Goal: Task Accomplishment & Management: Manage account settings

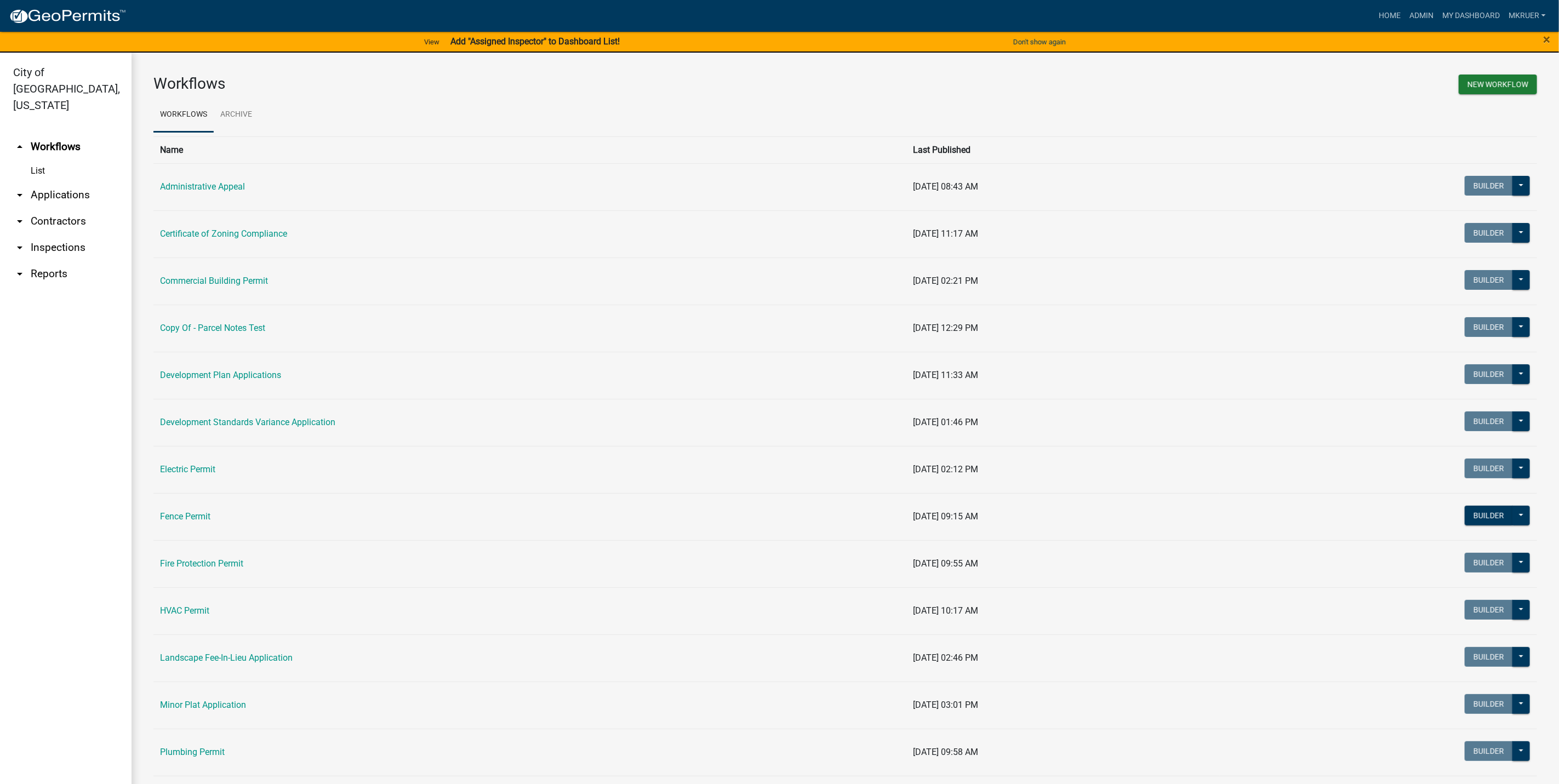
click at [56, 234] on link "arrow_drop_down Inspections" at bounding box center [66, 247] width 132 height 26
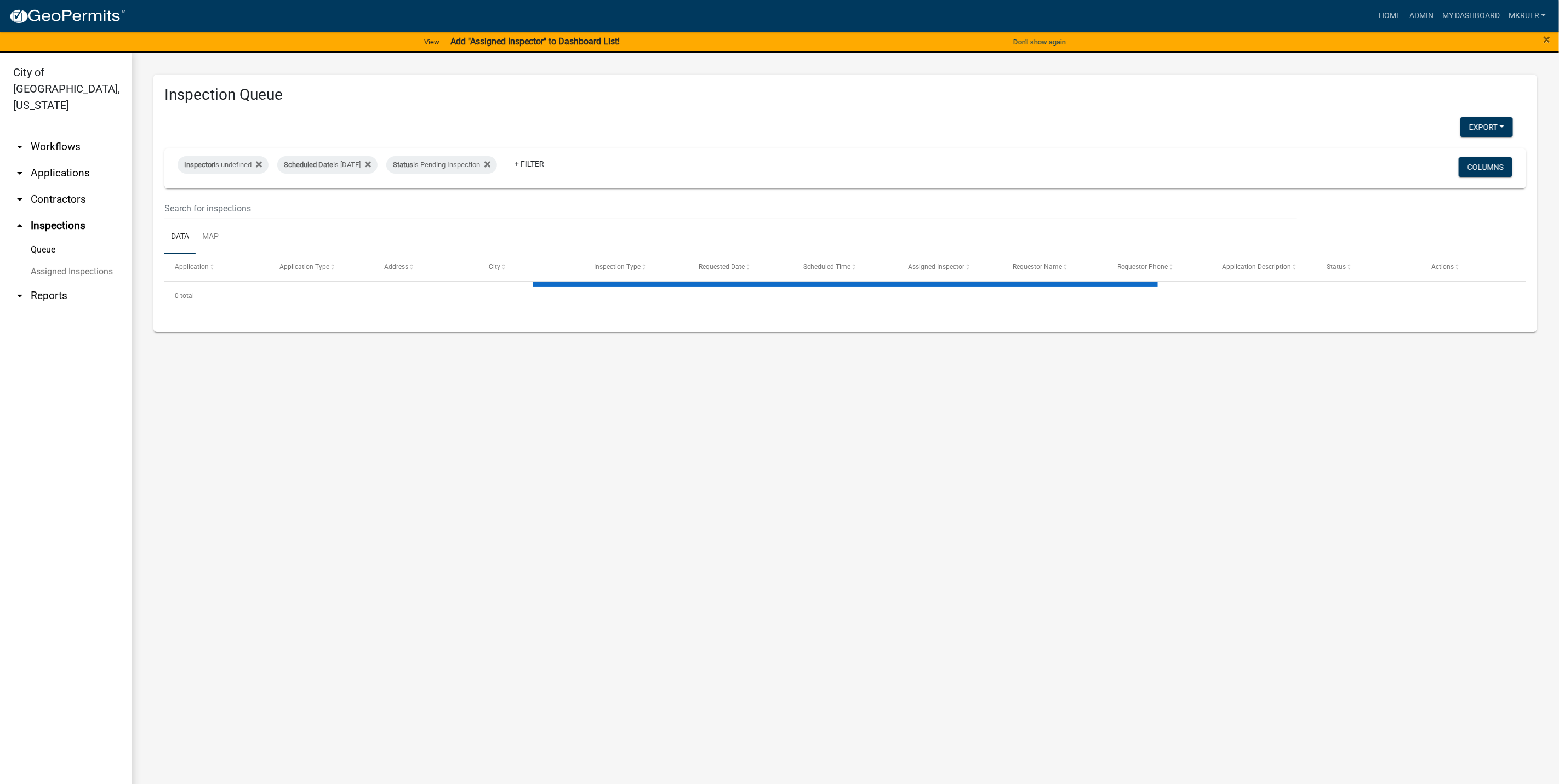
select select "3: 100"
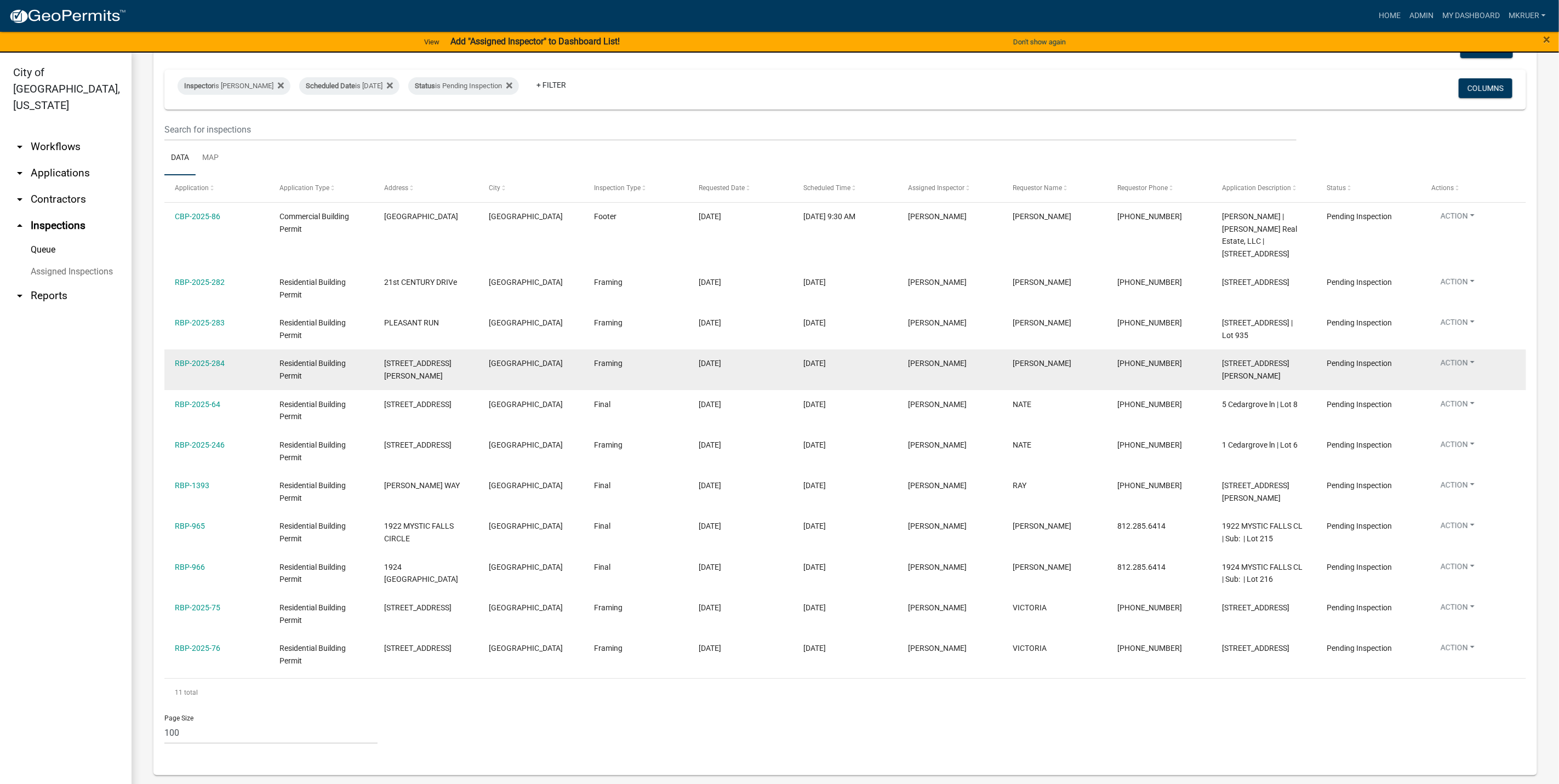
scroll to position [104, 0]
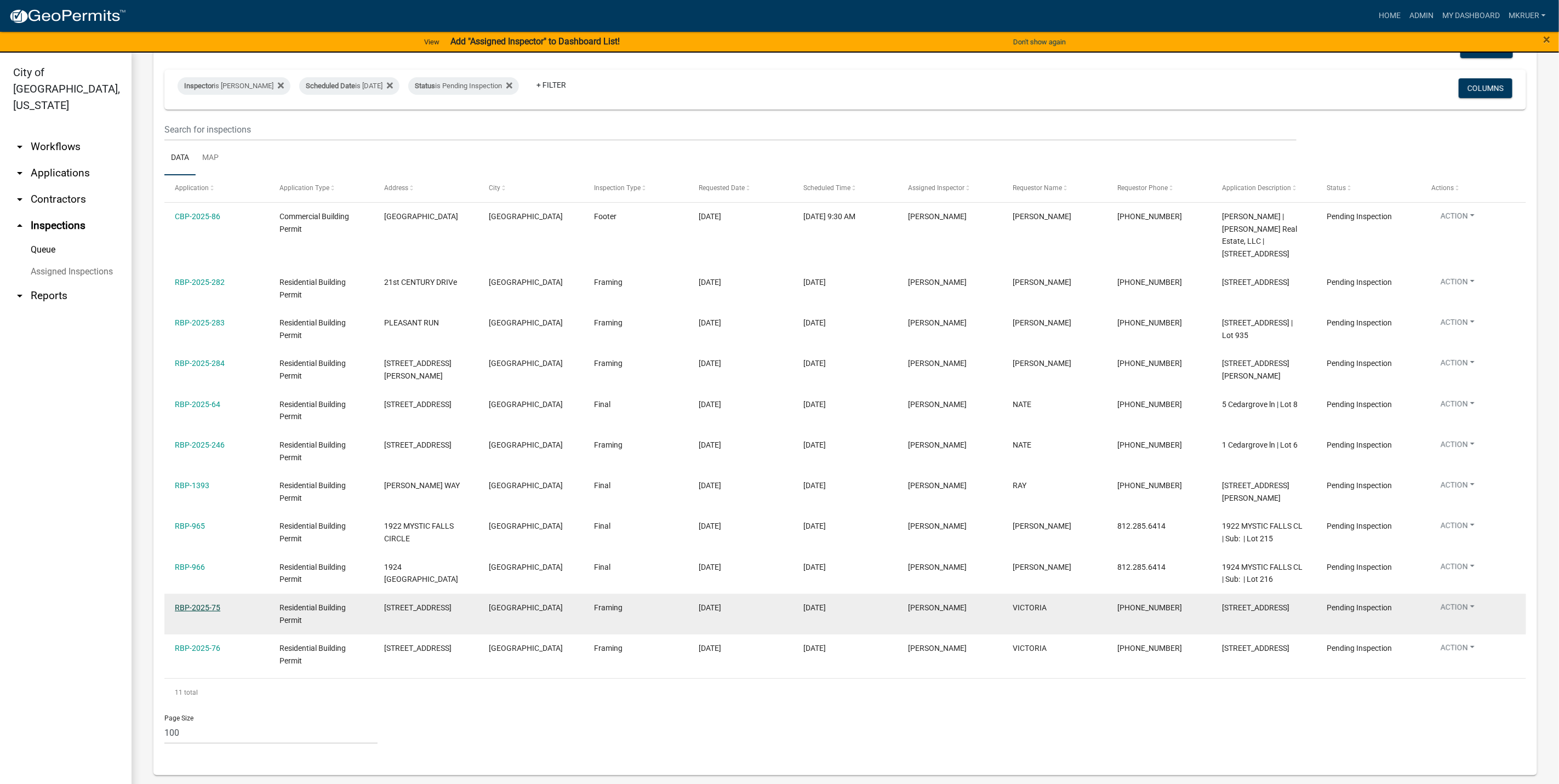
click at [195, 609] on link "RBP-2025-75" at bounding box center [198, 608] width 46 height 9
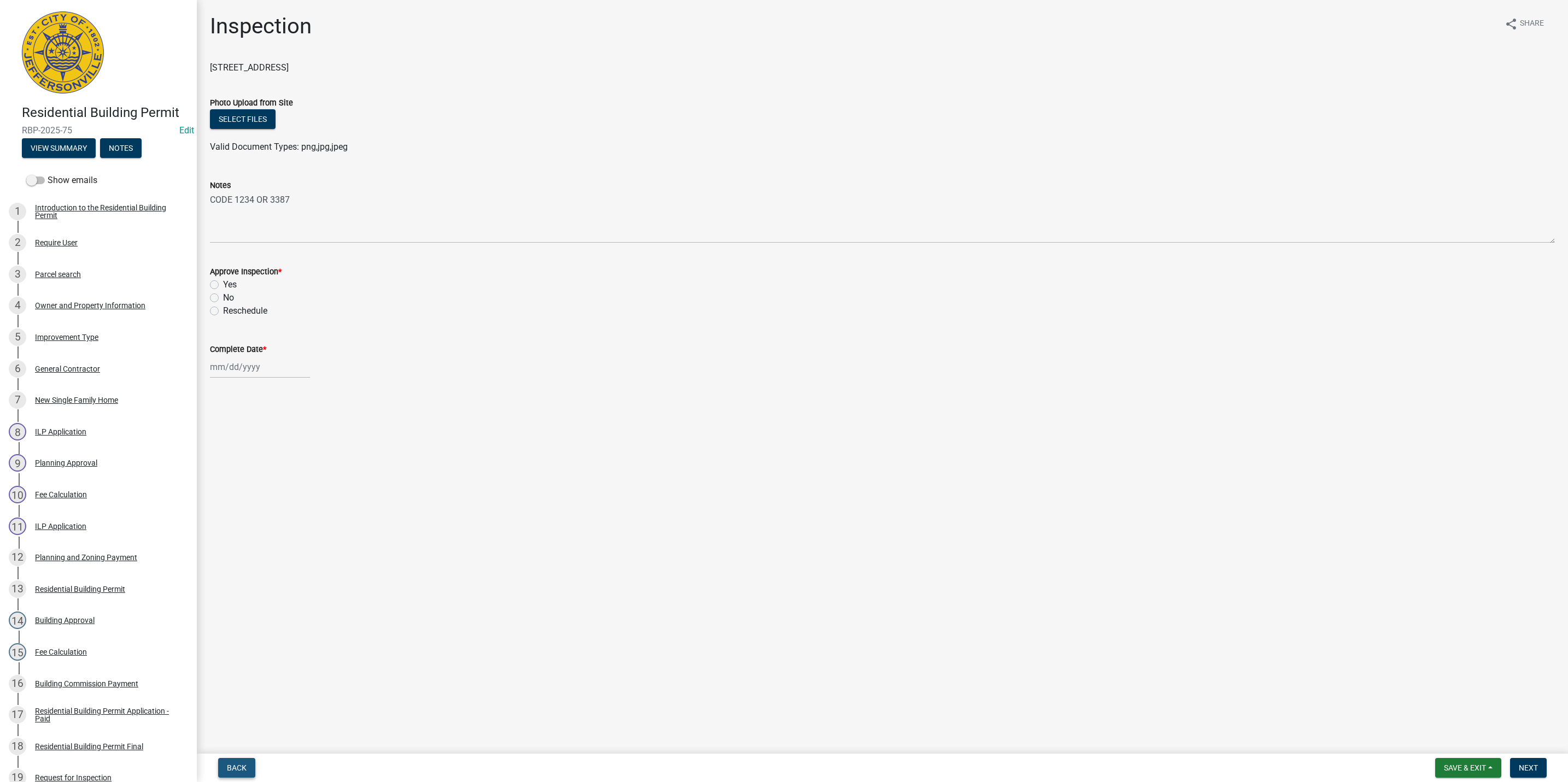
click at [238, 765] on span "Back" at bounding box center [237, 768] width 19 height 9
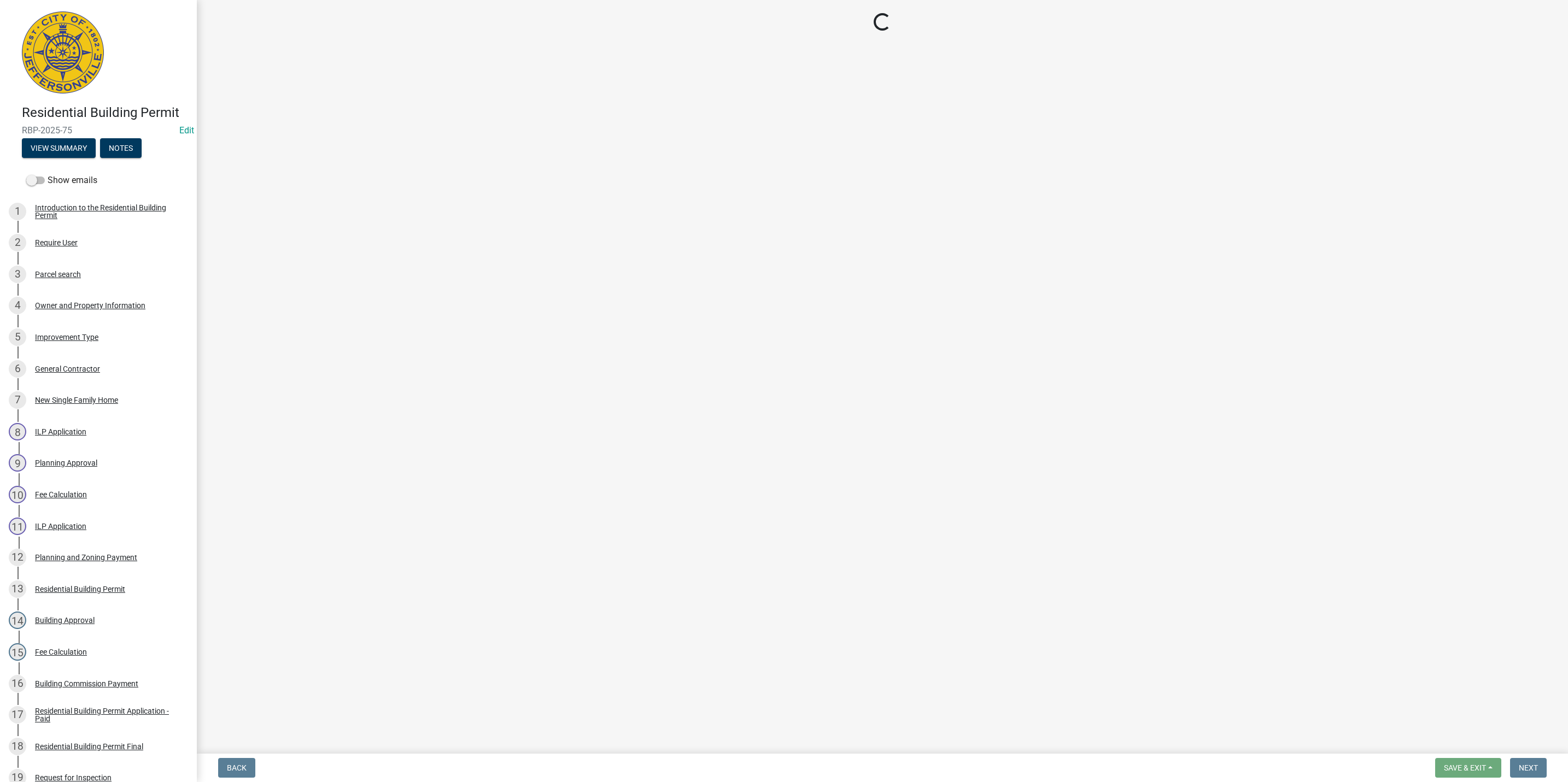
select select "fdb3bcc6-ce93-4663-8a18-5c08884dd177"
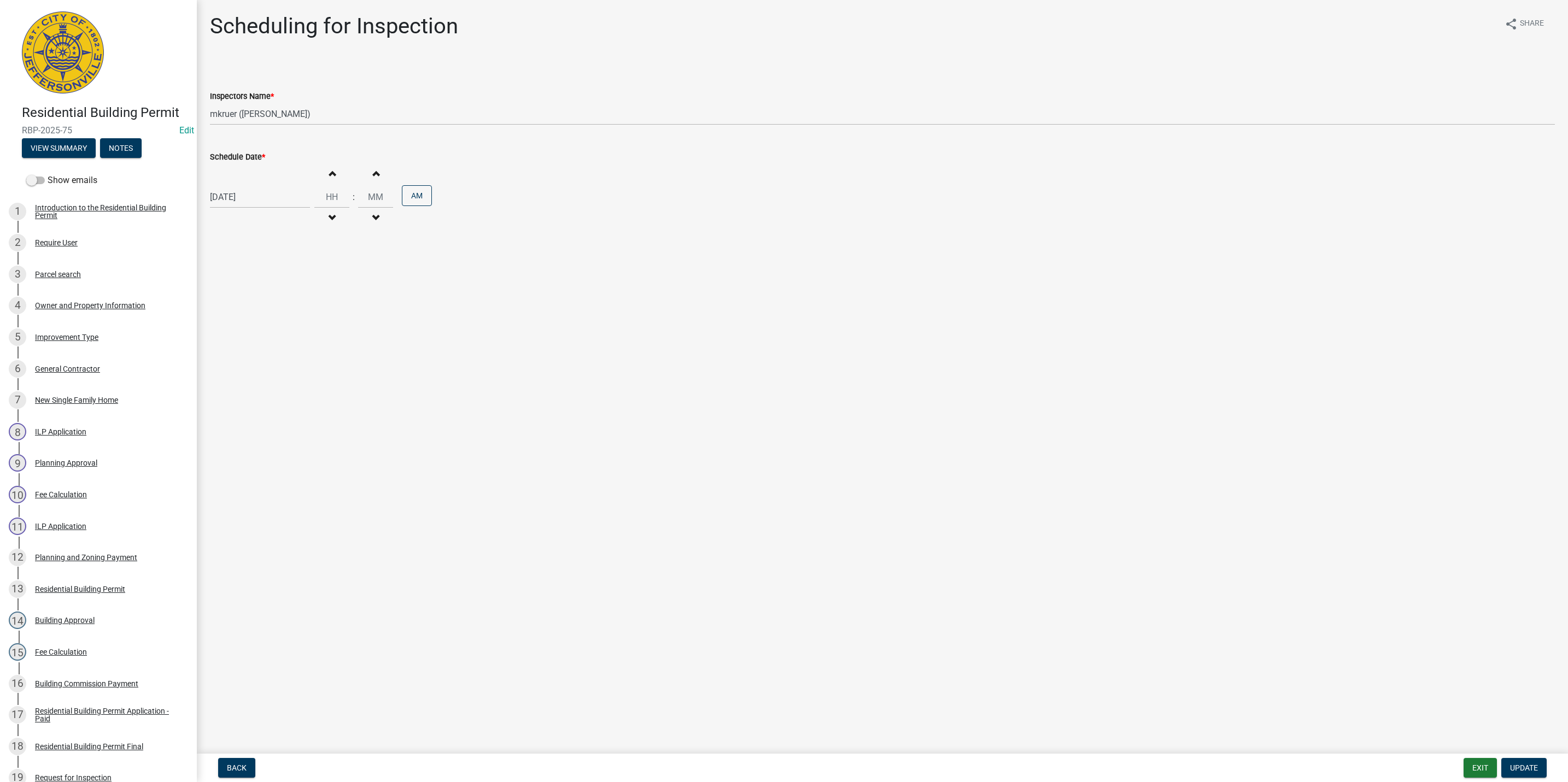
click at [266, 199] on div "[DATE]" at bounding box center [260, 197] width 100 height 23
select select "8"
select select "2025"
click at [255, 309] on div "20" at bounding box center [256, 308] width 18 height 18
type input "08/20/2025"
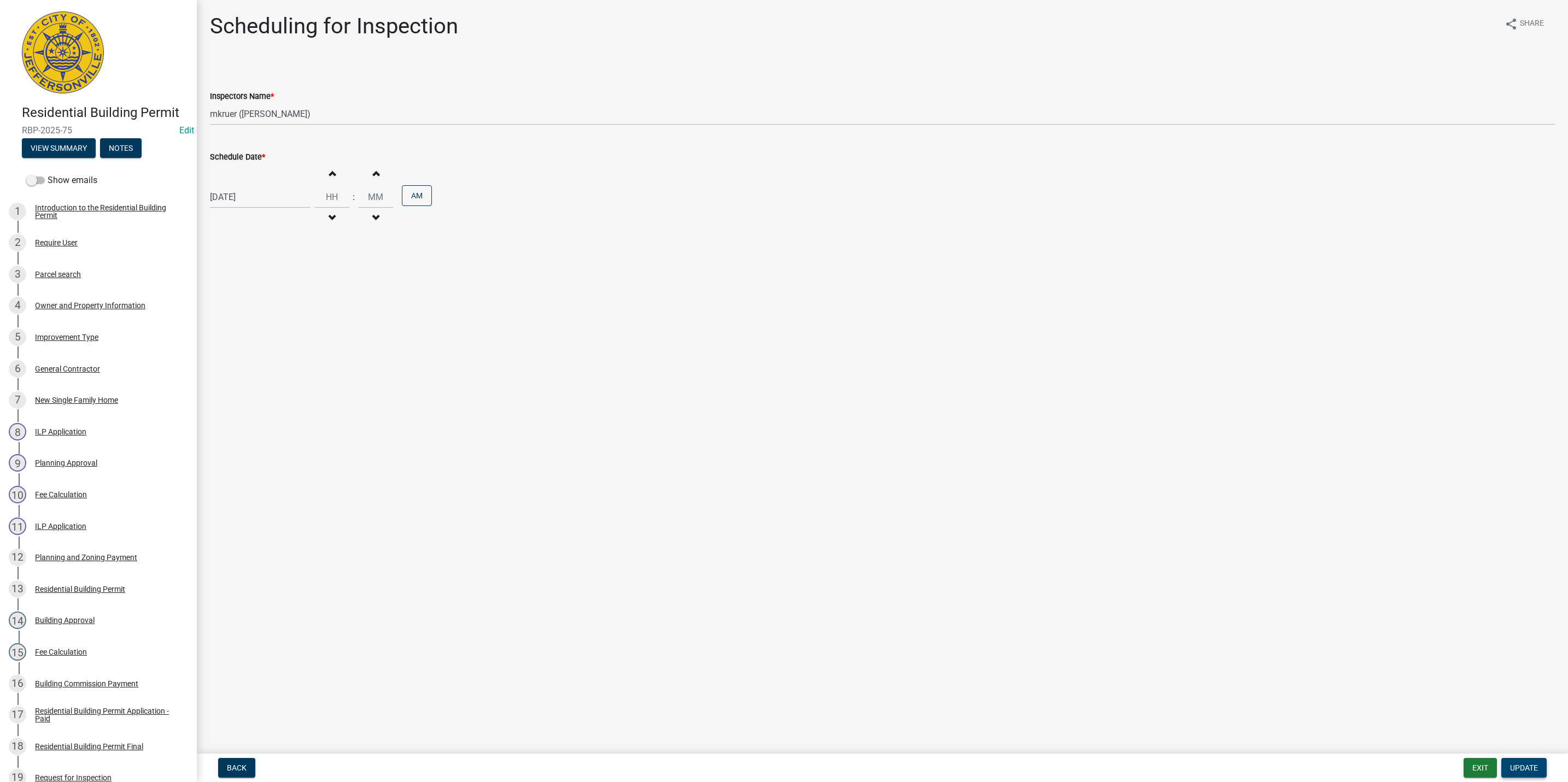
click at [1528, 770] on span "Update" at bounding box center [1524, 768] width 28 height 9
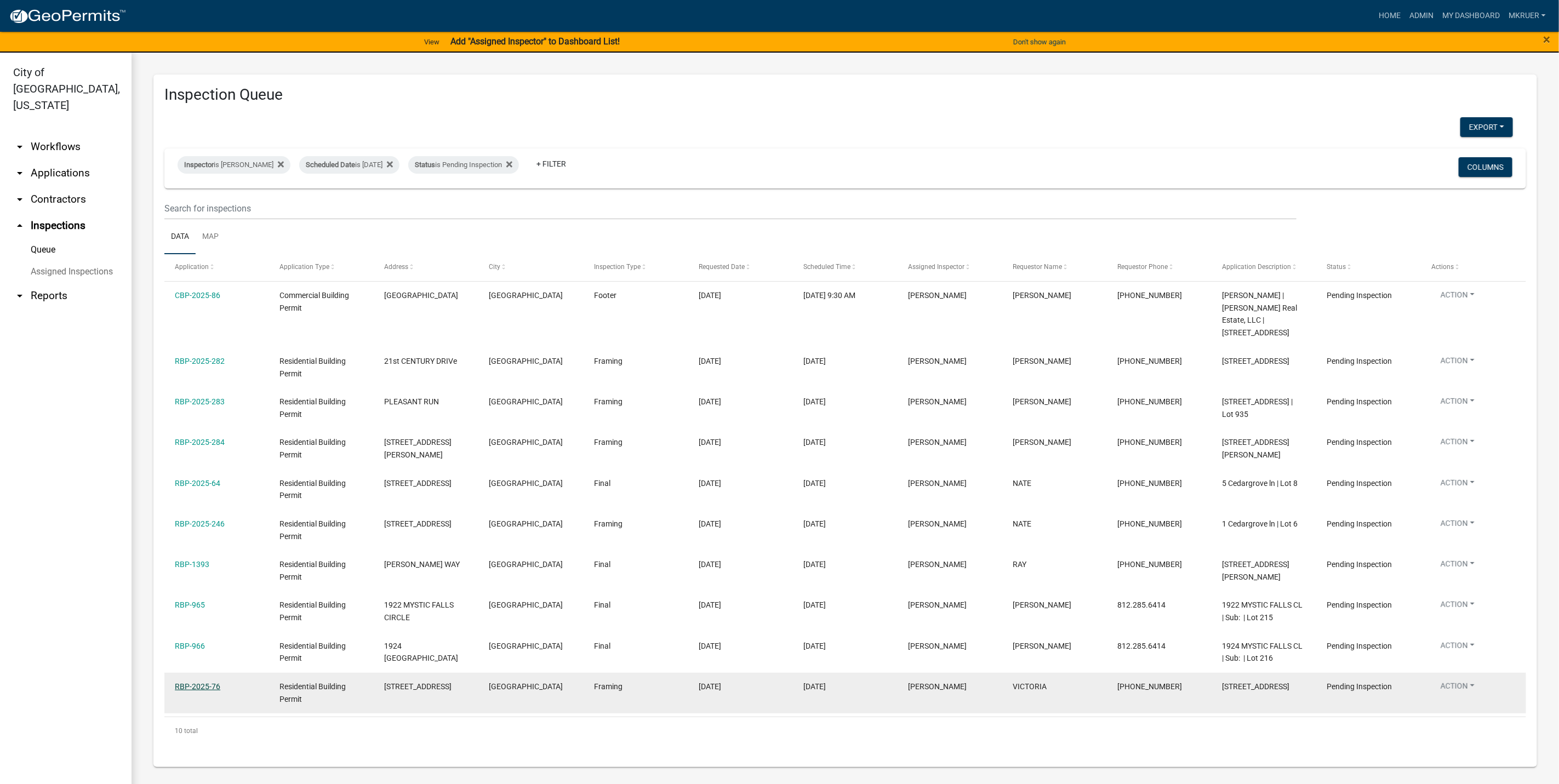
click at [195, 691] on link "RBP-2025-76" at bounding box center [198, 686] width 46 height 9
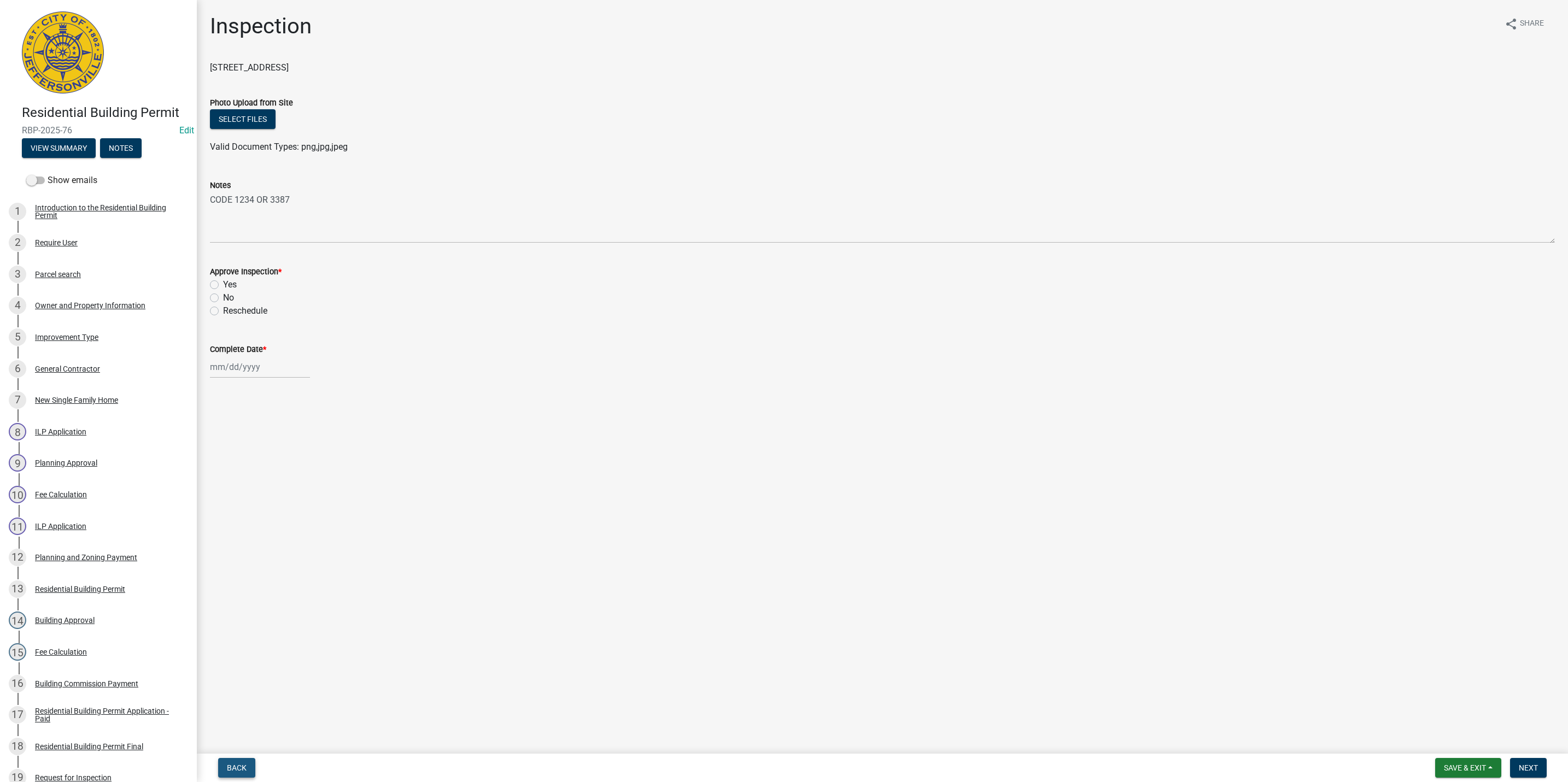
click at [238, 767] on span "Back" at bounding box center [237, 768] width 19 height 9
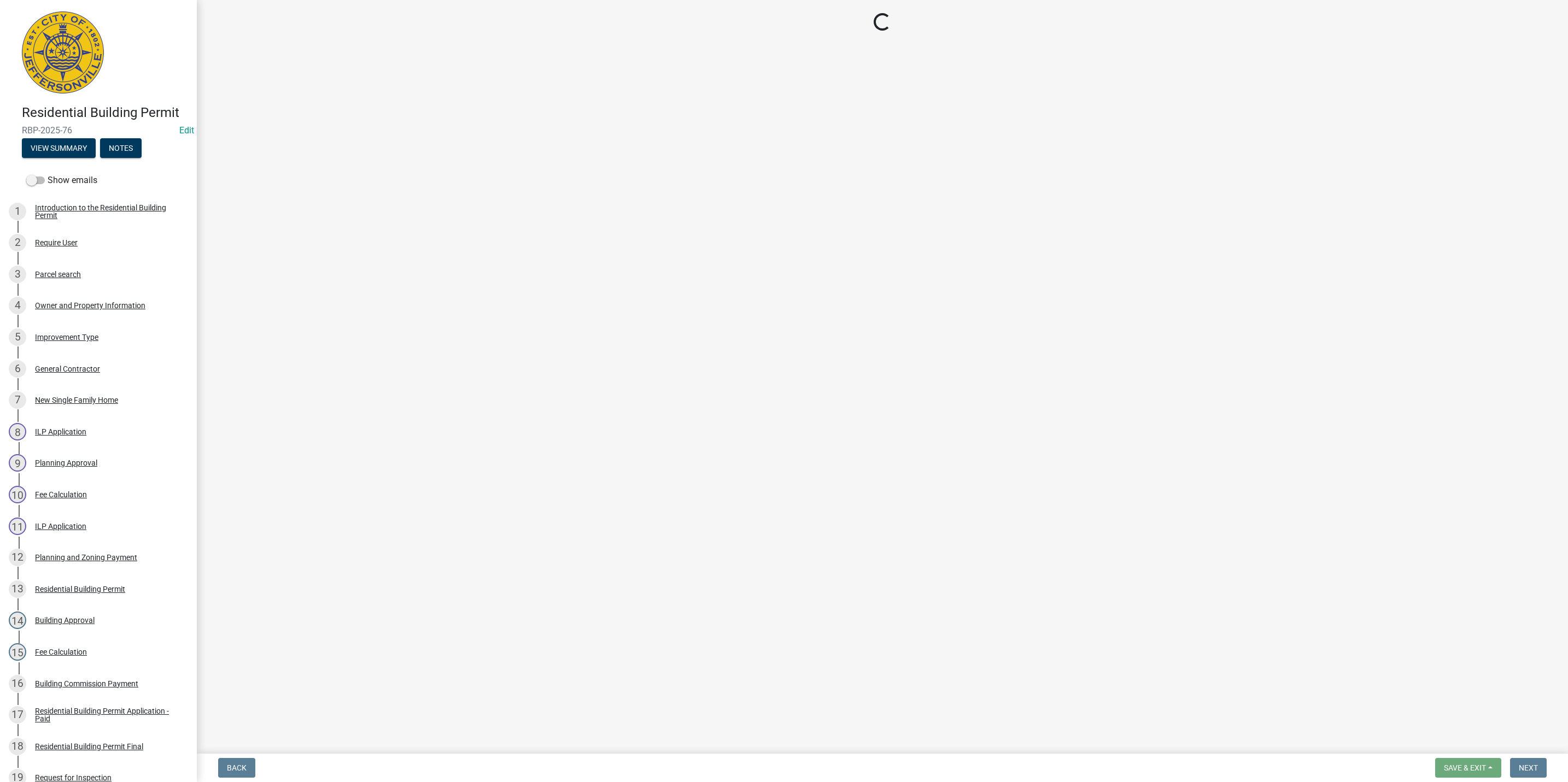
select select "fdb3bcc6-ce93-4663-8a18-5c08884dd177"
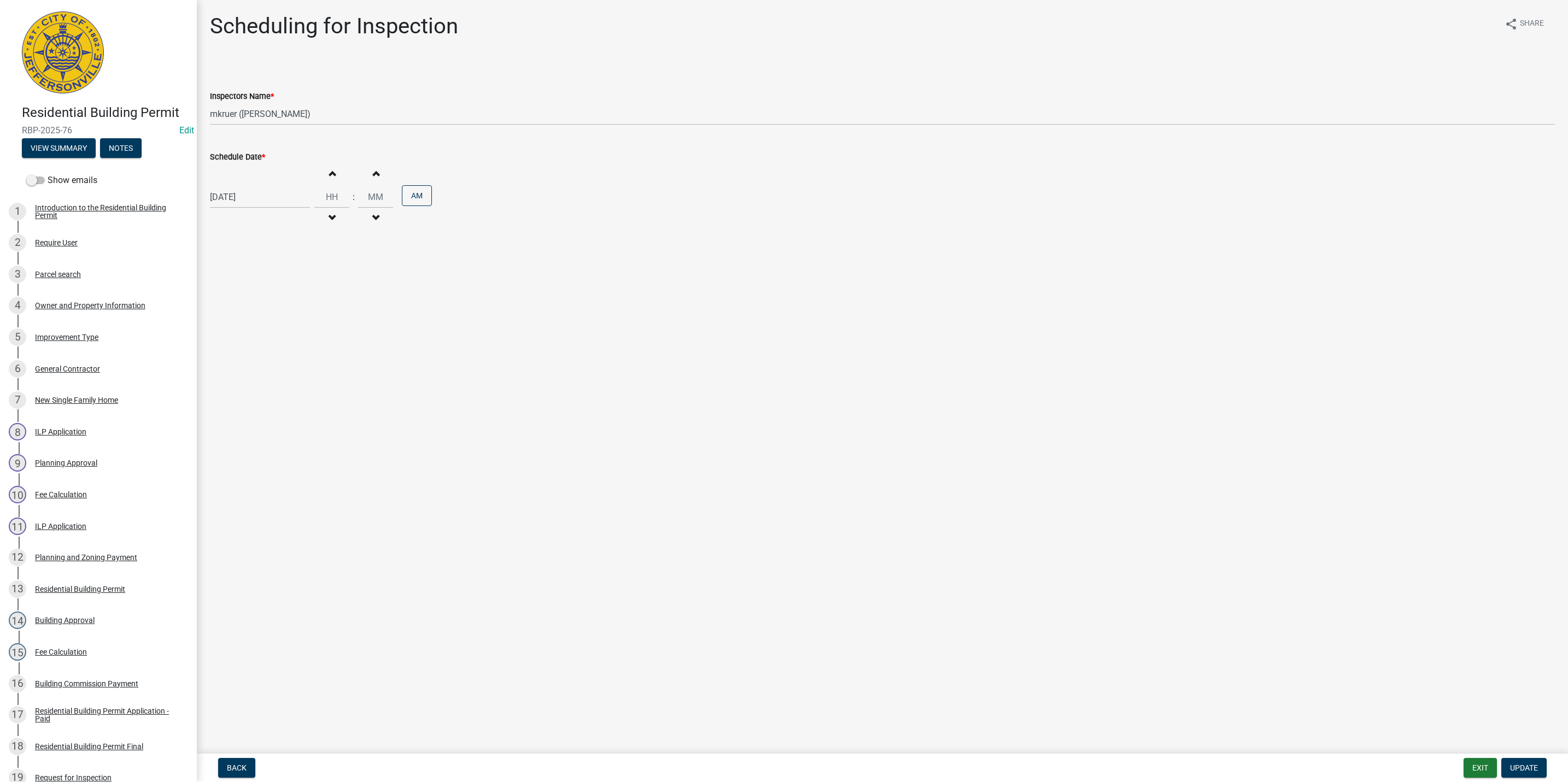
click at [260, 198] on div "[DATE]" at bounding box center [260, 197] width 100 height 23
select select "8"
select select "2025"
click at [255, 307] on div "20" at bounding box center [256, 308] width 18 height 18
type input "08/20/2025"
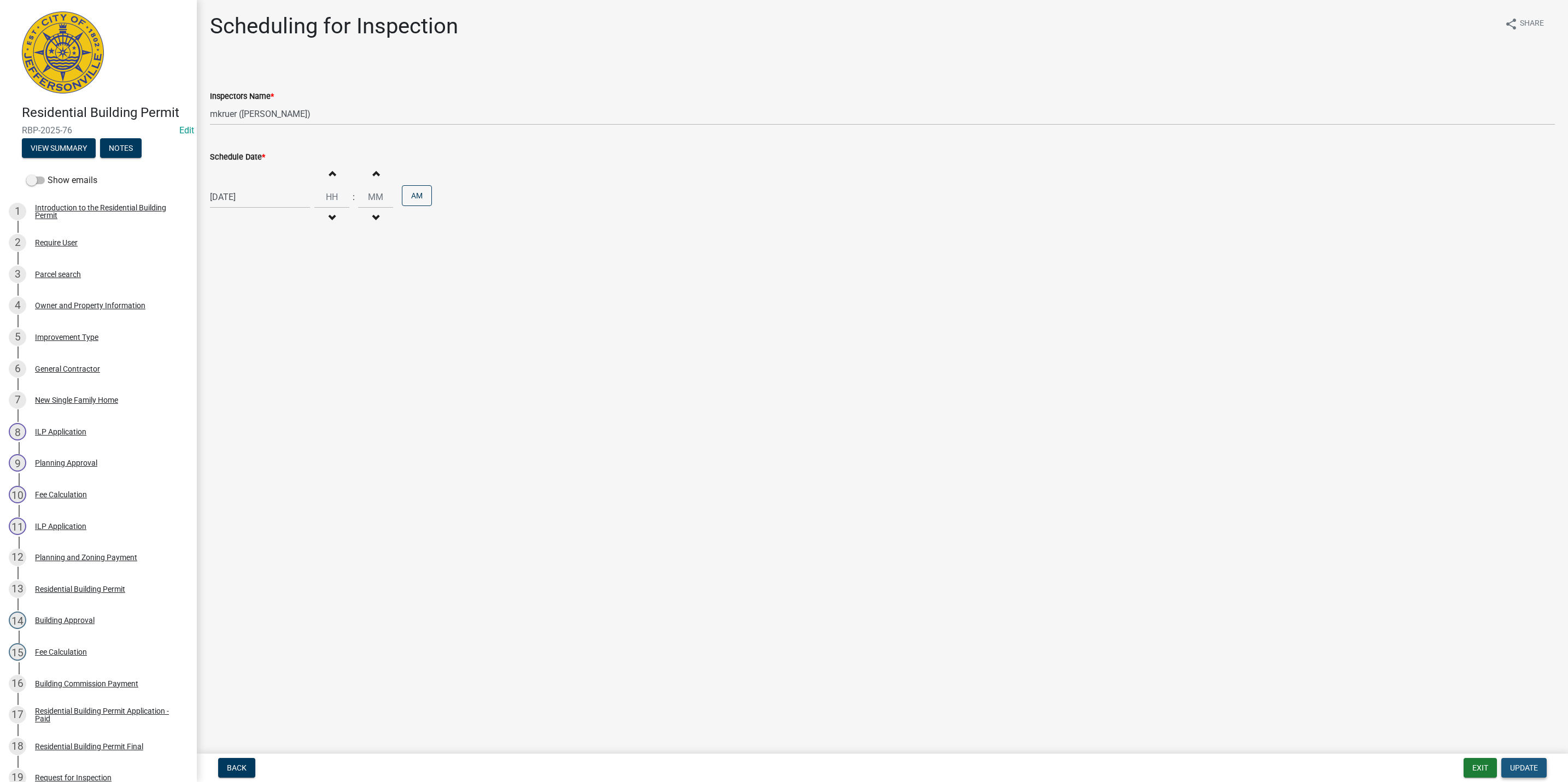
click at [1517, 767] on span "Update" at bounding box center [1524, 768] width 28 height 9
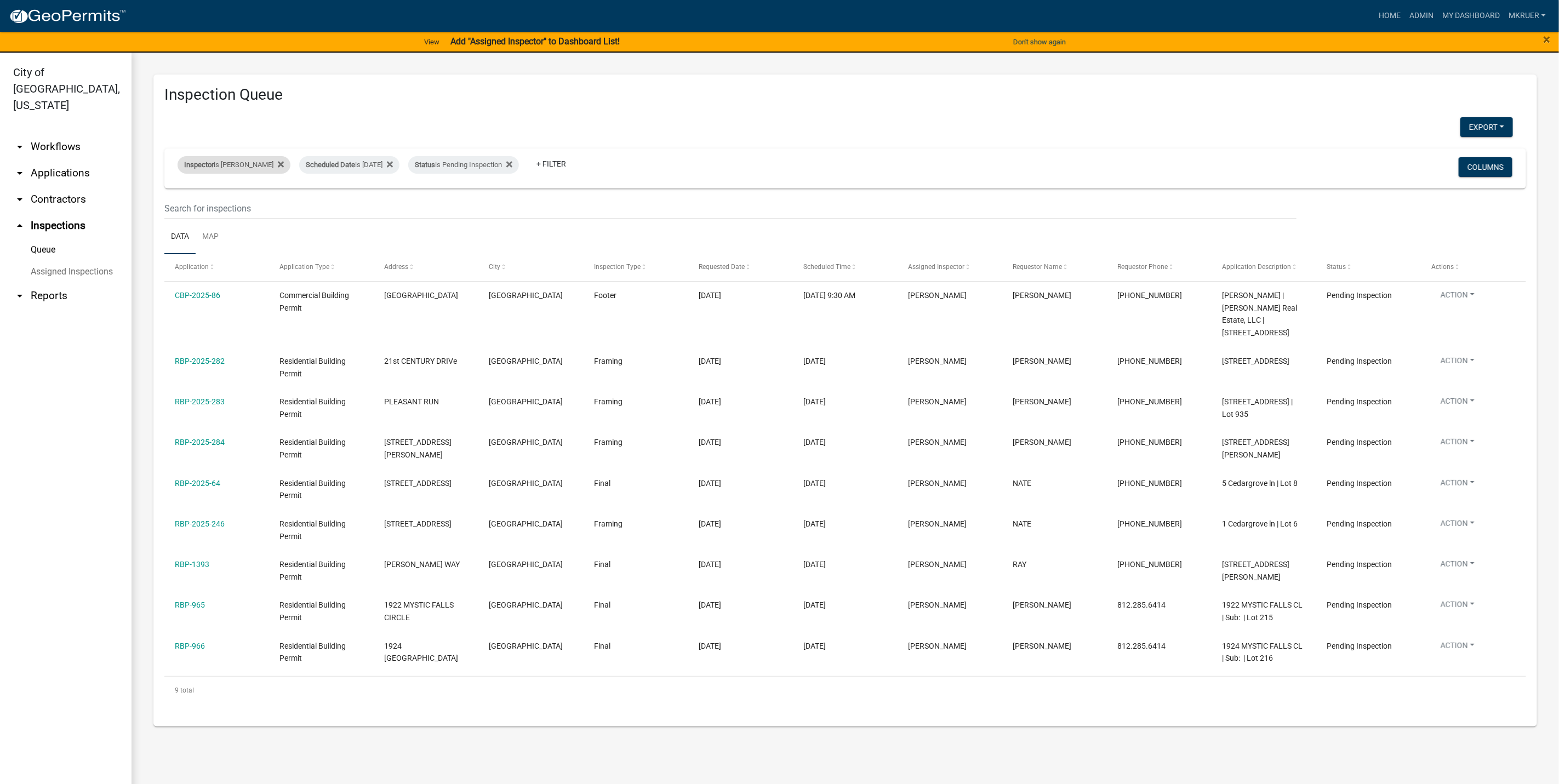
click at [237, 163] on div "Inspector is Mike Kruer" at bounding box center [234, 165] width 113 height 18
click at [206, 217] on select "Select an option None Shawn Jeremy Ramsey Mary Frey Chad Reischl Mike Kruer Har…" at bounding box center [226, 218] width 110 height 23
select select "13c97fbc-c819-4cee-844a-0db3d3c4db95"
click at [179, 207] on select "Select an option None Shawn Jeremy Ramsey Mary Frey Chad Reischl Mike Kruer Har…" at bounding box center [226, 218] width 110 height 23
select select "3: 100"
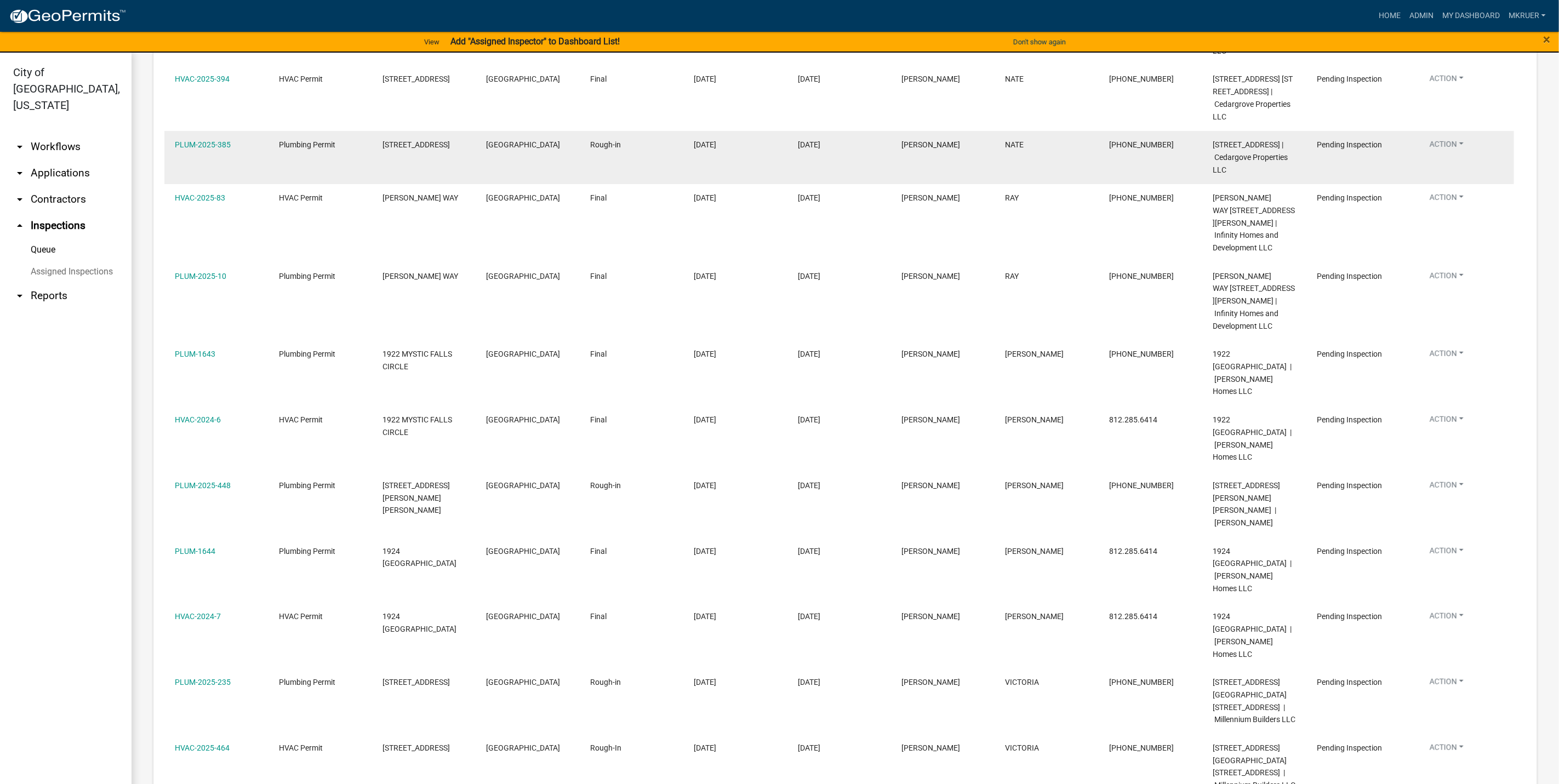
scroll to position [531, 0]
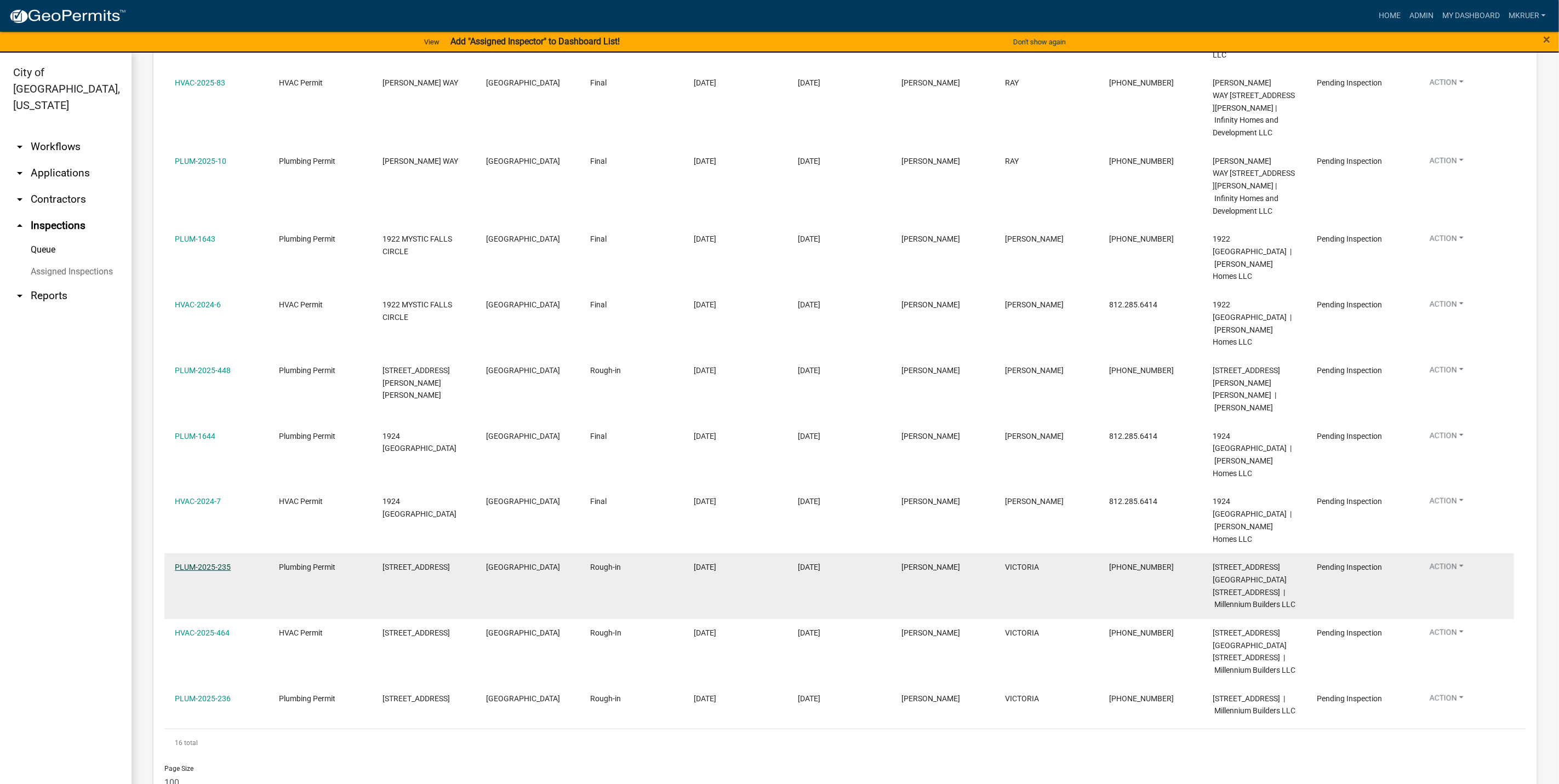
click at [201, 563] on link "PLUM-2025-235" at bounding box center [203, 567] width 56 height 9
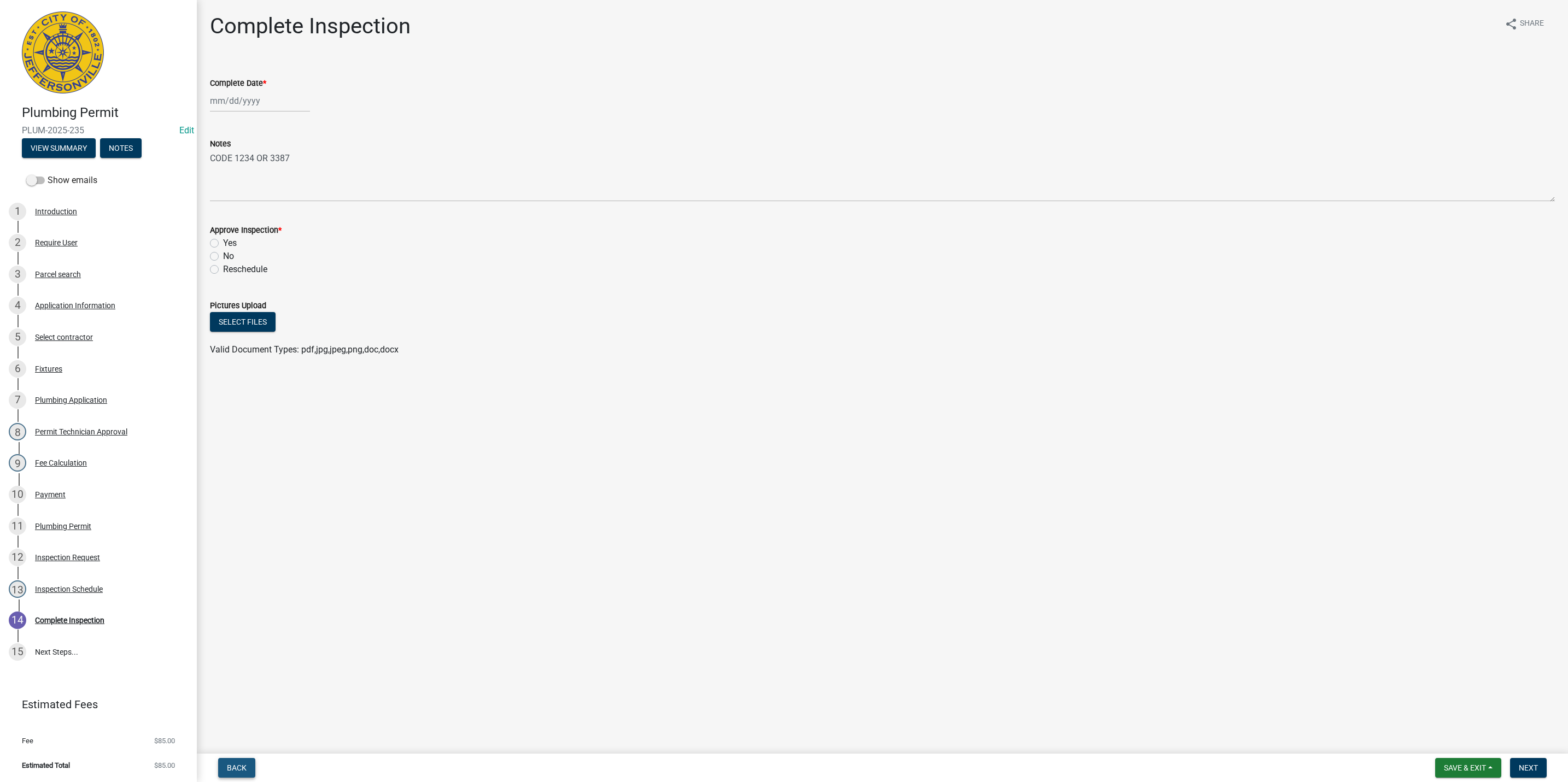
click at [234, 764] on span "Back" at bounding box center [237, 768] width 19 height 9
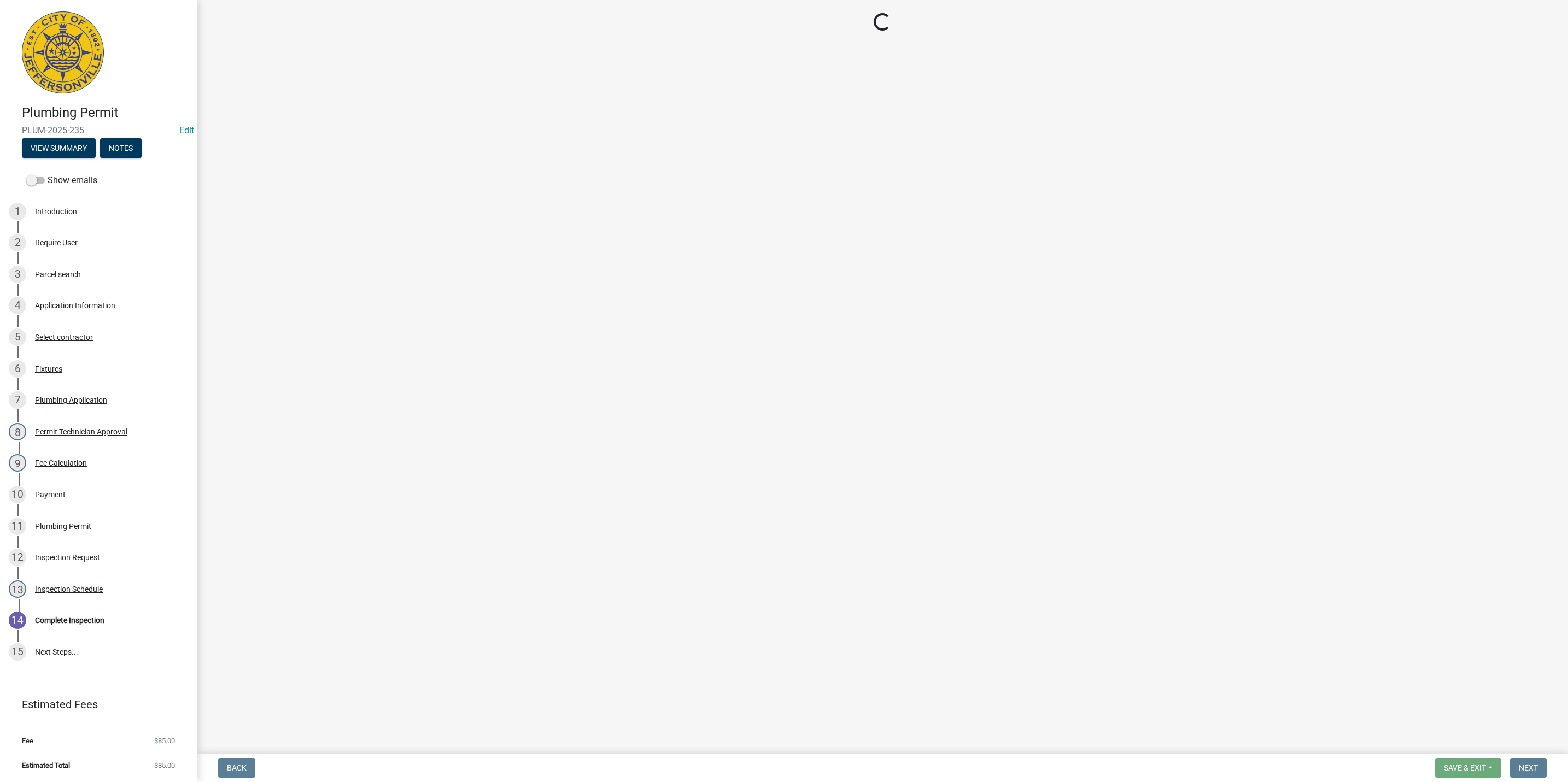
select select "13c97fbc-c819-4cee-844a-0db3d3c4db95"
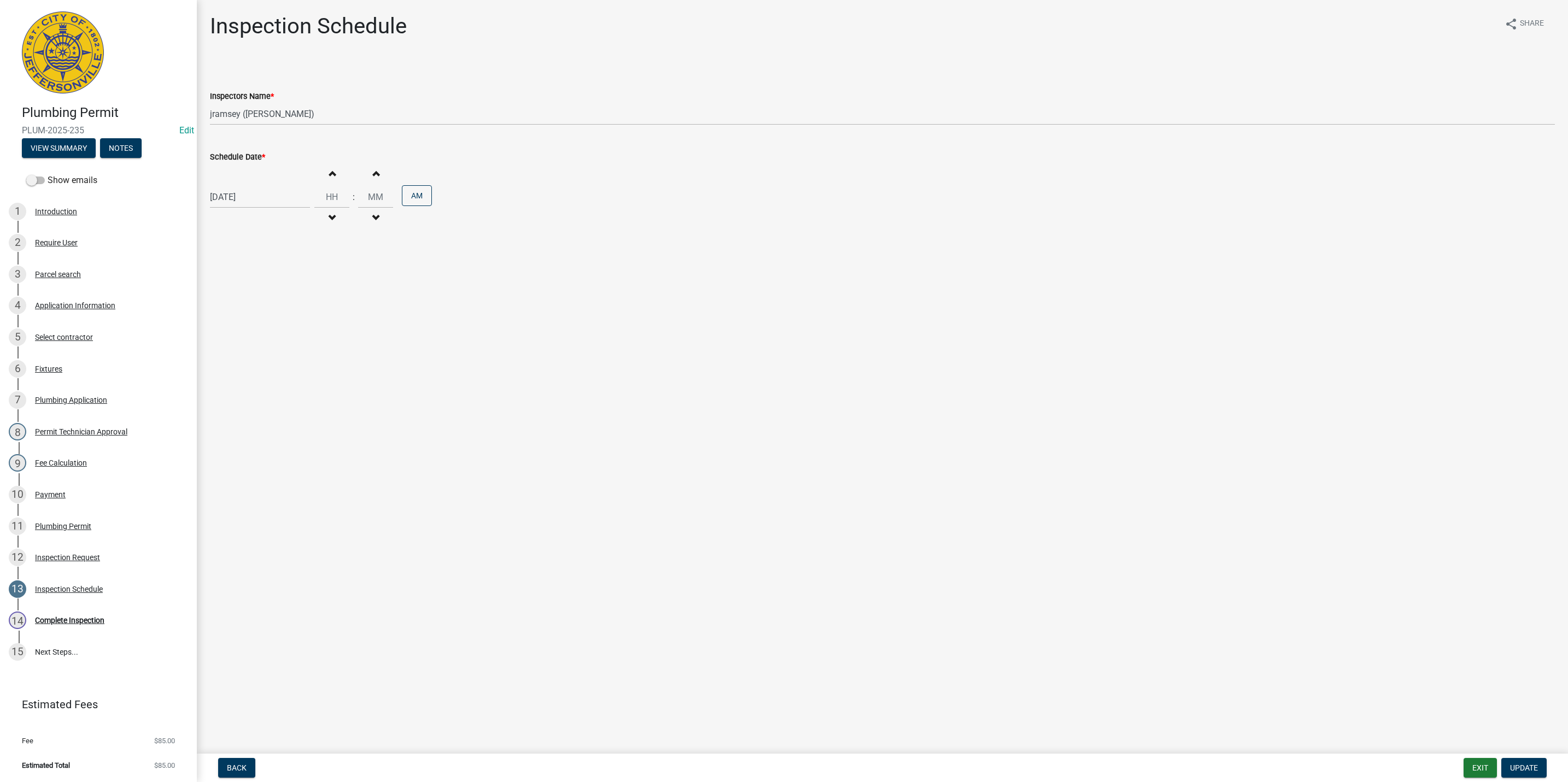
click at [271, 196] on div "[DATE]" at bounding box center [260, 197] width 100 height 23
select select "8"
select select "2025"
click at [256, 307] on div "20" at bounding box center [256, 308] width 18 height 18
type input "08/20/2025"
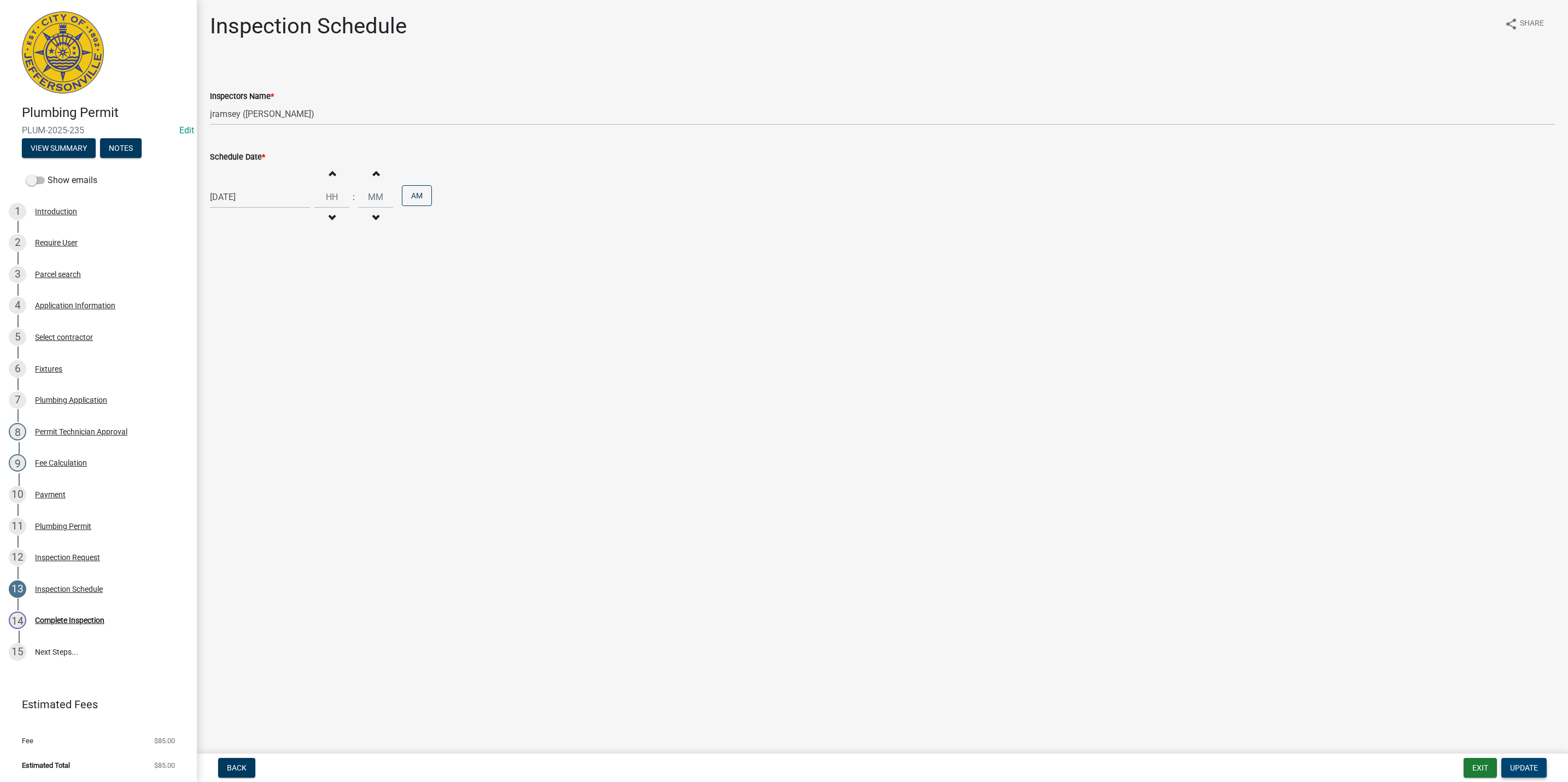
click at [1519, 767] on span "Update" at bounding box center [1524, 768] width 28 height 9
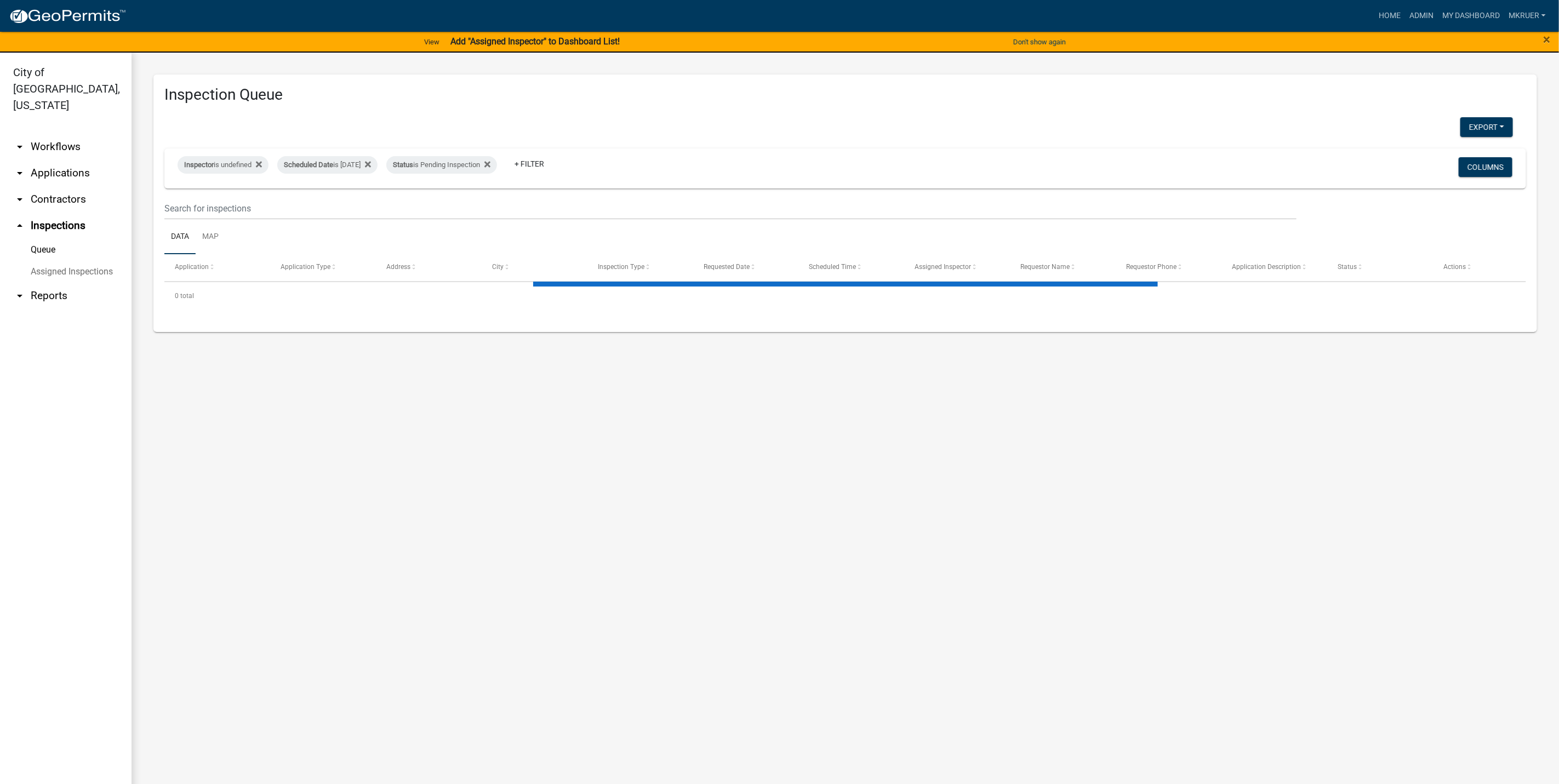
select select "3: 100"
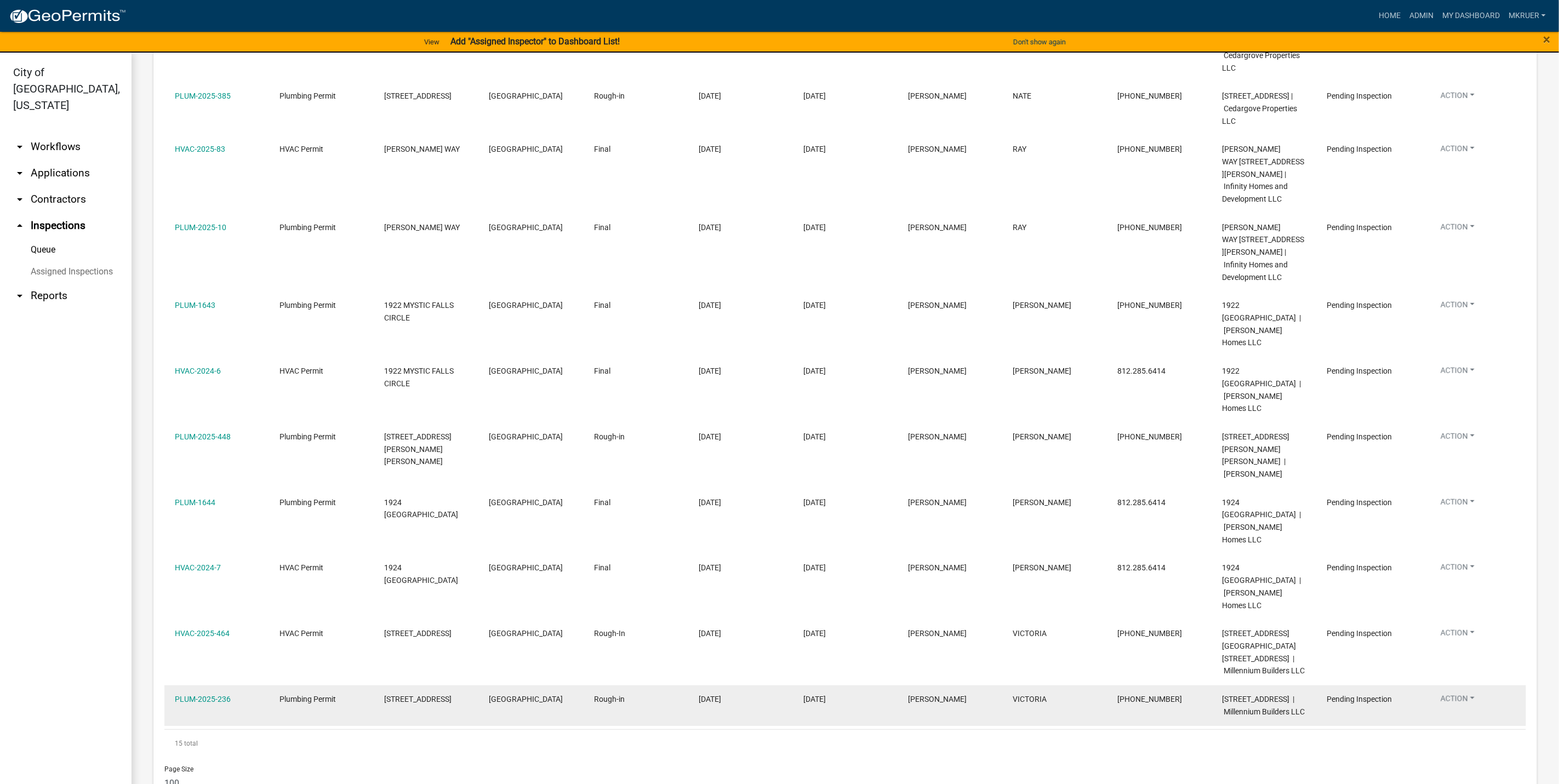
scroll to position [466, 0]
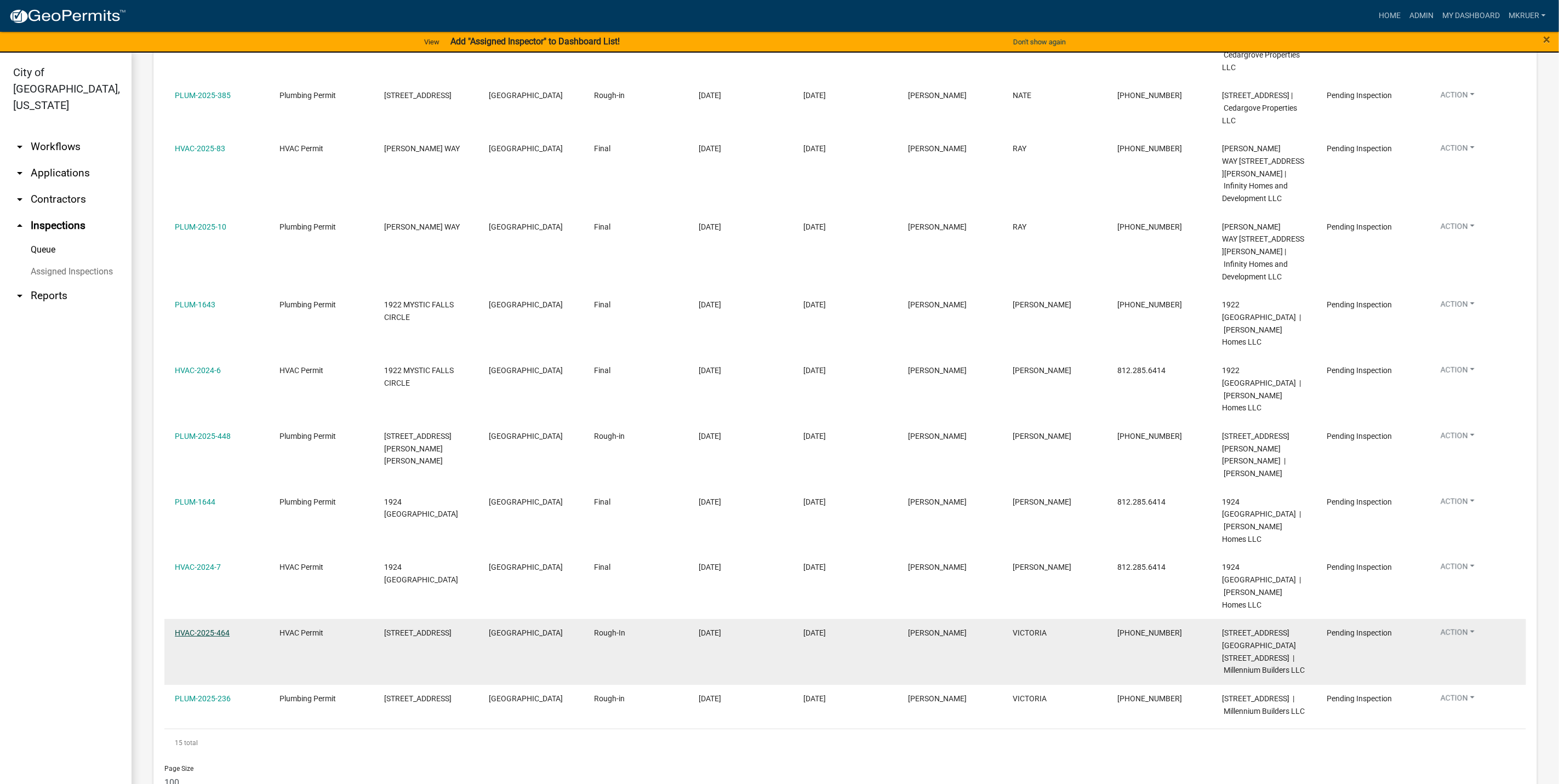
click at [197, 628] on link "HVAC-2025-464" at bounding box center [203, 633] width 55 height 9
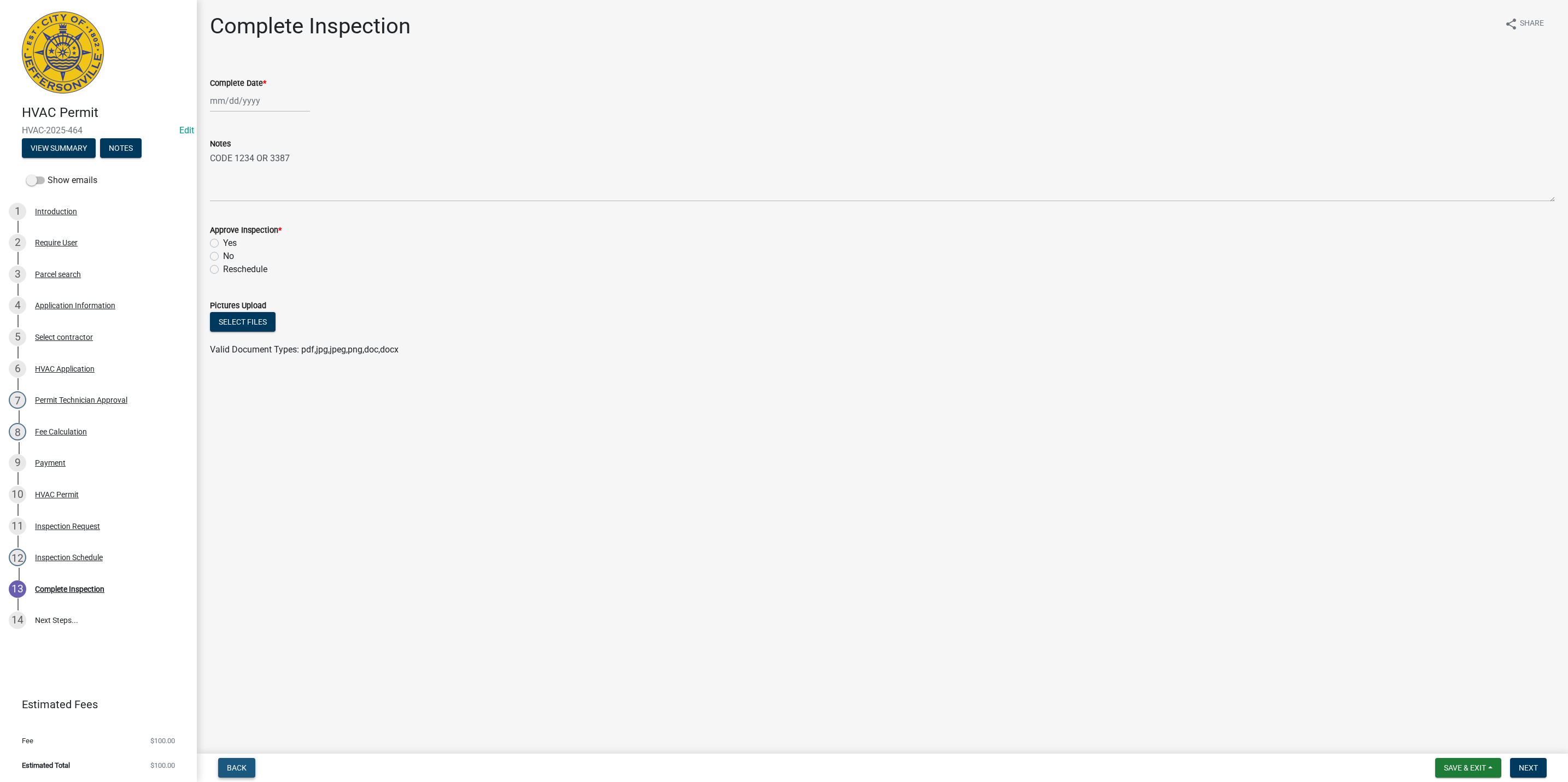
click at [233, 767] on span "Back" at bounding box center [237, 768] width 19 height 9
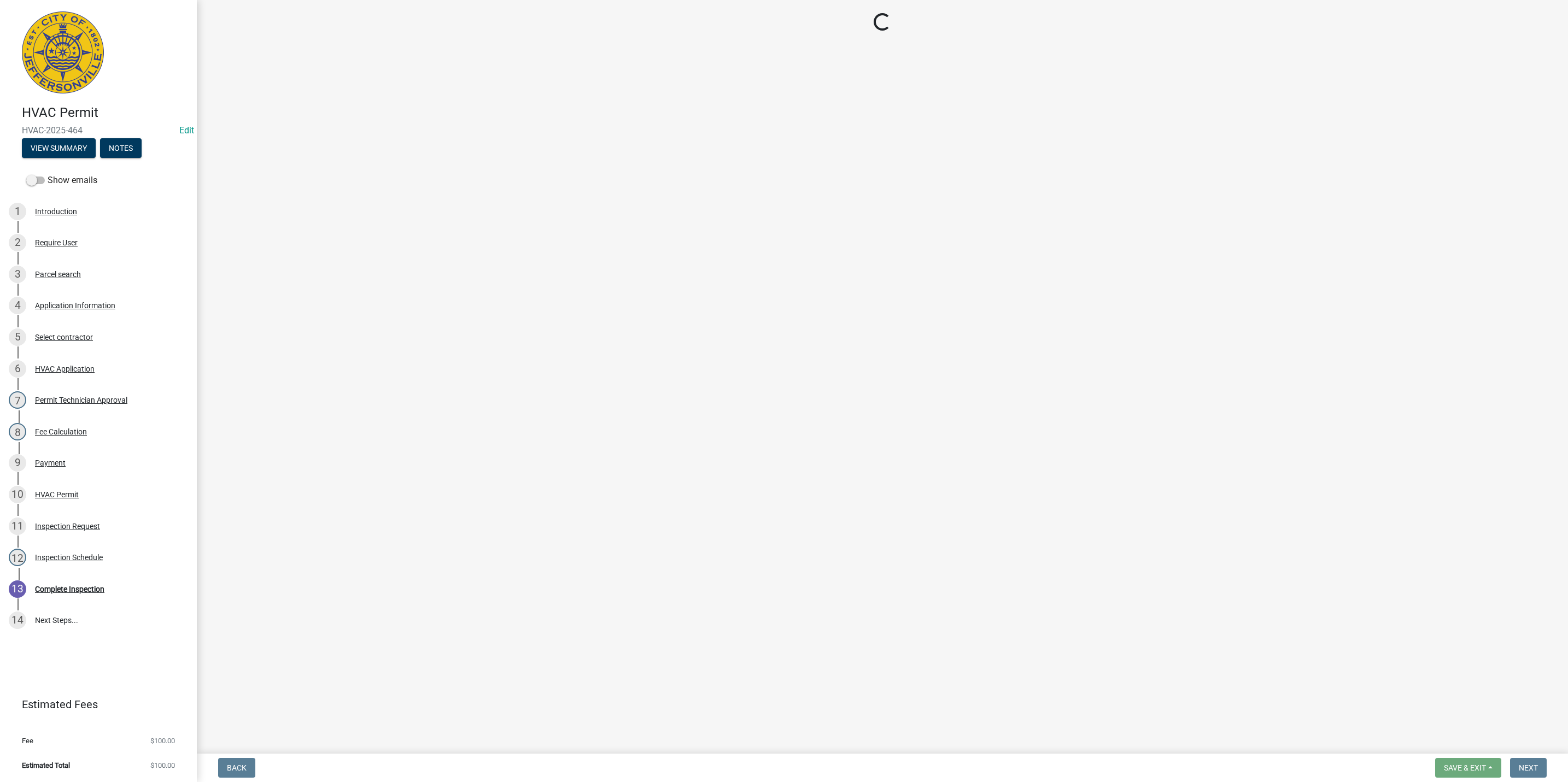
select select "13c97fbc-c819-4cee-844a-0db3d3c4db95"
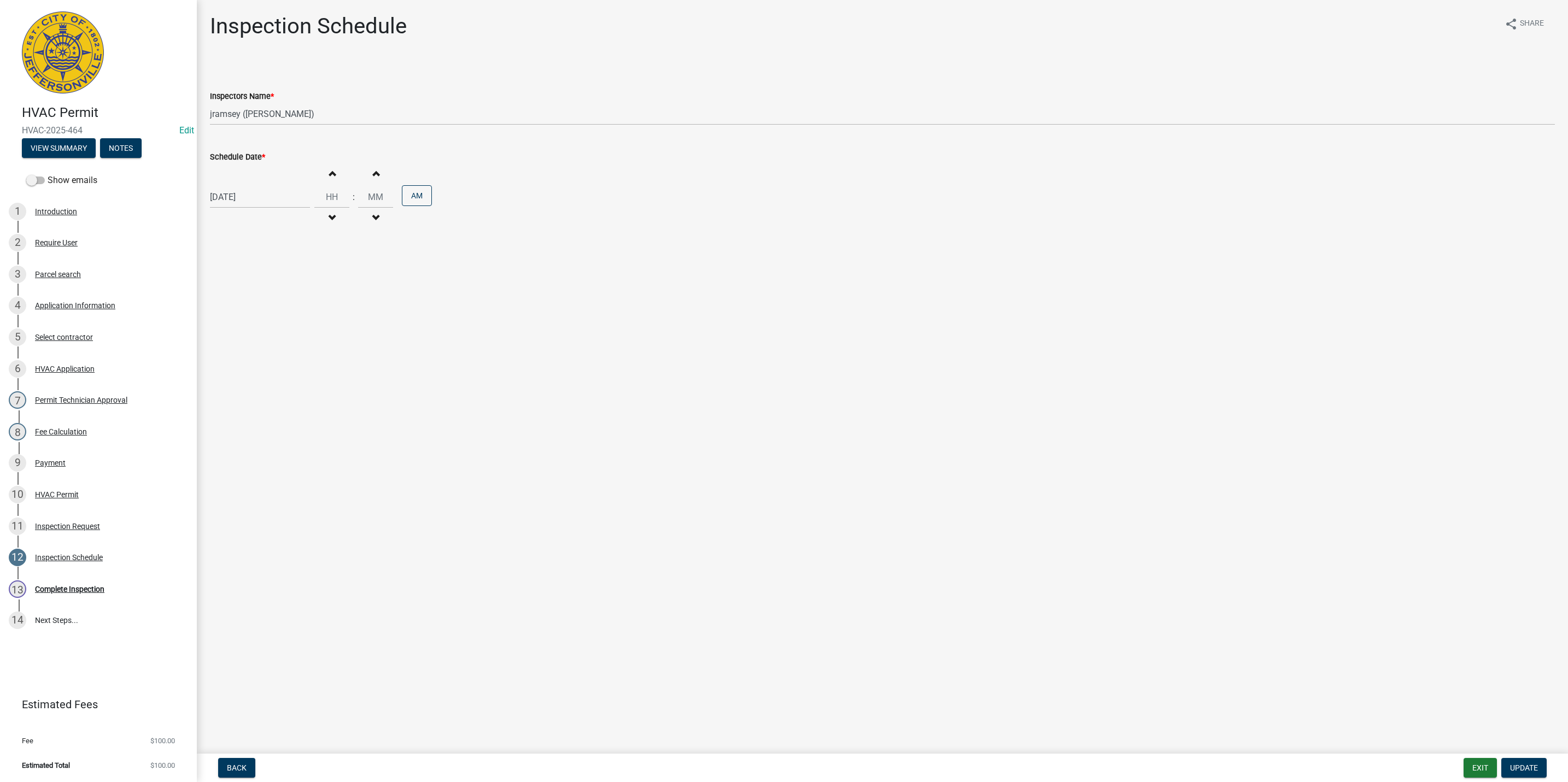
select select "8"
select select "2025"
click at [261, 197] on div "08/19/2025 Jan Feb Mar Apr May Jun Jul Aug Sep Oct Nov Dec 1525 1526 1527 1528 …" at bounding box center [260, 197] width 100 height 23
click at [253, 307] on div "20" at bounding box center [256, 308] width 18 height 18
type input "08/20/2025"
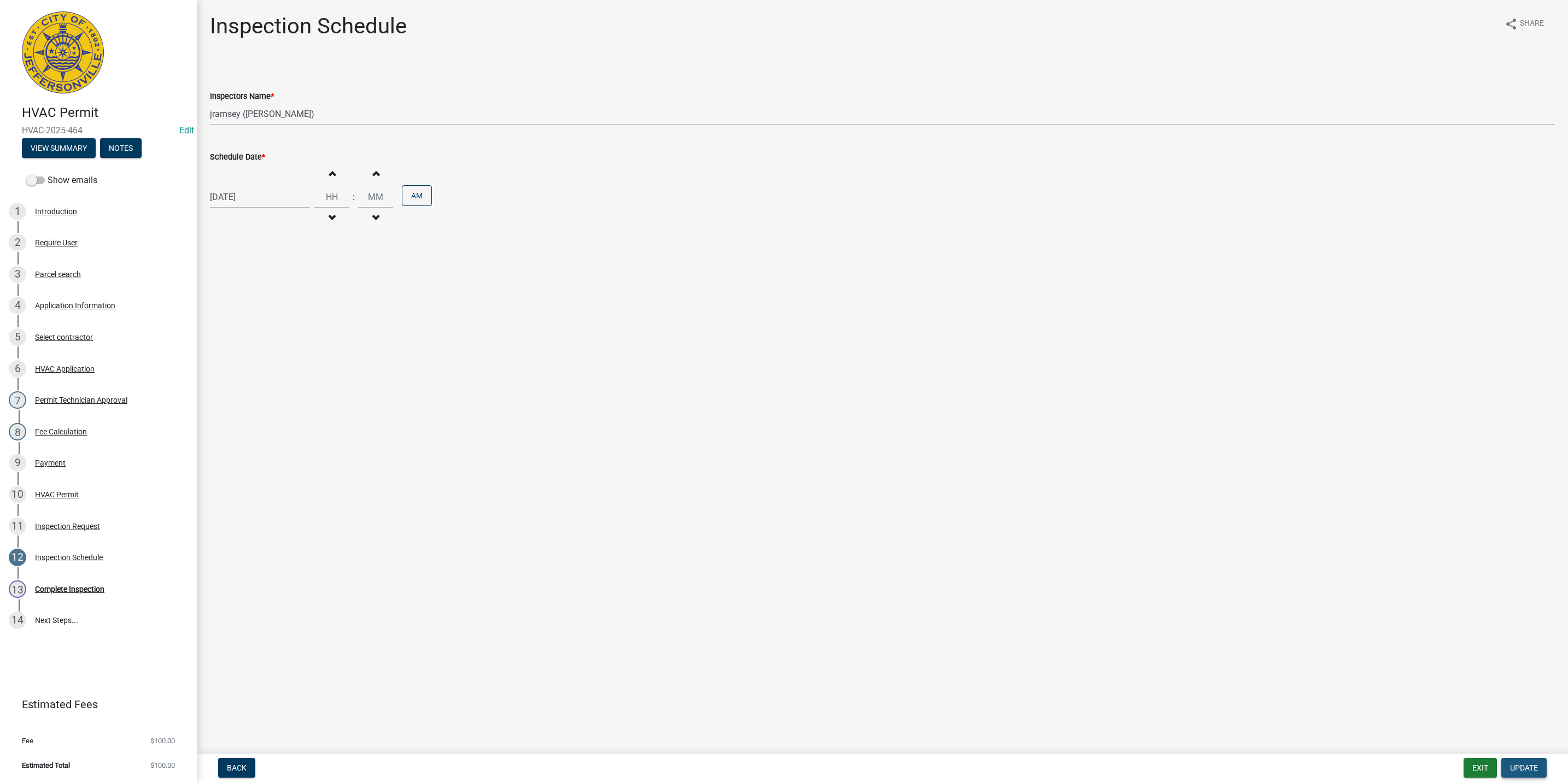
click at [1516, 768] on span "Update" at bounding box center [1524, 768] width 28 height 9
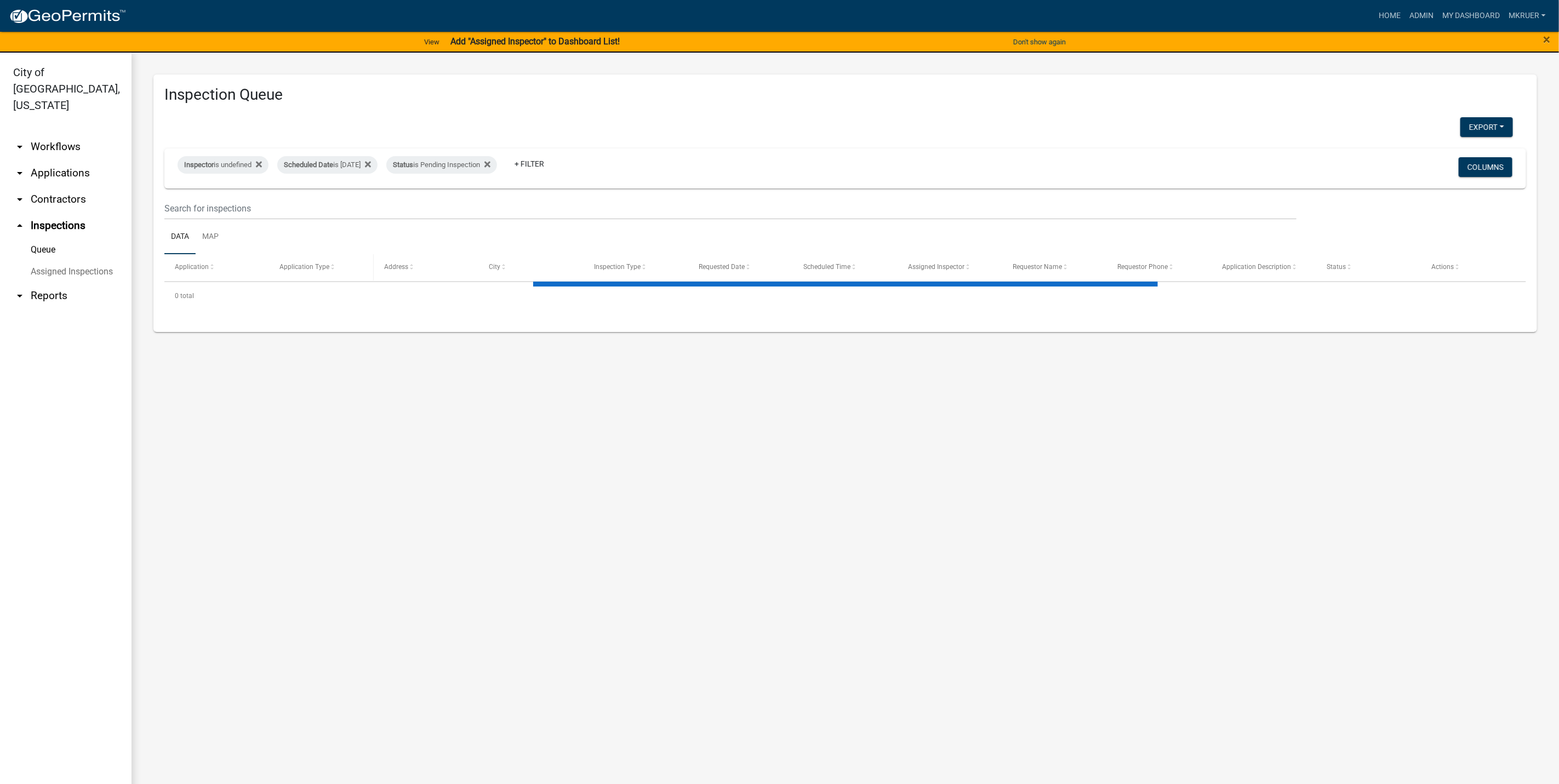
select select "3: 100"
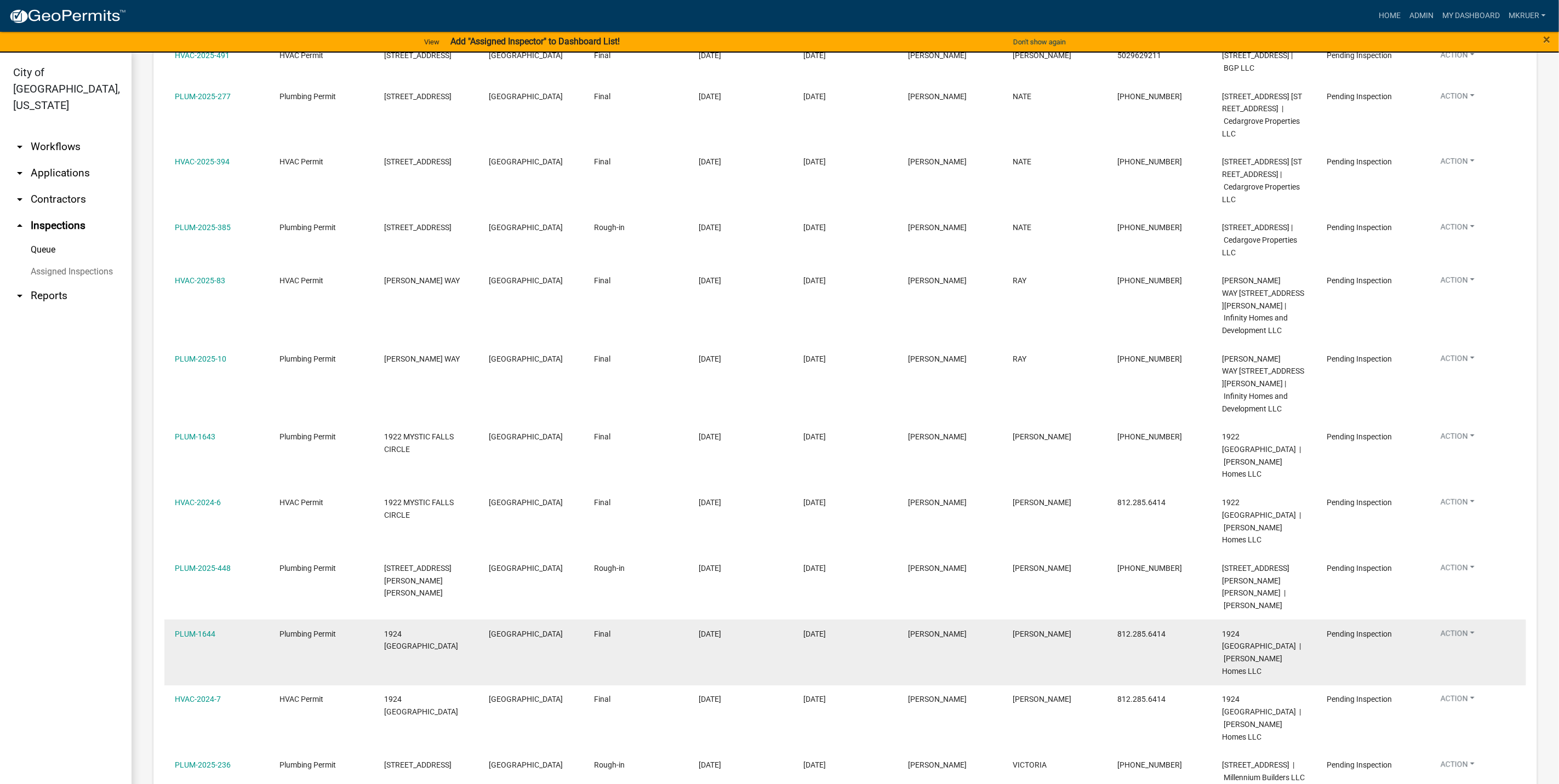
scroll to position [400, 0]
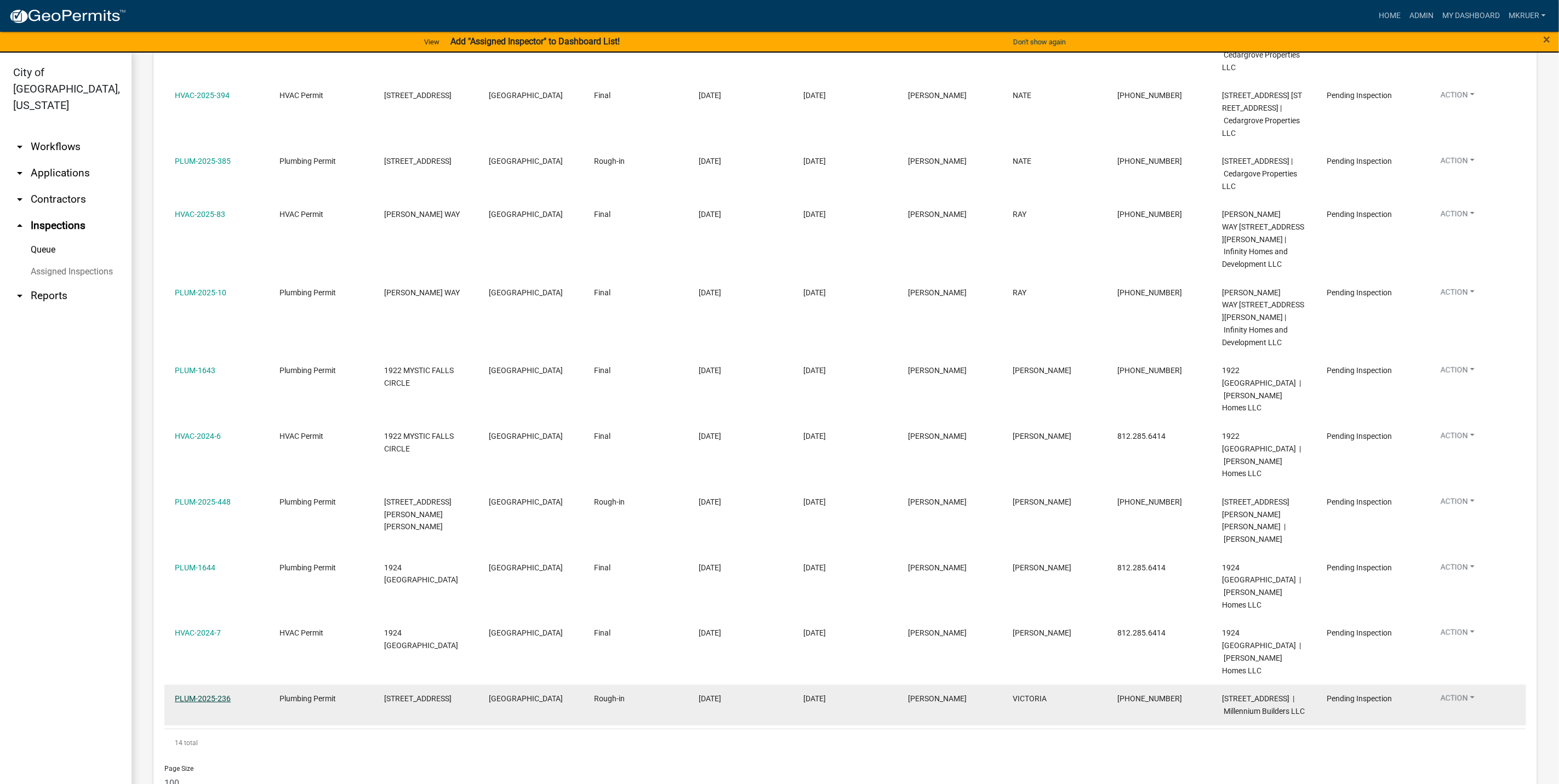
click at [193, 694] on link "PLUM-2025-236" at bounding box center [203, 699] width 56 height 9
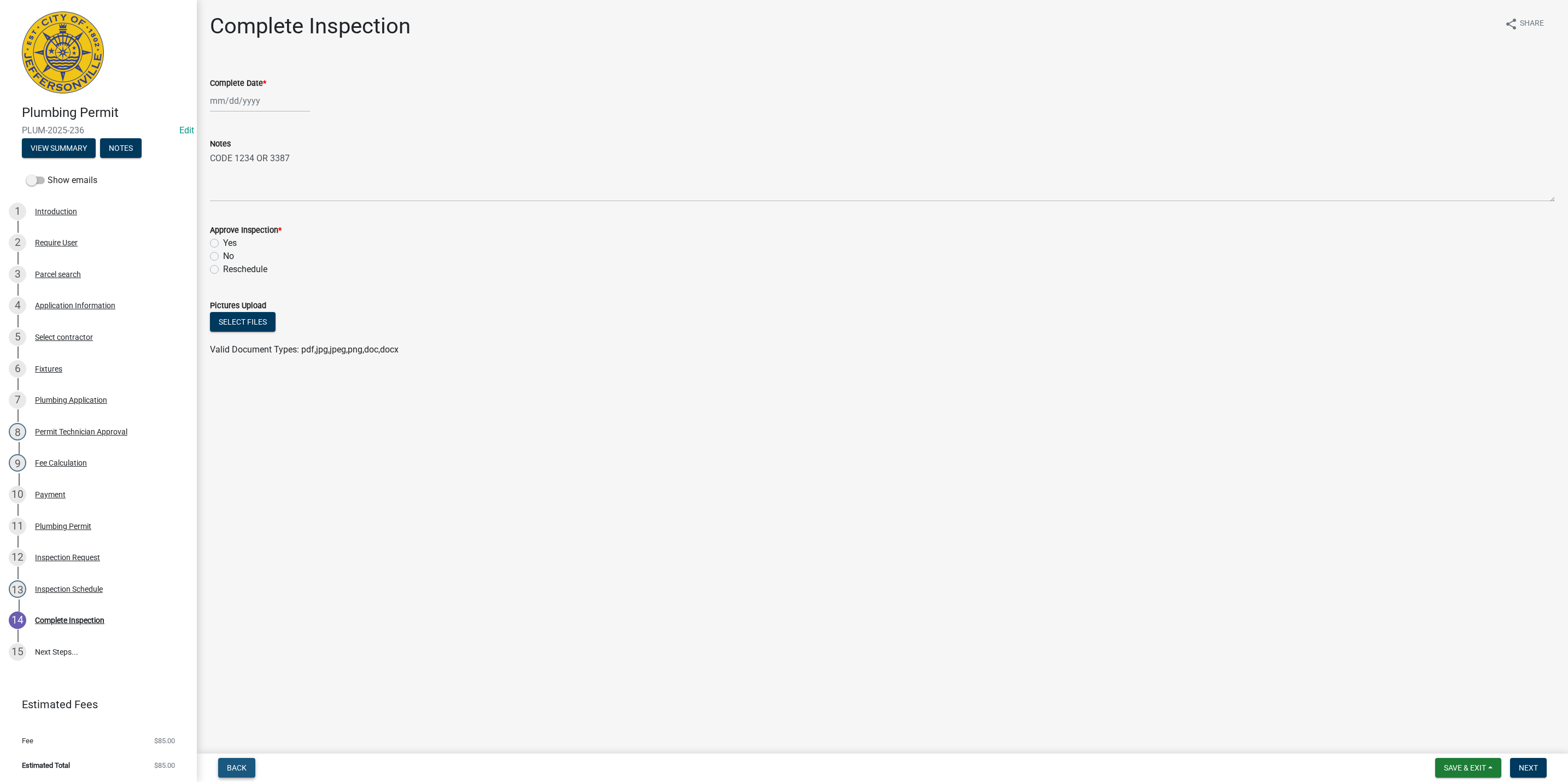
click at [234, 769] on span "Back" at bounding box center [237, 768] width 19 height 9
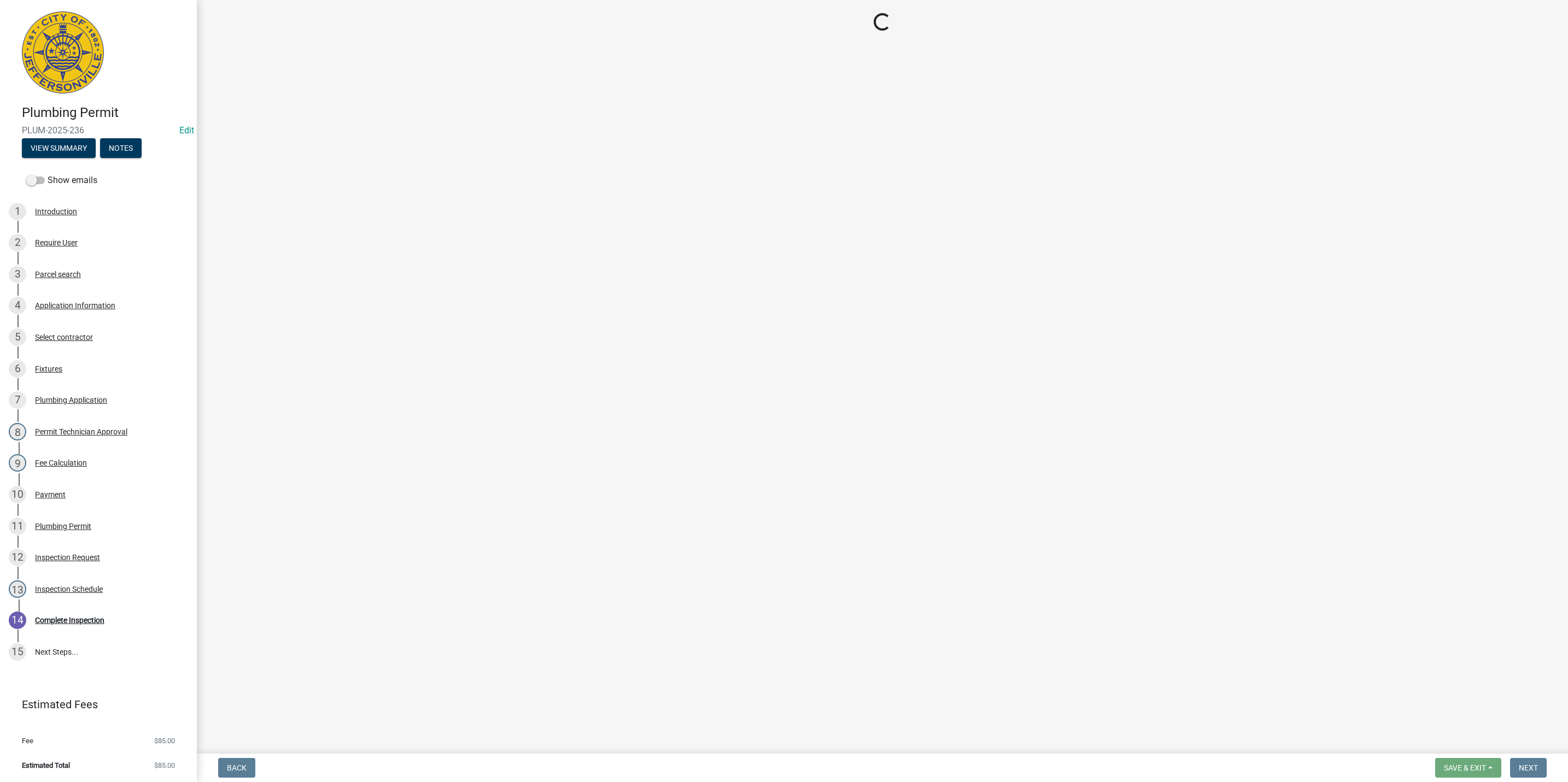
select select "13c97fbc-c819-4cee-844a-0db3d3c4db95"
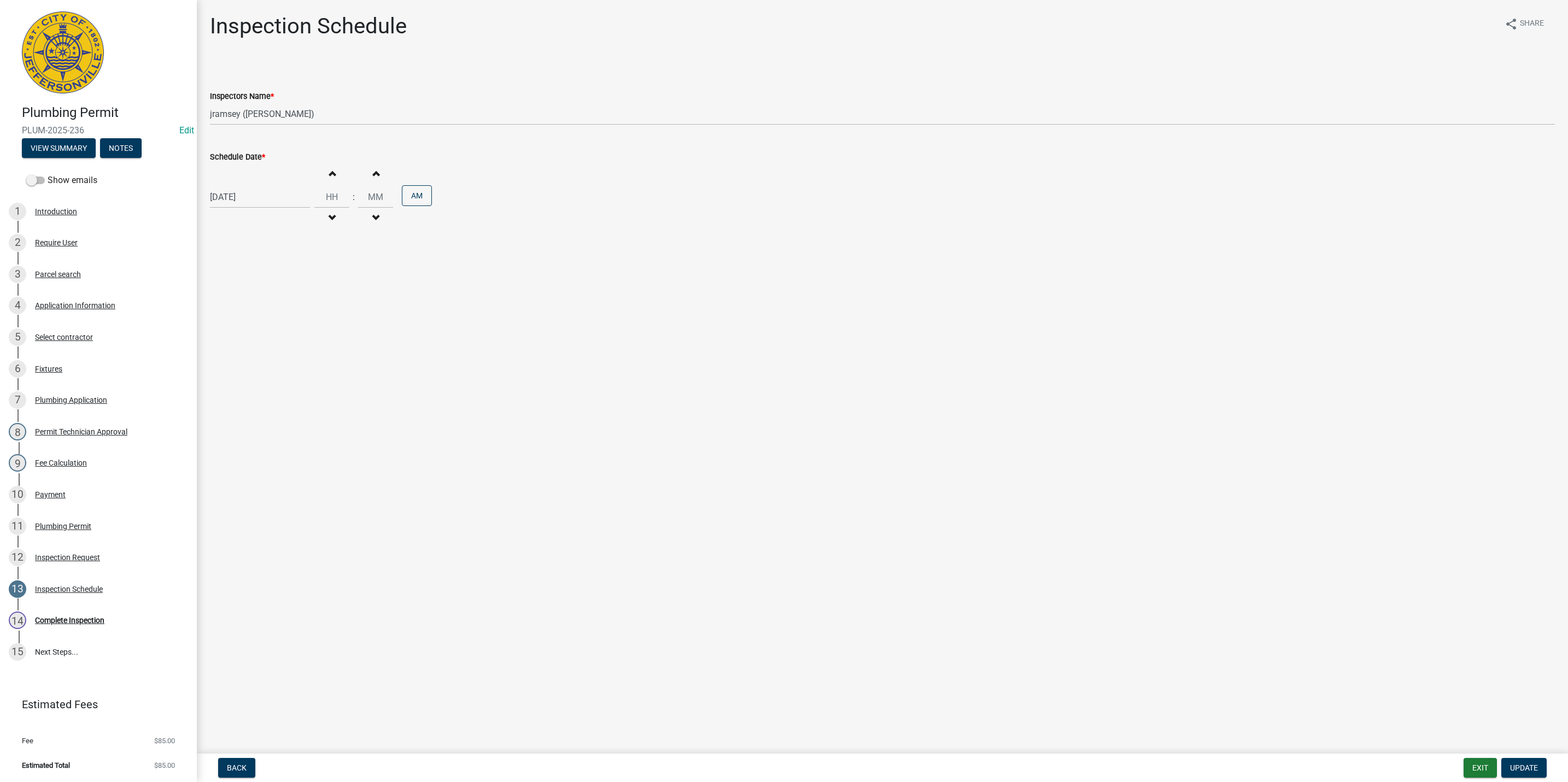
select select "8"
select select "2025"
click at [271, 198] on div "08/19/2025 Jan Feb Mar Apr May Jun Jul Aug Sep Oct Nov Dec 1525 1526 1527 1528 …" at bounding box center [260, 197] width 100 height 23
click at [254, 303] on div "20" at bounding box center [256, 308] width 18 height 18
type input "08/20/2025"
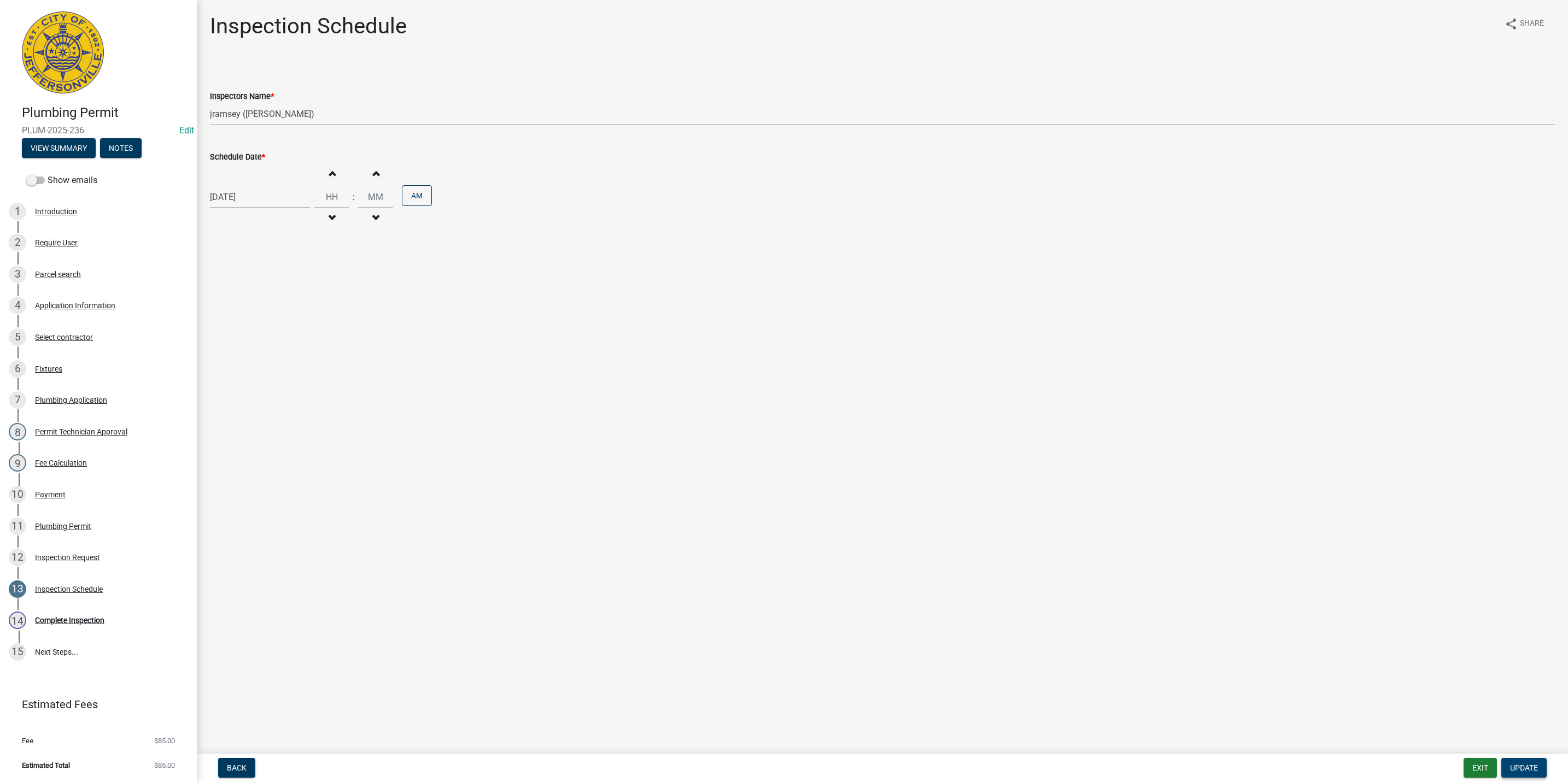
click at [1525, 770] on span "Update" at bounding box center [1524, 768] width 28 height 9
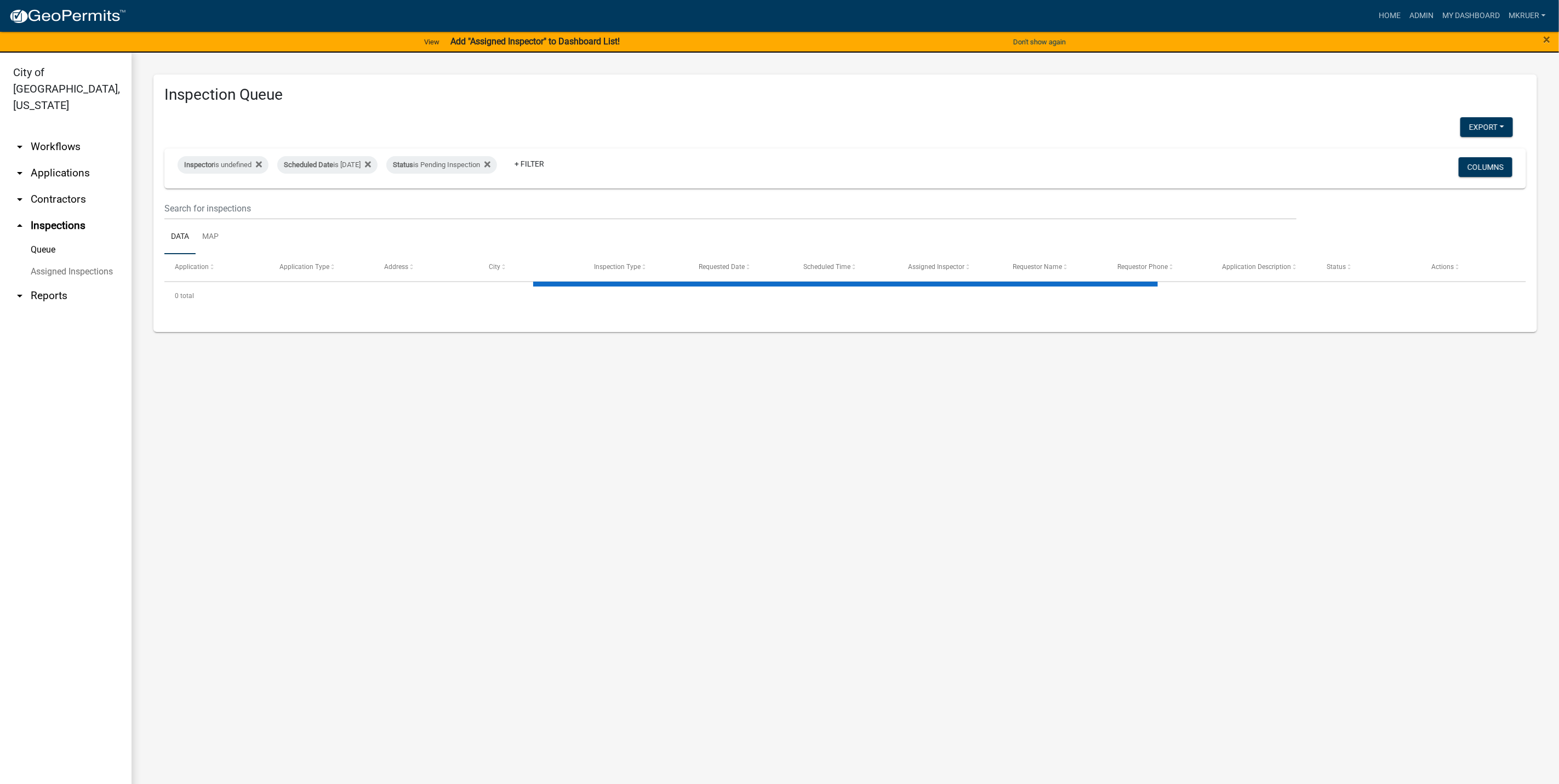
select select "3: 100"
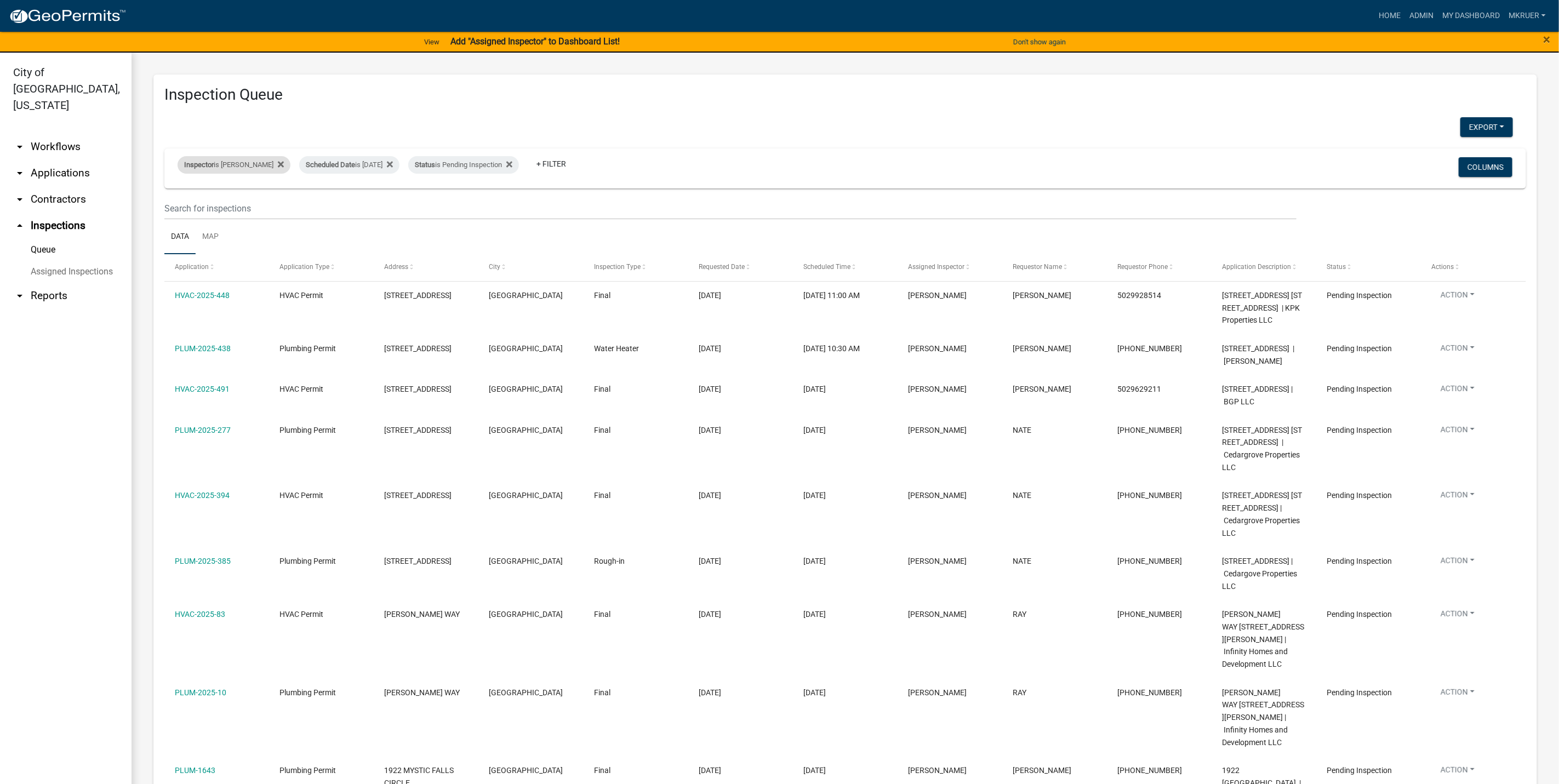
click at [248, 165] on div "Inspector is Jeremy Ramsey" at bounding box center [234, 165] width 113 height 18
click at [206, 218] on select "Select an option None Shawn Jeremy Ramsey Mary Frey Chad Reischl Mike Kruer Har…" at bounding box center [234, 218] width 110 height 23
select select "36a8b8f0-2ef8-43e9-ae06-718f51af8d36"
click at [179, 207] on select "Select an option None Shawn Jeremy Ramsey Mary Frey Chad Reischl Mike Kruer Har…" at bounding box center [234, 218] width 110 height 23
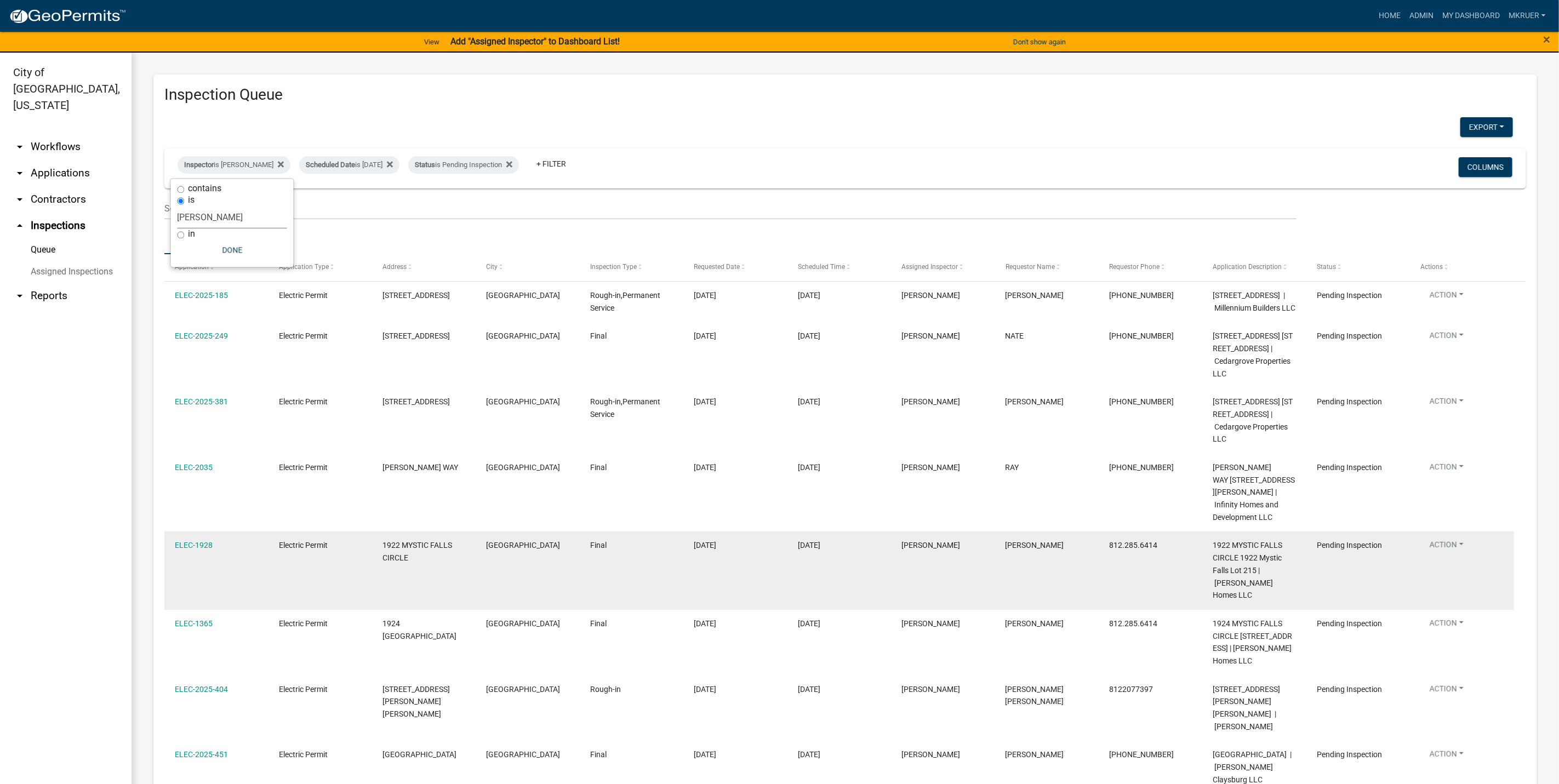
scroll to position [88, 0]
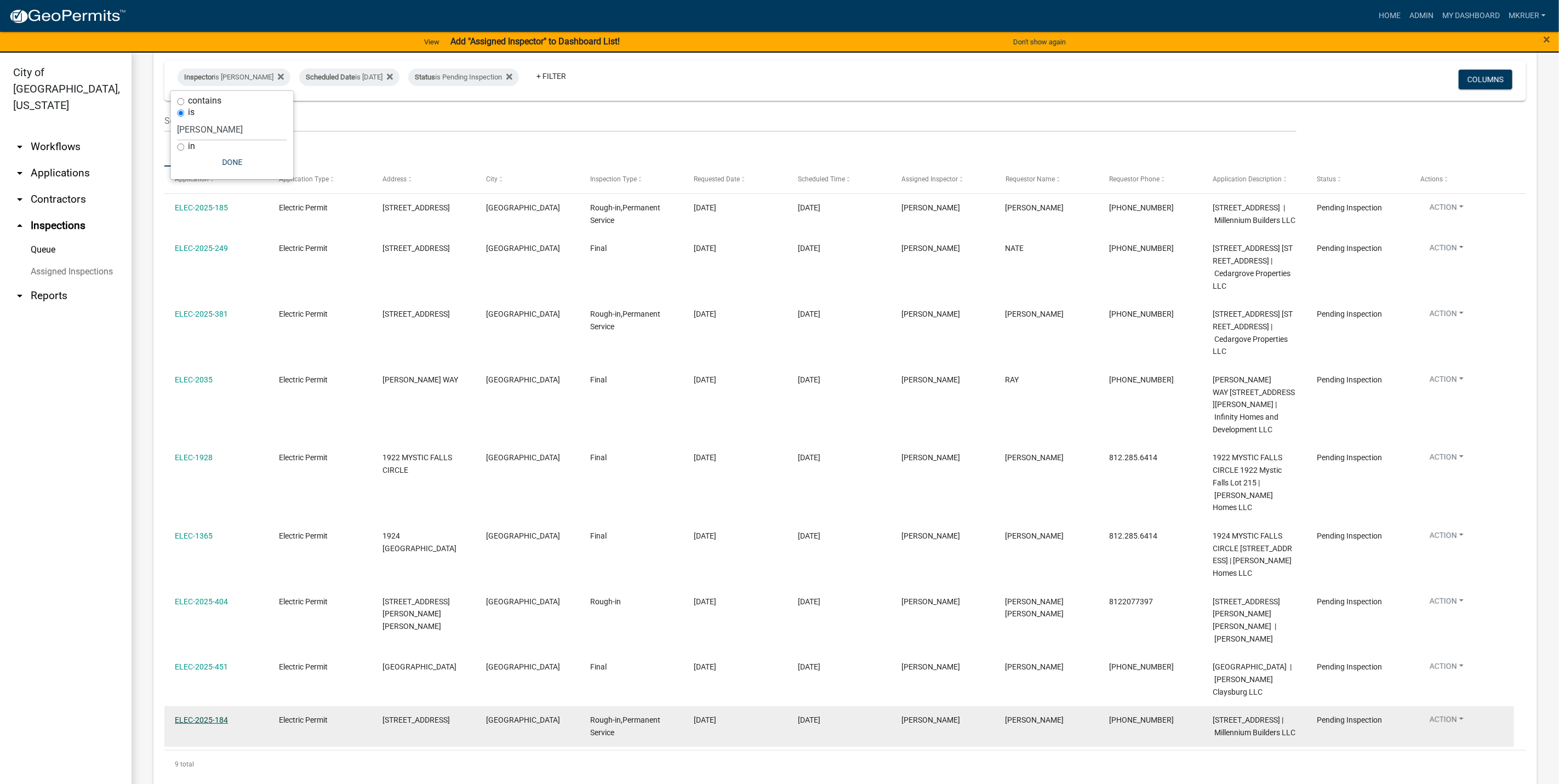
click at [191, 716] on link "ELEC-2025-184" at bounding box center [201, 720] width 53 height 9
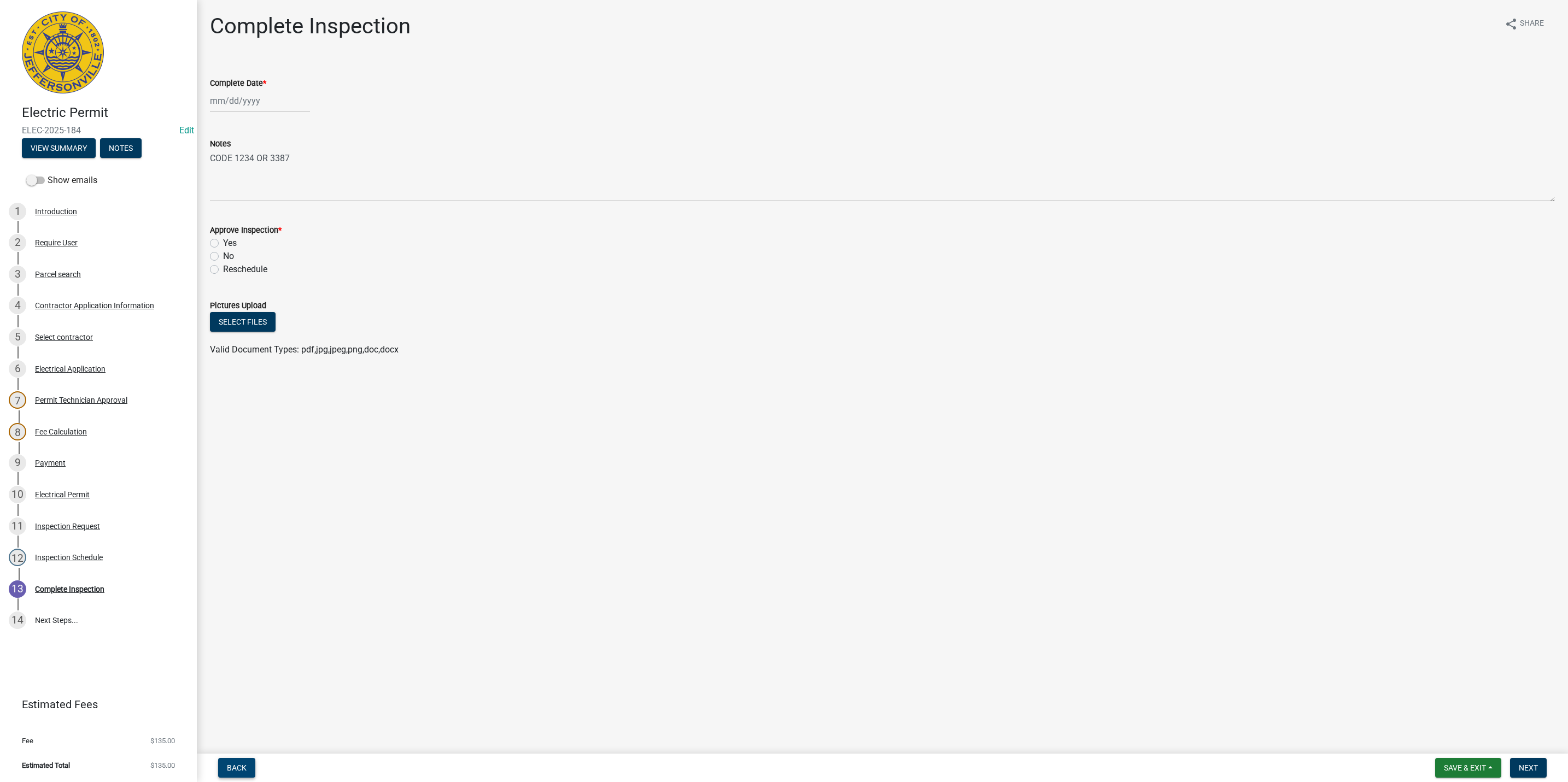
click at [241, 770] on span "Back" at bounding box center [237, 768] width 19 height 9
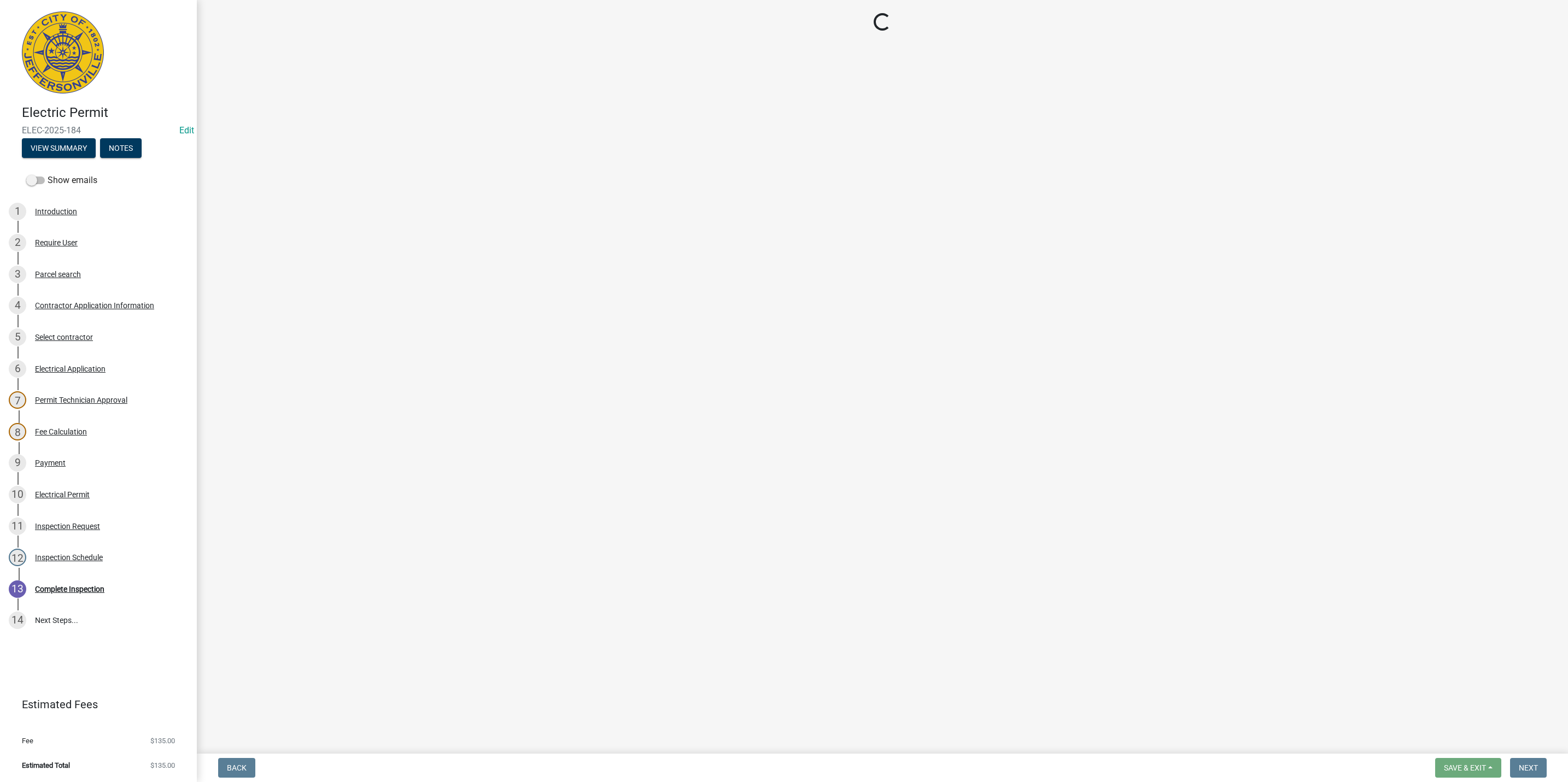
select select "36a8b8f0-2ef8-43e9-ae06-718f51af8d36"
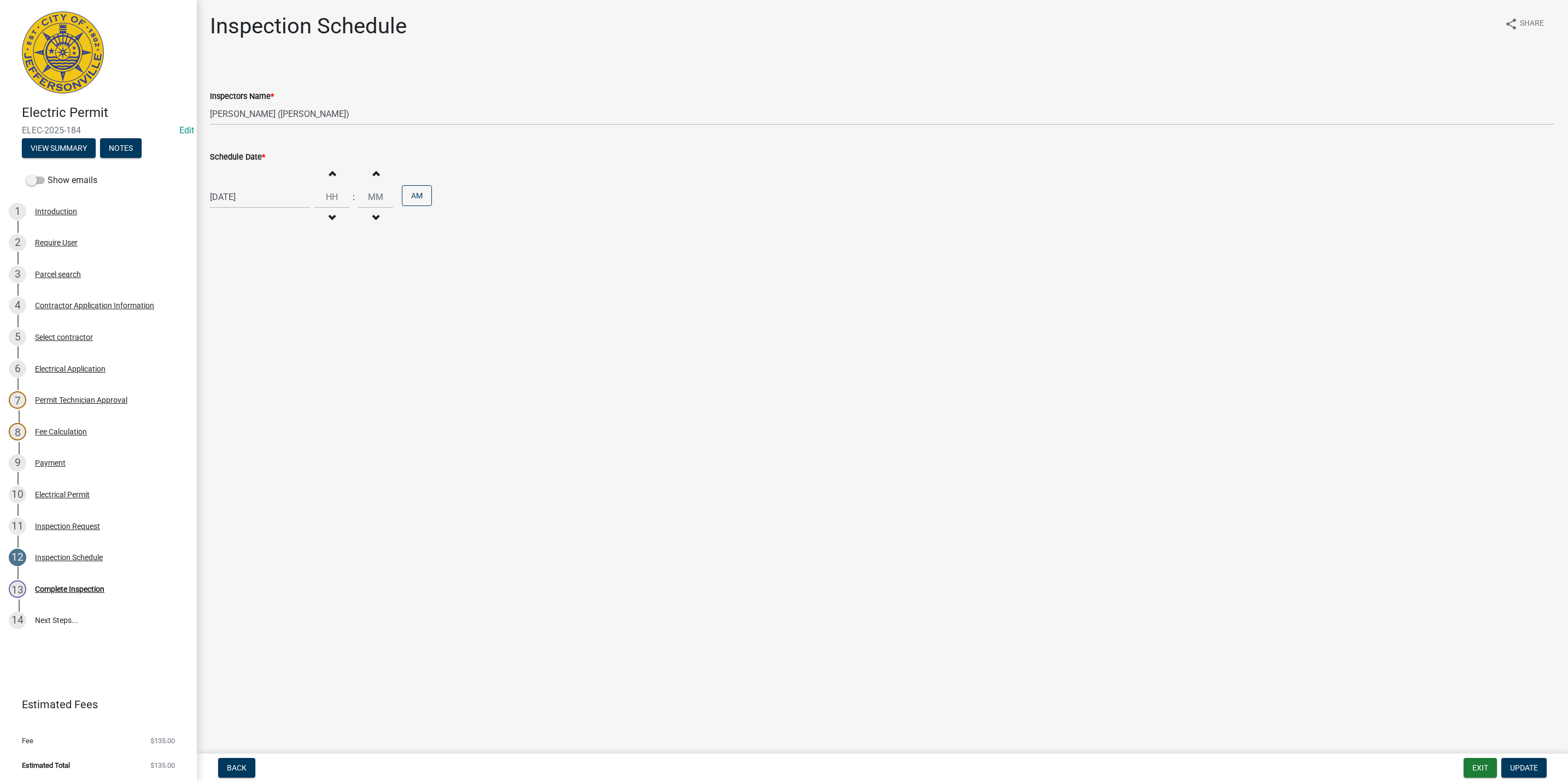
click at [255, 197] on div "[DATE]" at bounding box center [260, 197] width 100 height 23
select select "8"
select select "2025"
click at [256, 310] on div "20" at bounding box center [256, 308] width 18 height 18
type input "08/20/2025"
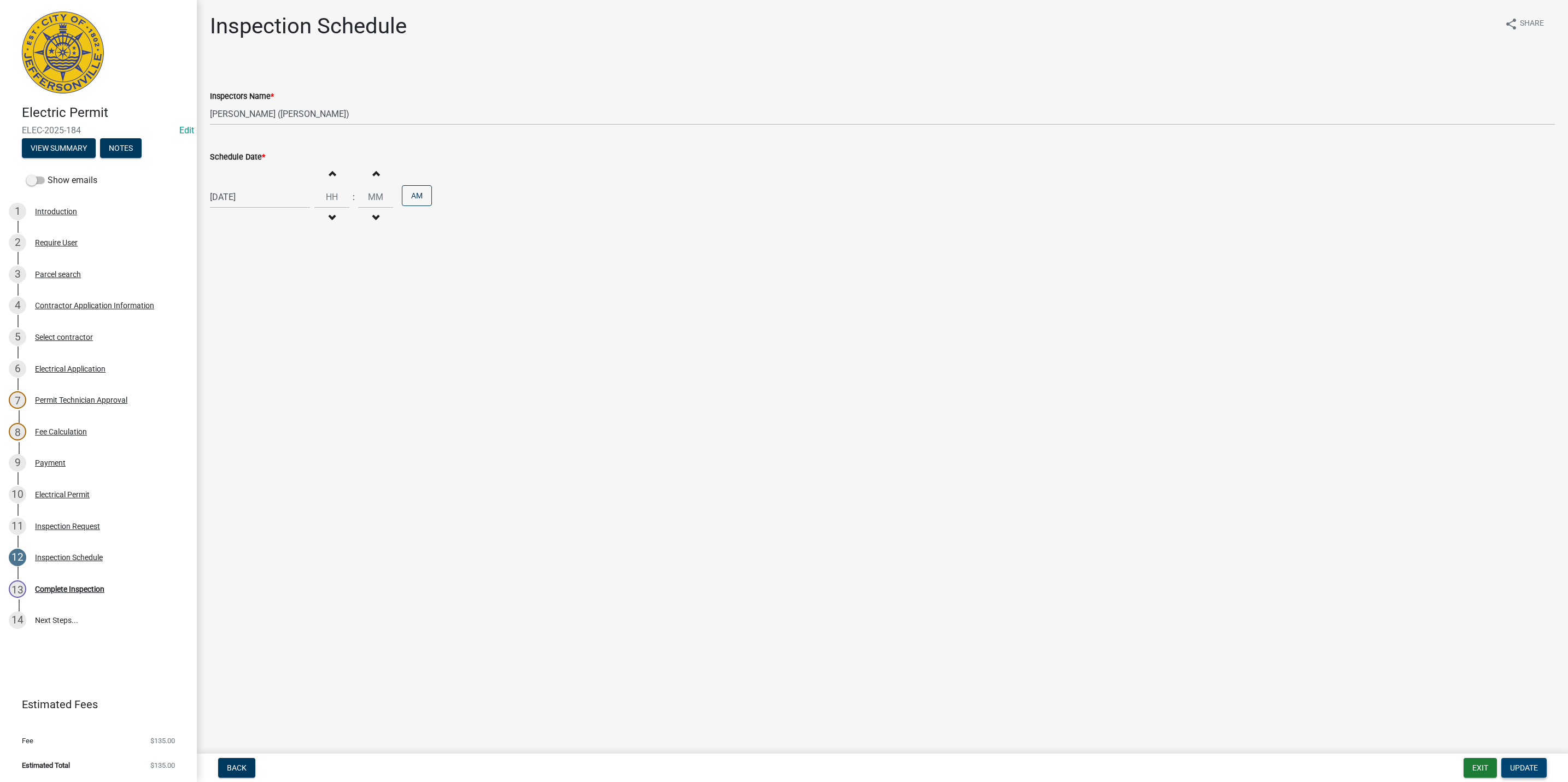
click at [1530, 765] on span "Update" at bounding box center [1524, 768] width 28 height 9
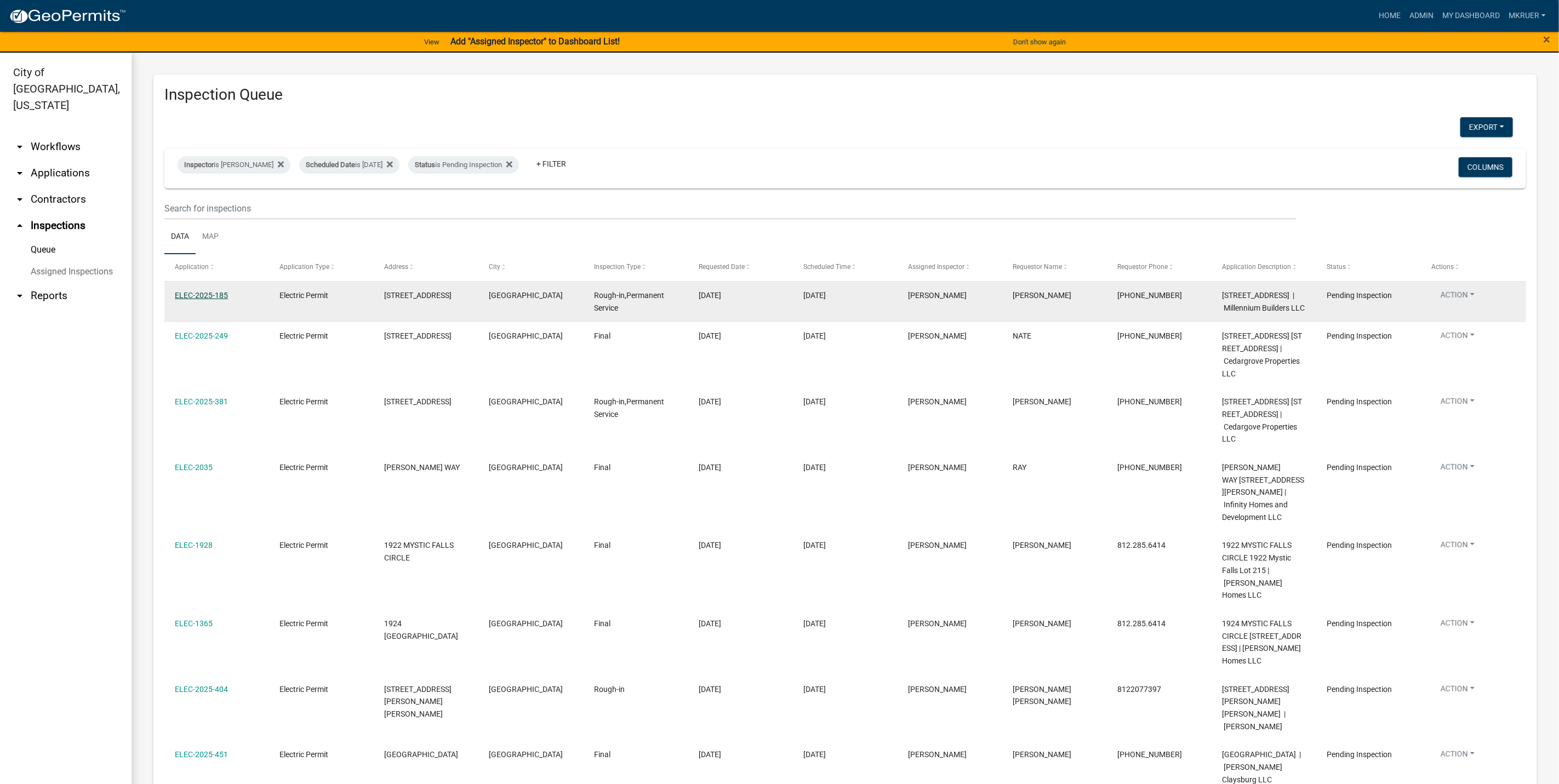
click at [196, 295] on link "ELEC-2025-185" at bounding box center [201, 295] width 53 height 9
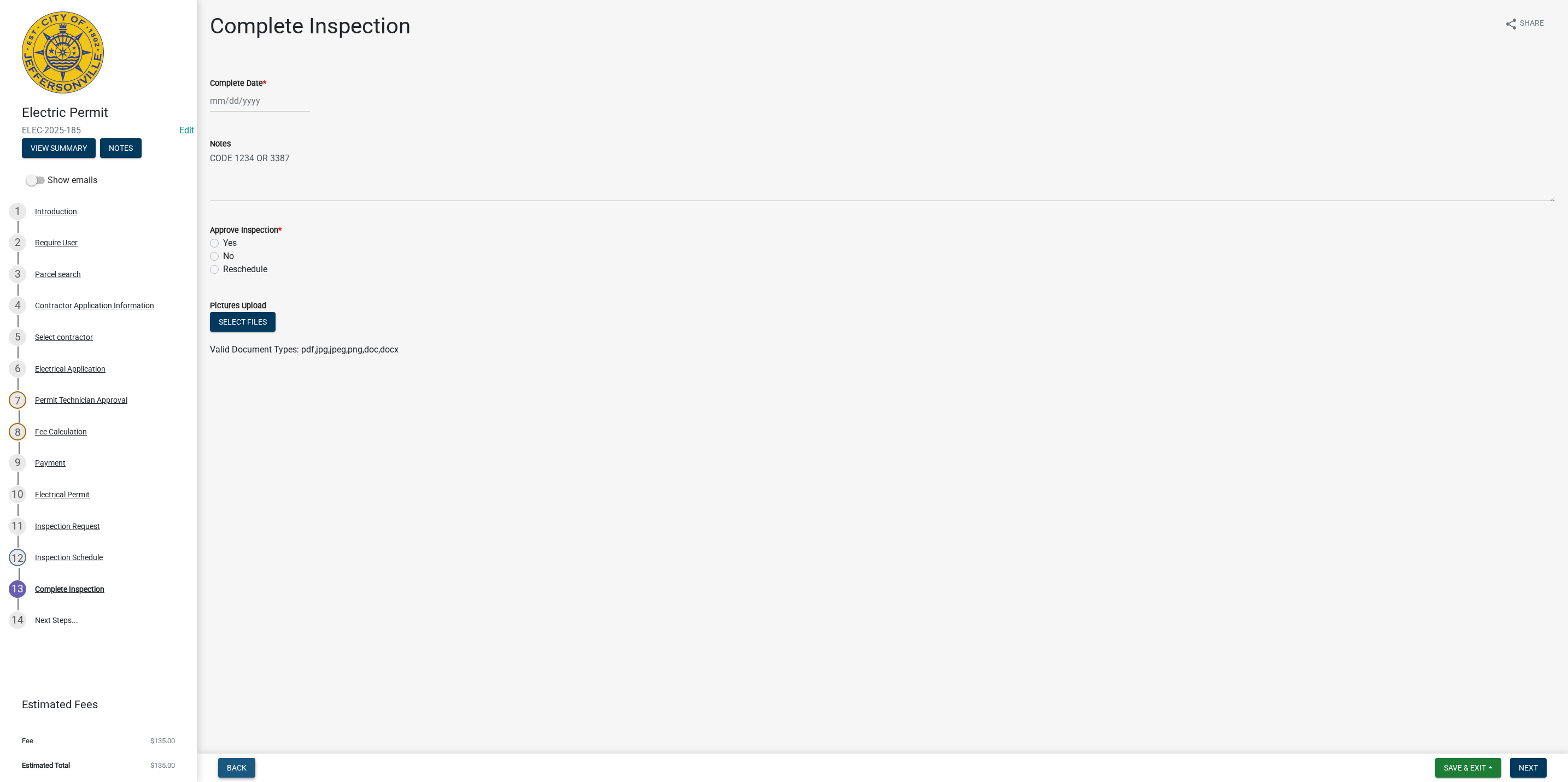
click at [238, 770] on span "Back" at bounding box center [237, 768] width 19 height 9
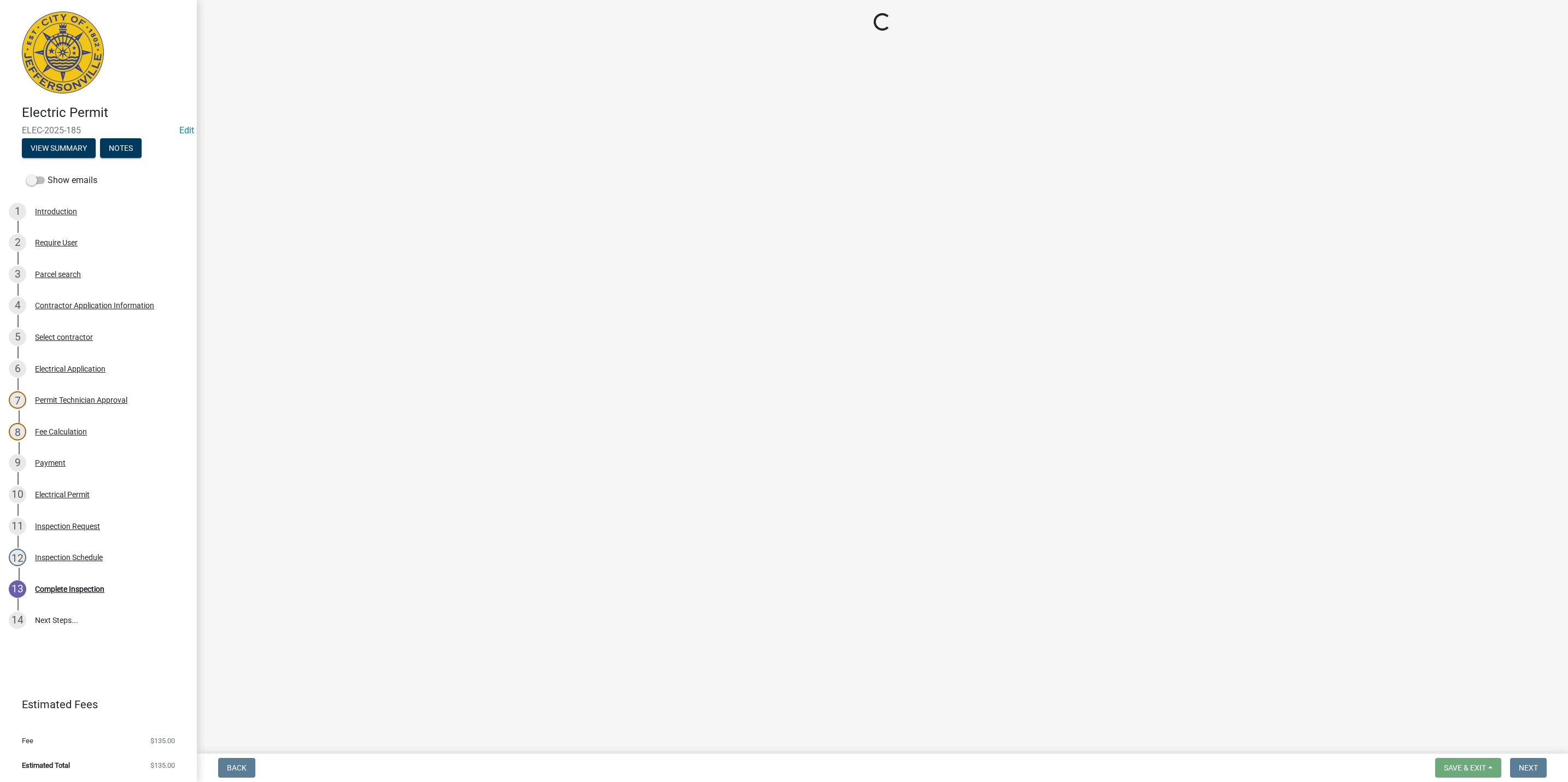
select select "36a8b8f0-2ef8-43e9-ae06-718f51af8d36"
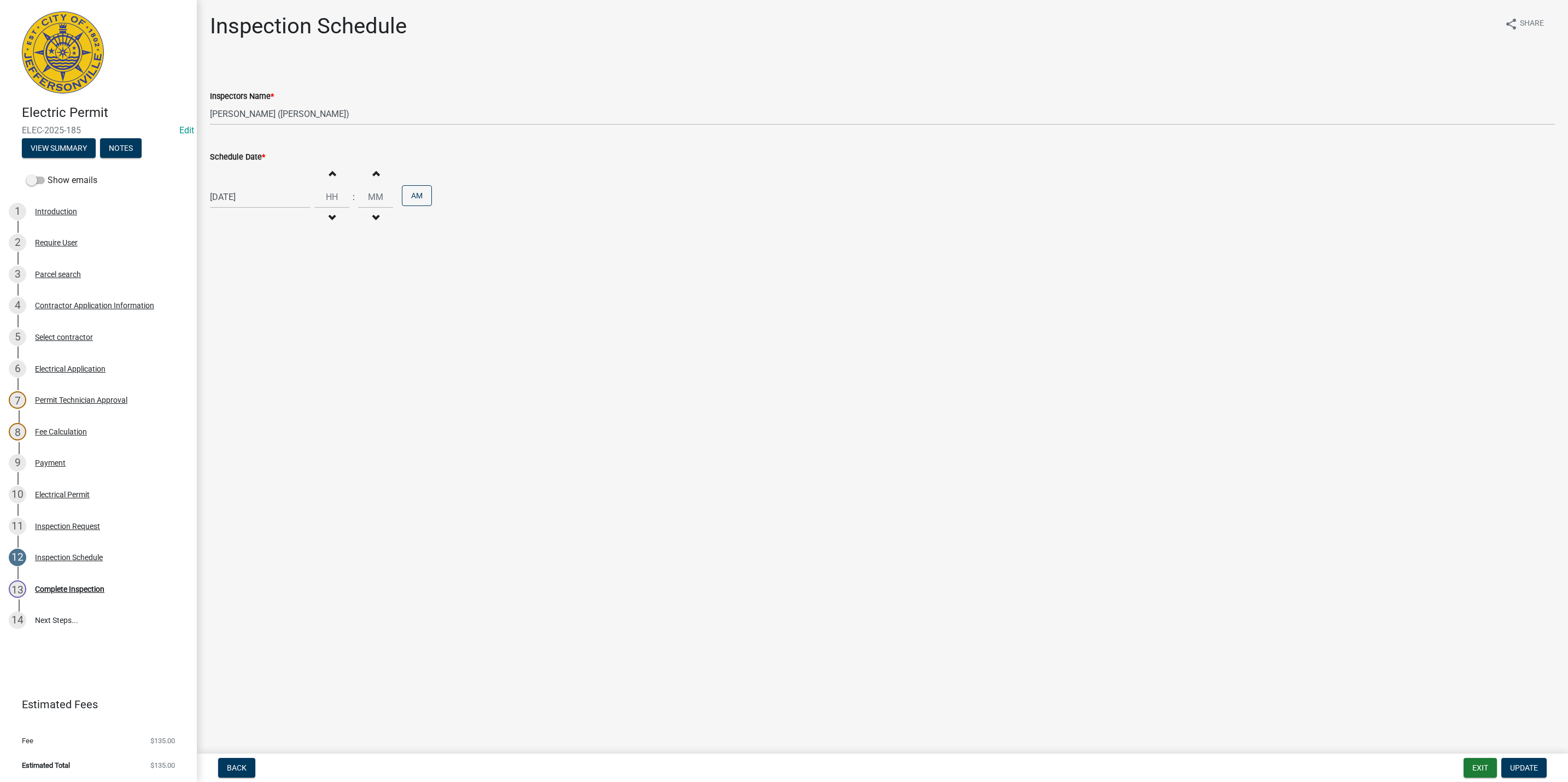
select select "8"
select select "2025"
click at [262, 189] on div "08/19/2025 Jan Feb Mar Apr May Jun Jul Aug Sep Oct Nov Dec 1525 1526 1527 1528 …" at bounding box center [260, 197] width 100 height 23
click at [254, 310] on div "20" at bounding box center [256, 308] width 18 height 18
type input "08/20/2025"
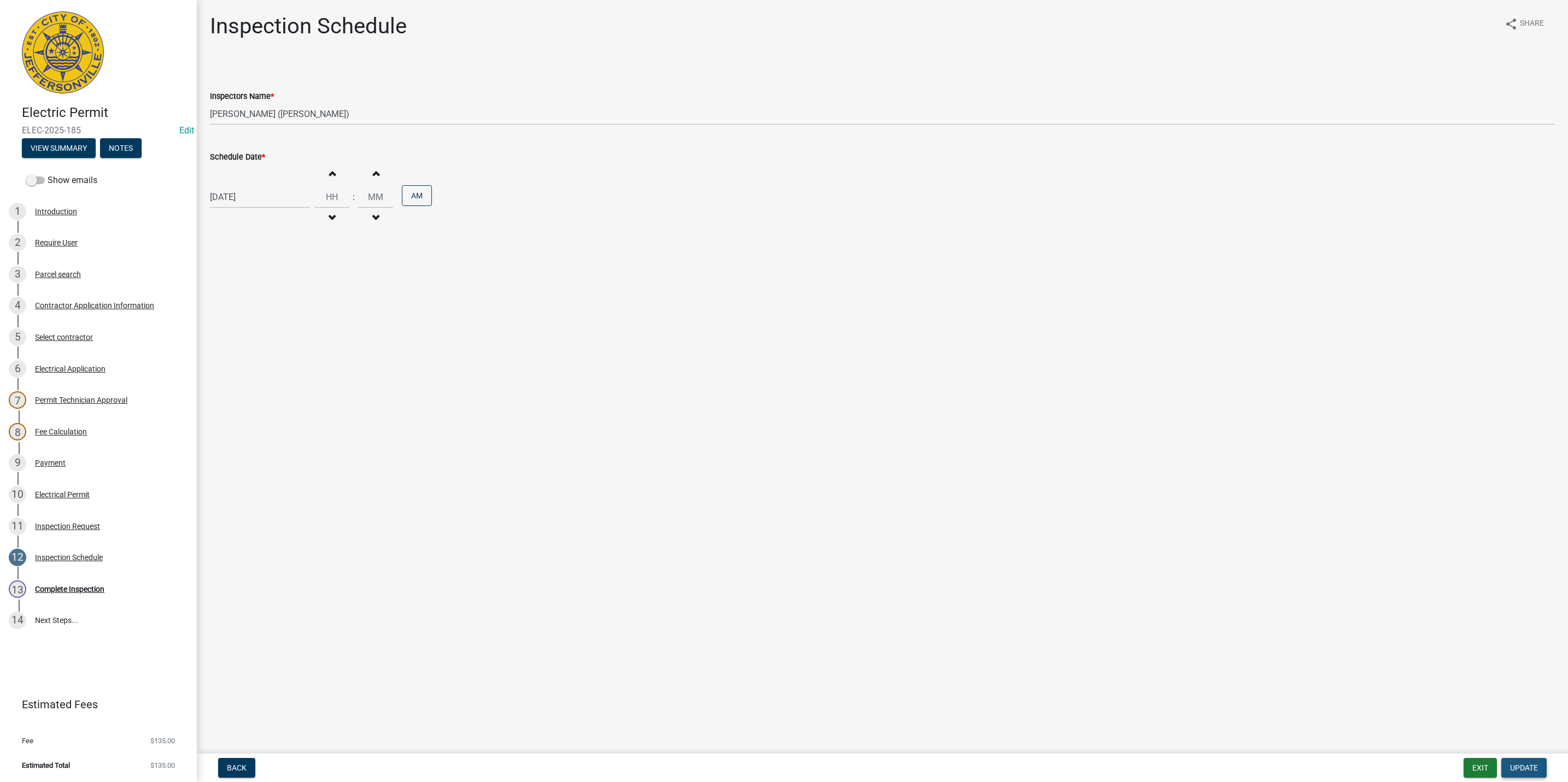
click at [1524, 767] on span "Update" at bounding box center [1524, 768] width 28 height 9
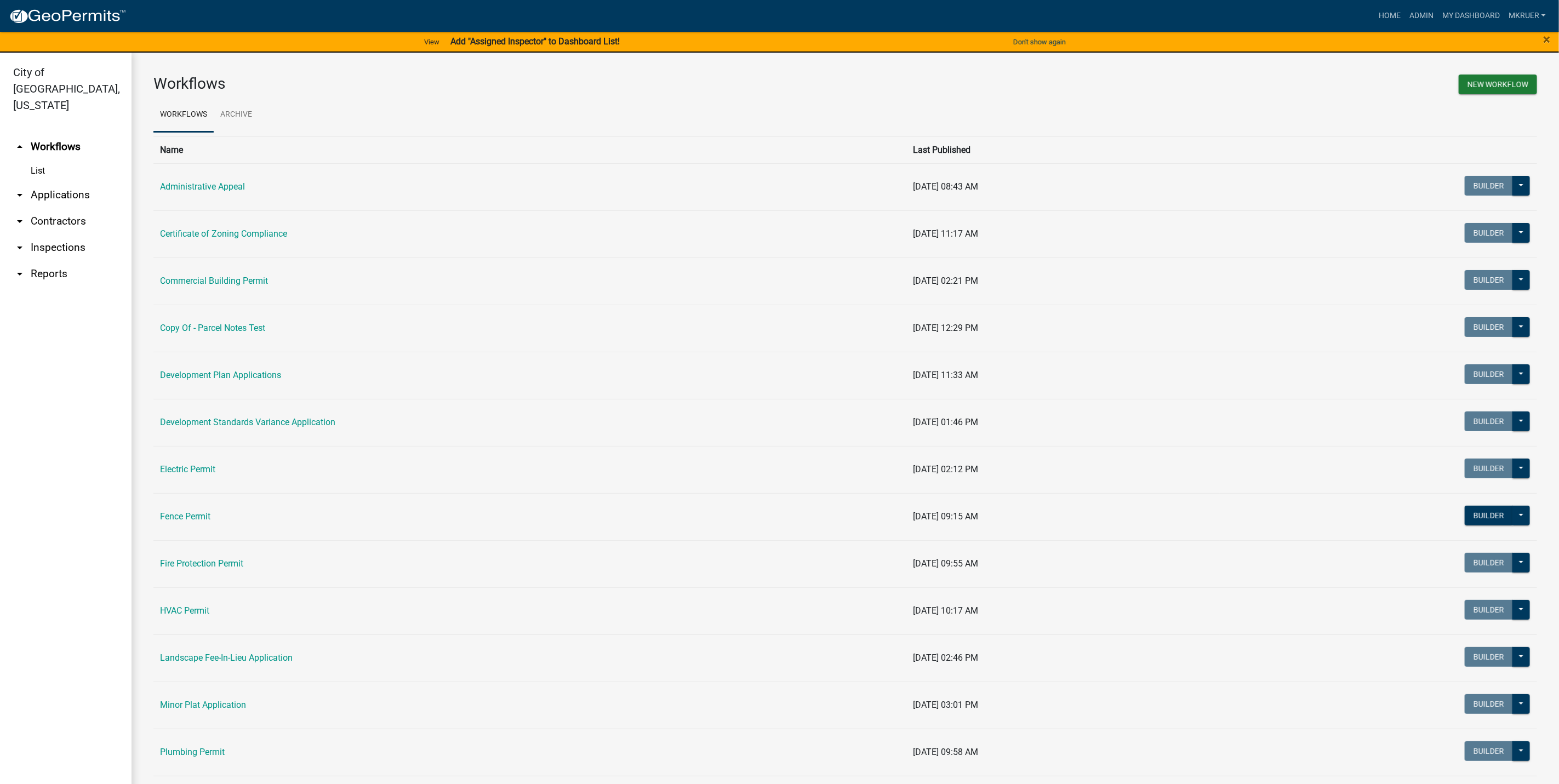
click at [53, 234] on link "arrow_drop_down Inspections" at bounding box center [66, 247] width 132 height 26
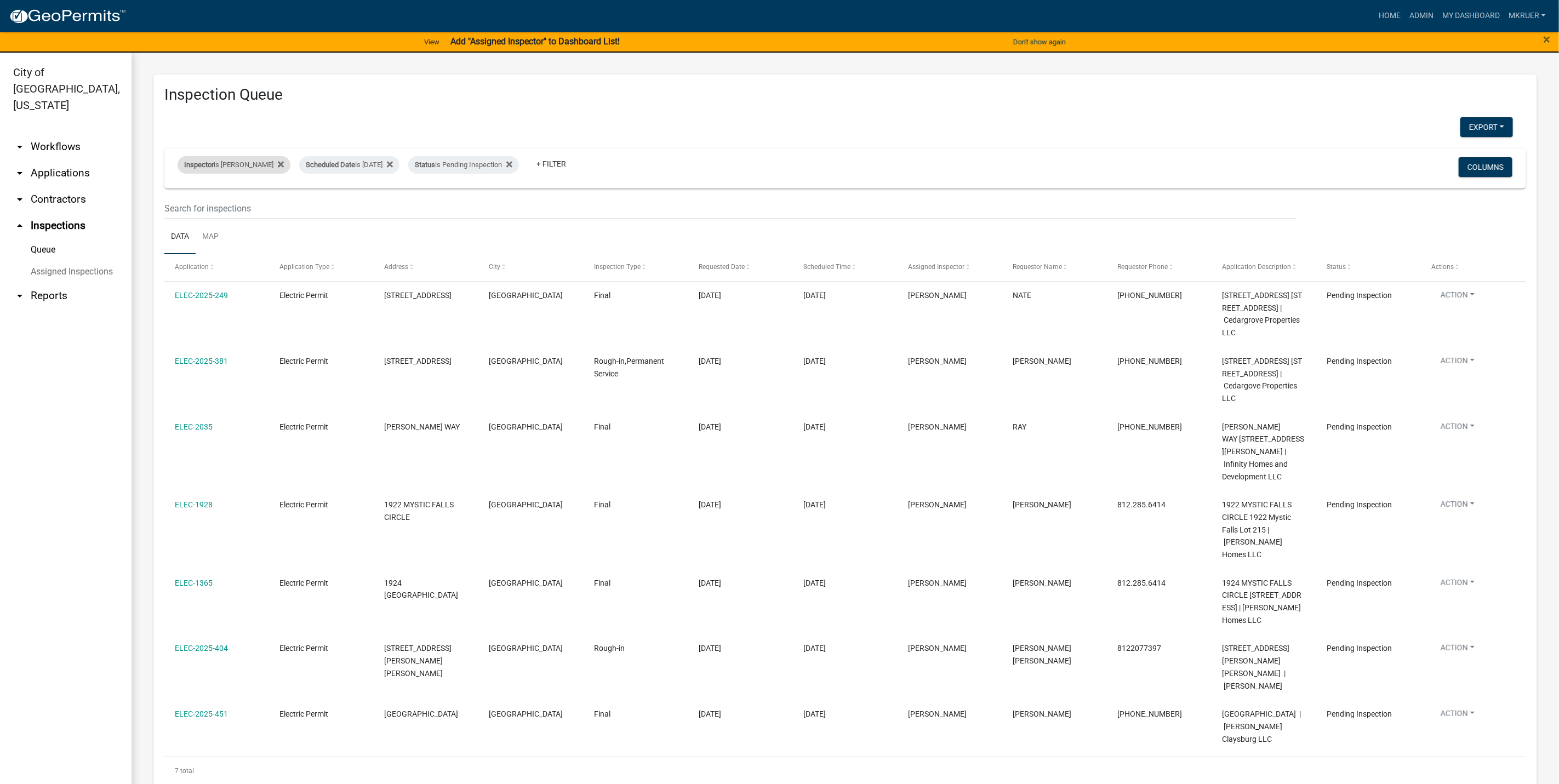
click at [250, 168] on div "Inspector is Harold Satterly" at bounding box center [234, 165] width 113 height 18
click at [204, 215] on select "Select an option None Shawn Jeremy Ramsey Mary Frey Chad Reischl Mike Kruer Har…" at bounding box center [232, 218] width 110 height 23
select select "fdb3bcc6-ce93-4663-8a18-5c08884dd177"
click at [178, 207] on select "Select an option None Shawn Jeremy Ramsey Mary Frey Chad Reischl Mike Kruer Har…" at bounding box center [232, 218] width 110 height 23
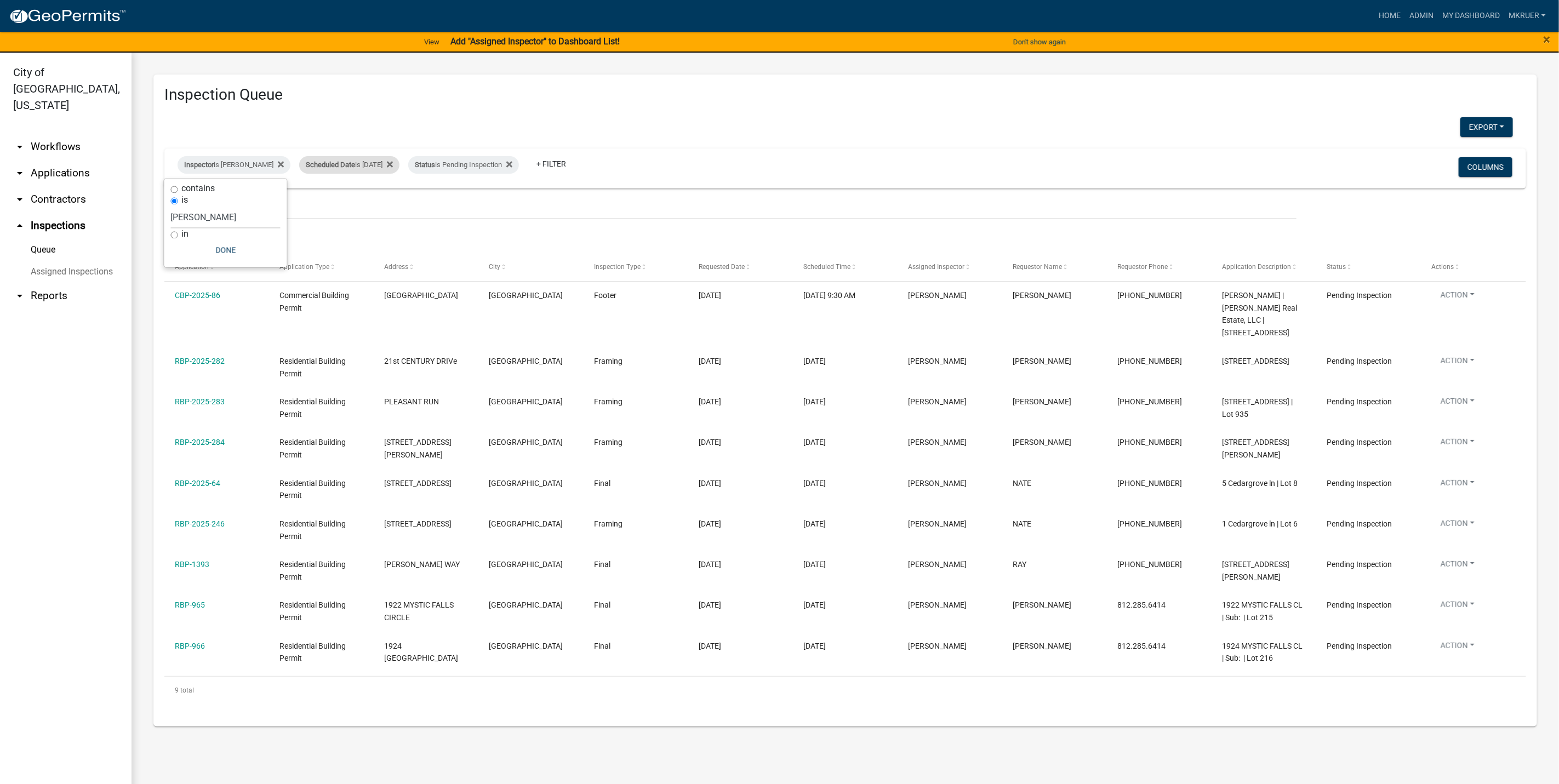
click at [375, 166] on div "Scheduled Date is 08/19/2025" at bounding box center [349, 165] width 100 height 18
click at [373, 206] on input "2025-08-19" at bounding box center [342, 206] width 77 height 23
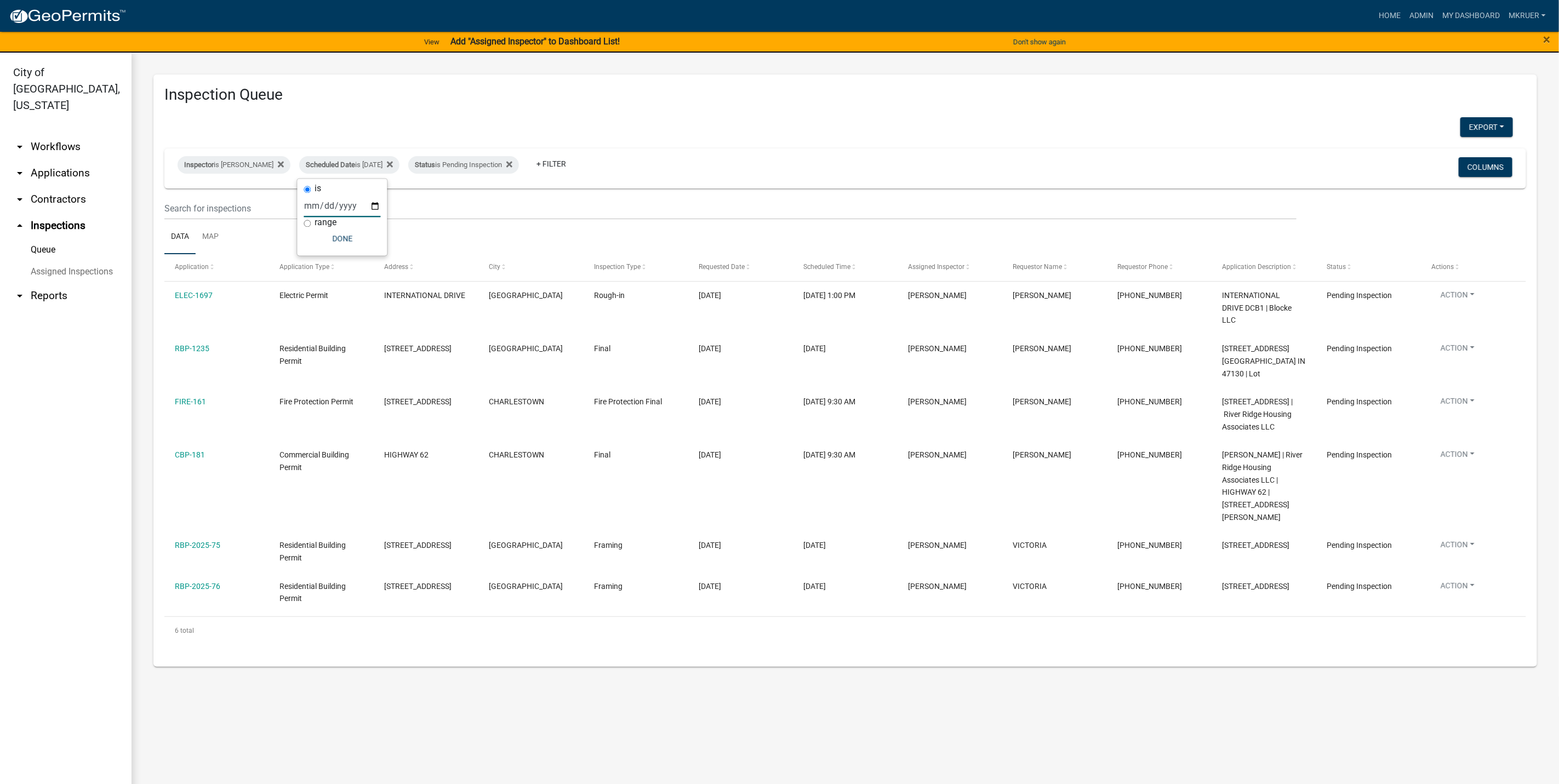
click at [374, 207] on input "2025-08-20" at bounding box center [342, 206] width 77 height 23
type input "2025-08-19"
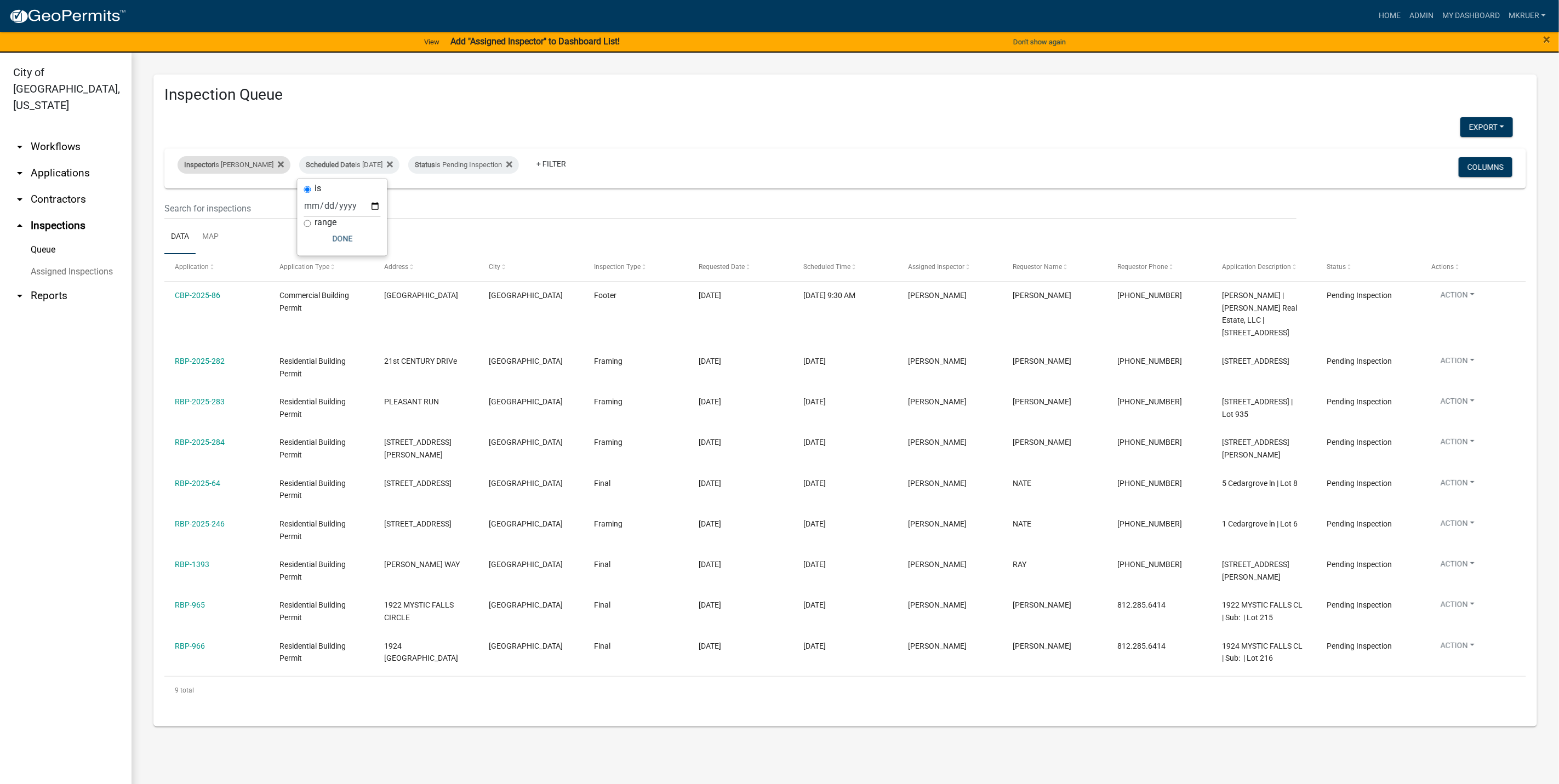
click at [229, 165] on div "Inspector is Mike Kruer" at bounding box center [234, 165] width 113 height 18
click at [220, 218] on select "Select an option None Shawn Jeremy Ramsey Mary Frey Chad Reischl Mike Kruer Har…" at bounding box center [226, 218] width 110 height 23
click at [178, 207] on select "Select an option None Shawn Jeremy Ramsey Mary Frey Chad Reischl Mike Kruer Har…" at bounding box center [226, 218] width 110 height 23
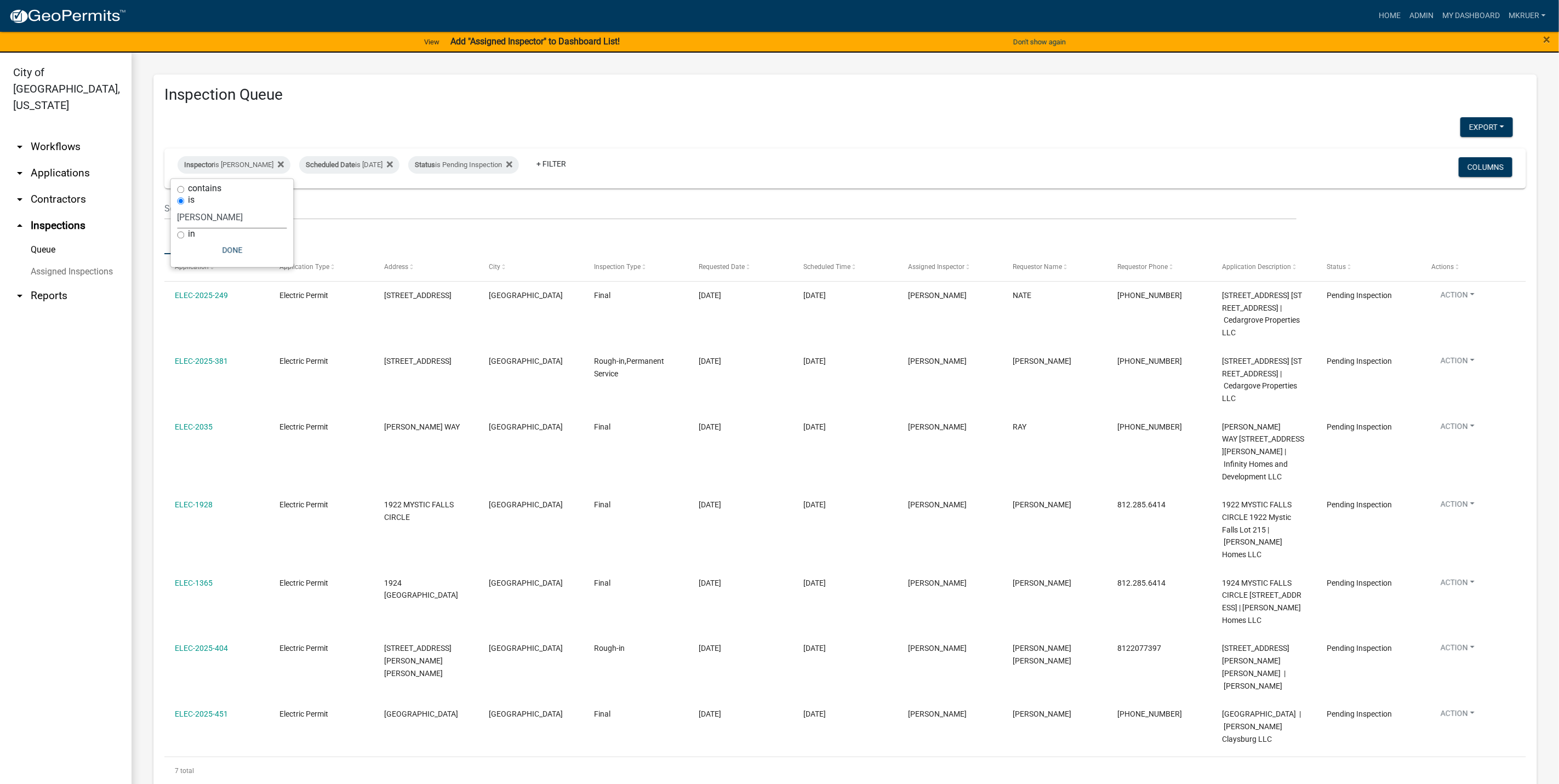
click at [234, 218] on select "Select an option None Shawn Jeremy Ramsey Mary Frey Chad Reischl Mike Kruer Har…" at bounding box center [232, 218] width 110 height 23
click at [178, 207] on select "Select an option None Shawn Jeremy Ramsey Mary Frey Chad Reischl Mike Kruer Har…" at bounding box center [232, 218] width 110 height 23
click at [231, 215] on select "Select an option None Shawn Jeremy Ramsey Mary Frey Chad Reischl Mike Kruer Har…" at bounding box center [232, 218] width 110 height 23
select select "fdb3bcc6-ce93-4663-8a18-5c08884dd177"
click at [178, 207] on select "Select an option None Shawn Jeremy Ramsey Mary Frey Chad Reischl Mike Kruer Har…" at bounding box center [232, 218] width 110 height 23
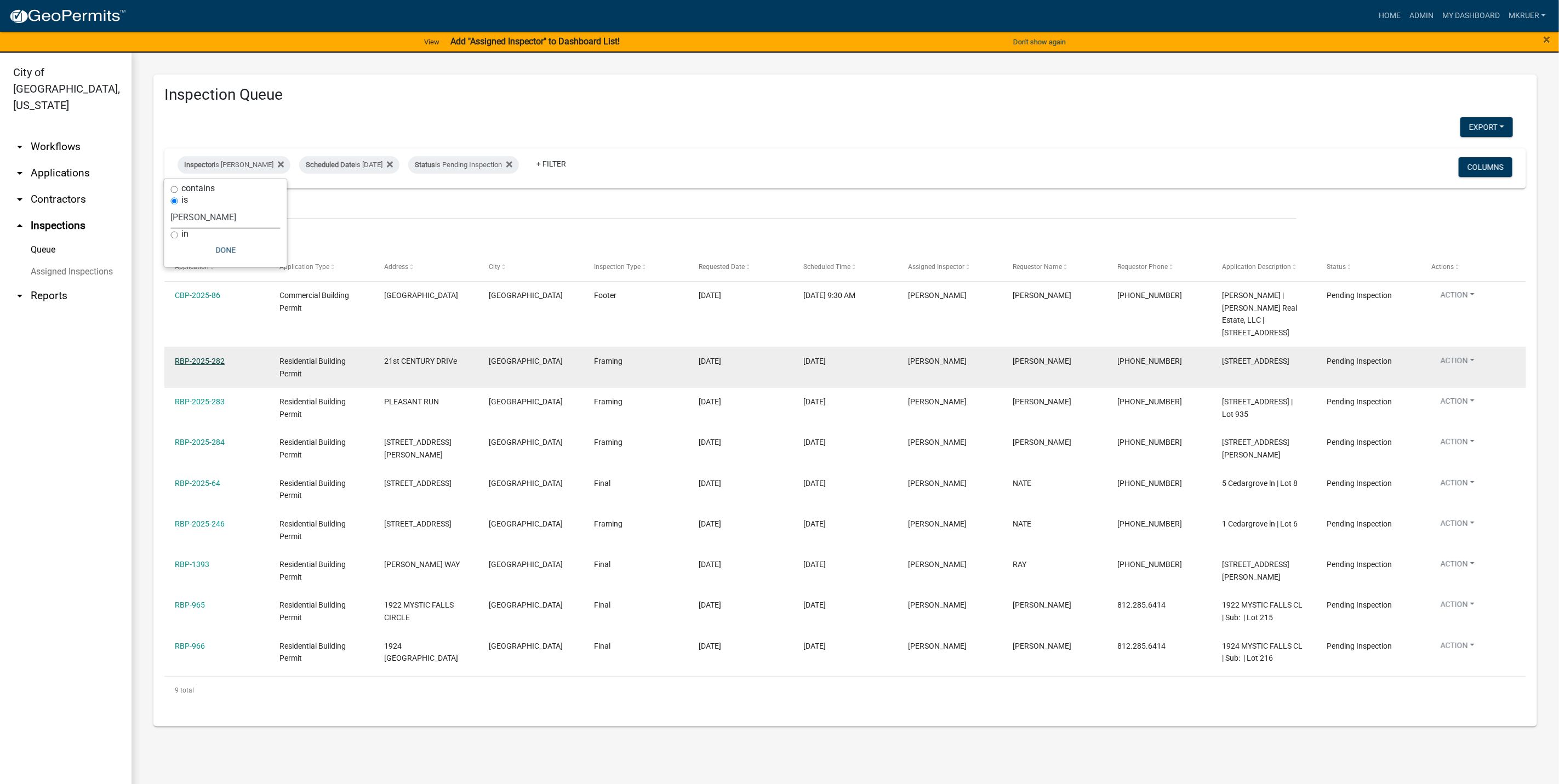
click at [187, 357] on link "RBP-2025-282" at bounding box center [200, 361] width 50 height 9
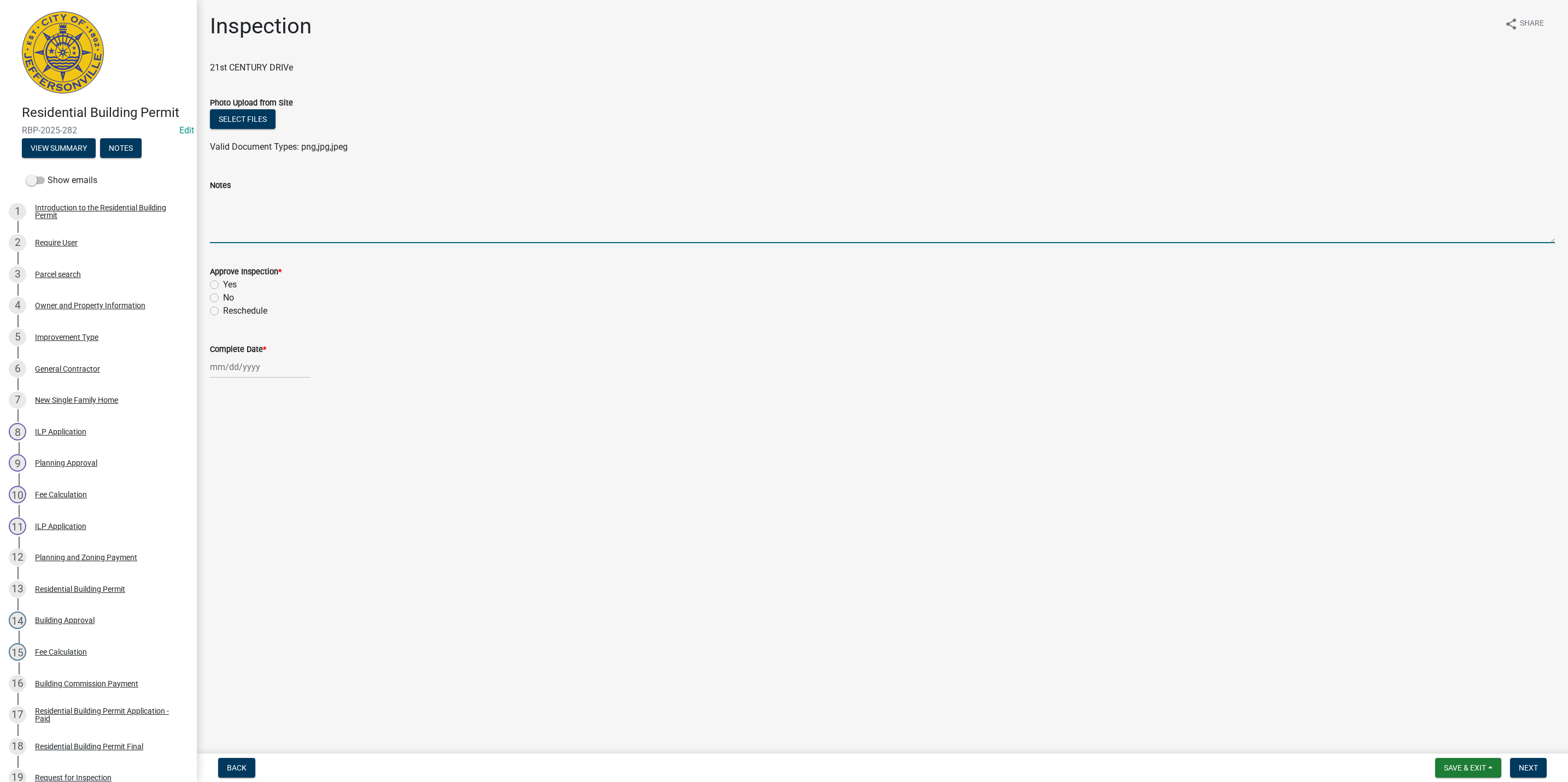
click at [234, 215] on textarea "Notes" at bounding box center [883, 217] width 1345 height 51
type textarea "Not Ready"
click at [223, 296] on label "No" at bounding box center [228, 298] width 11 height 13
click at [223, 296] on input "No" at bounding box center [226, 295] width 7 height 7
radio input "true"
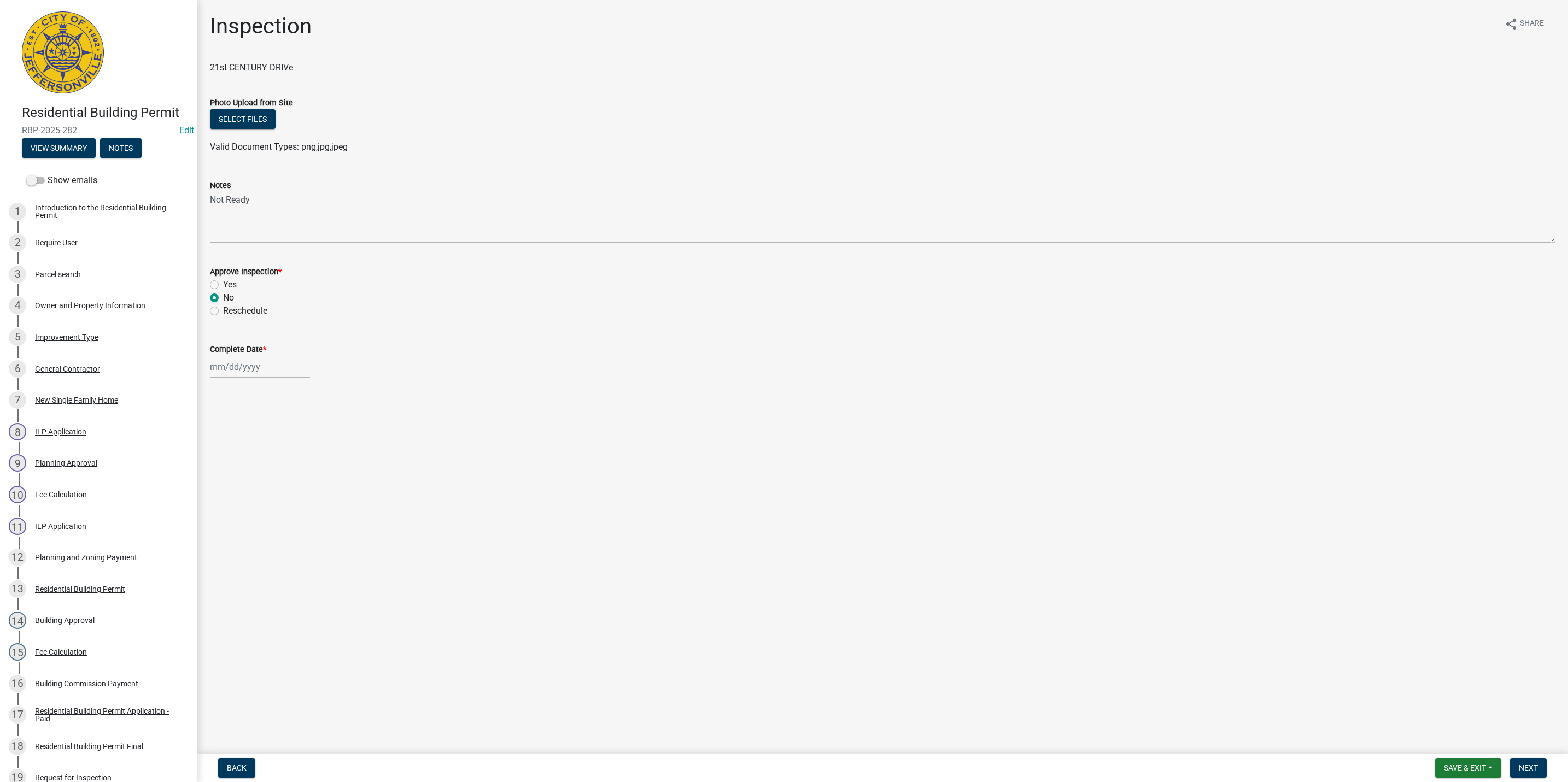
select select "8"
select select "2025"
drag, startPoint x: 229, startPoint y: 362, endPoint x: 235, endPoint y: 372, distance: 11.7
click at [229, 362] on div "Jan Feb Mar Apr May Jun Jul Aug Sep Oct Nov Dec 1525 1526 1527 1528 1529 1530 1…" at bounding box center [260, 367] width 100 height 23
click at [237, 470] on div "19" at bounding box center [238, 478] width 18 height 18
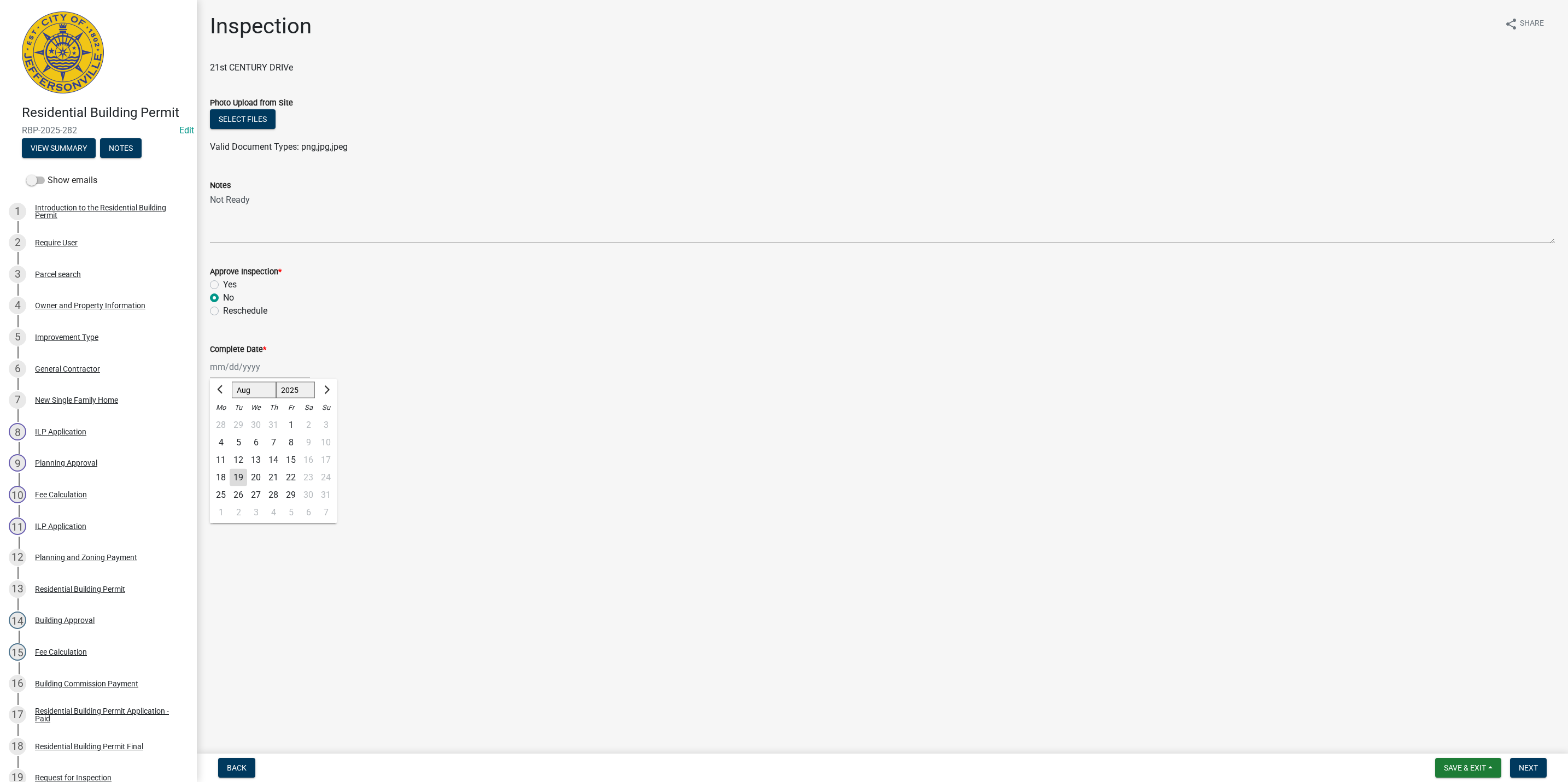
type input "[DATE]"
click at [1533, 766] on span "Next" at bounding box center [1528, 768] width 19 height 9
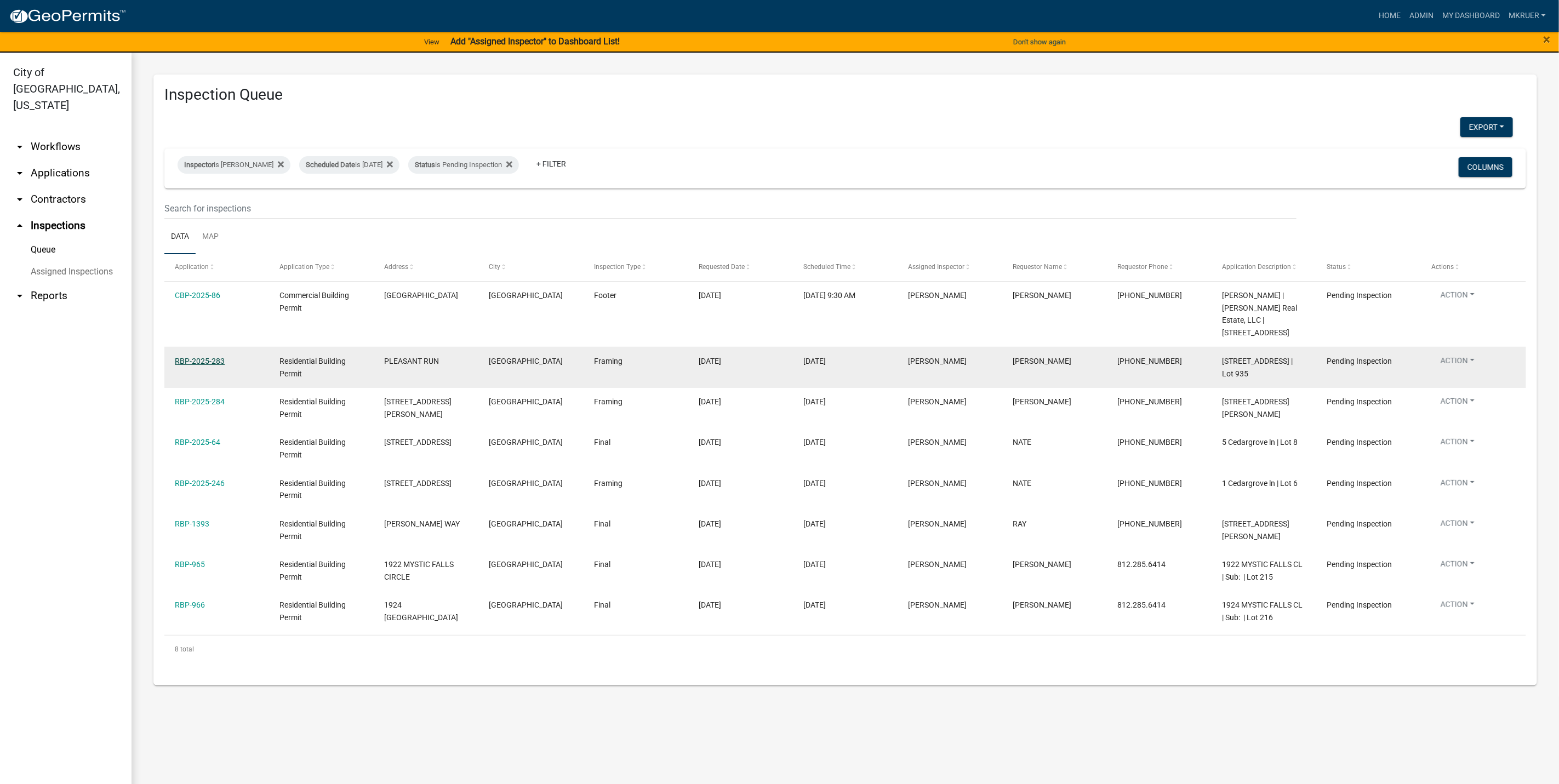
click at [196, 357] on link "RBP-2025-283" at bounding box center [200, 361] width 50 height 9
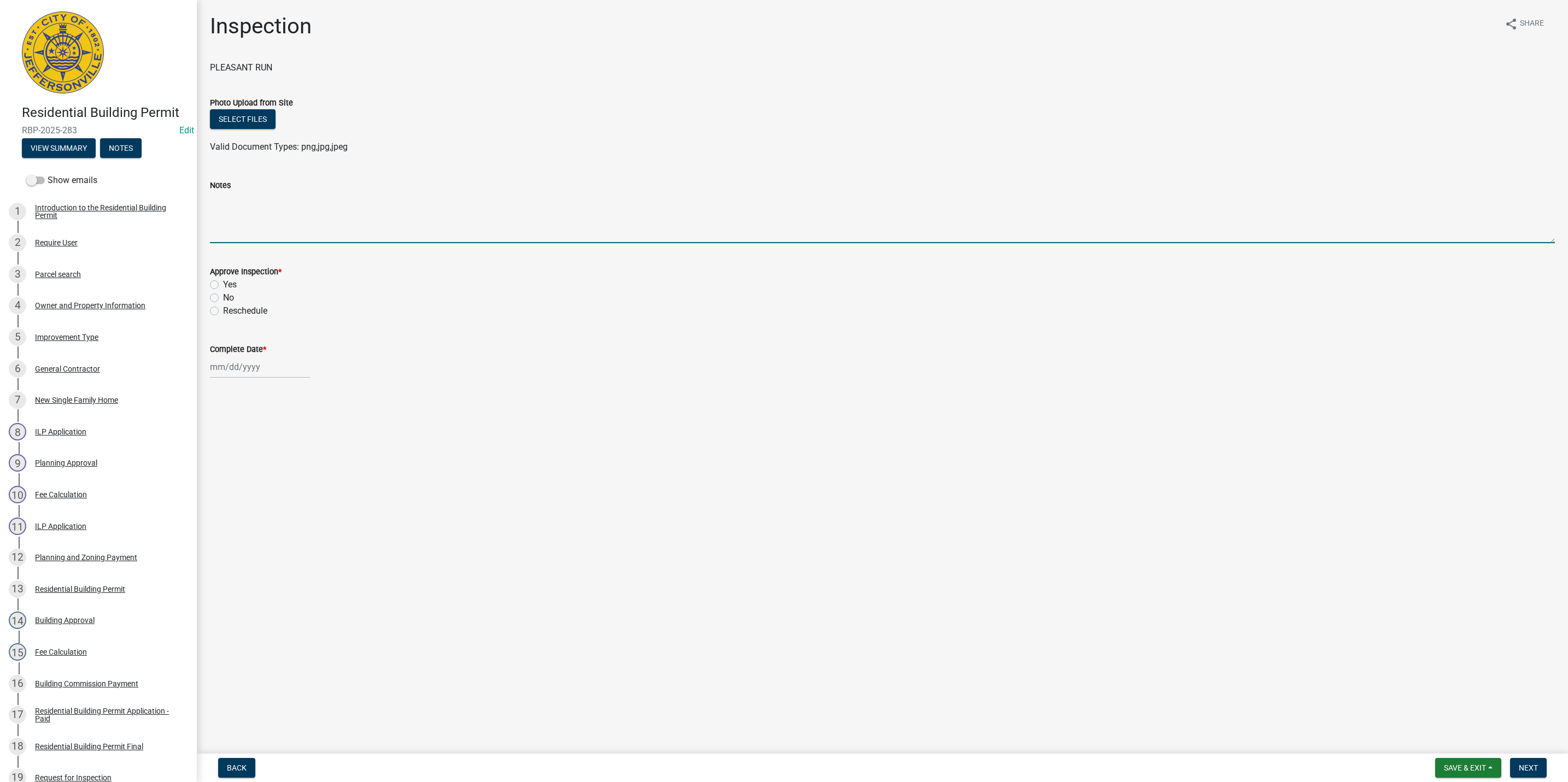
click at [238, 214] on textarea "Notes" at bounding box center [883, 217] width 1345 height 51
type textarea "Not Ready"
click at [223, 299] on label "No" at bounding box center [228, 298] width 11 height 13
click at [223, 298] on input "No" at bounding box center [226, 295] width 7 height 7
radio input "true"
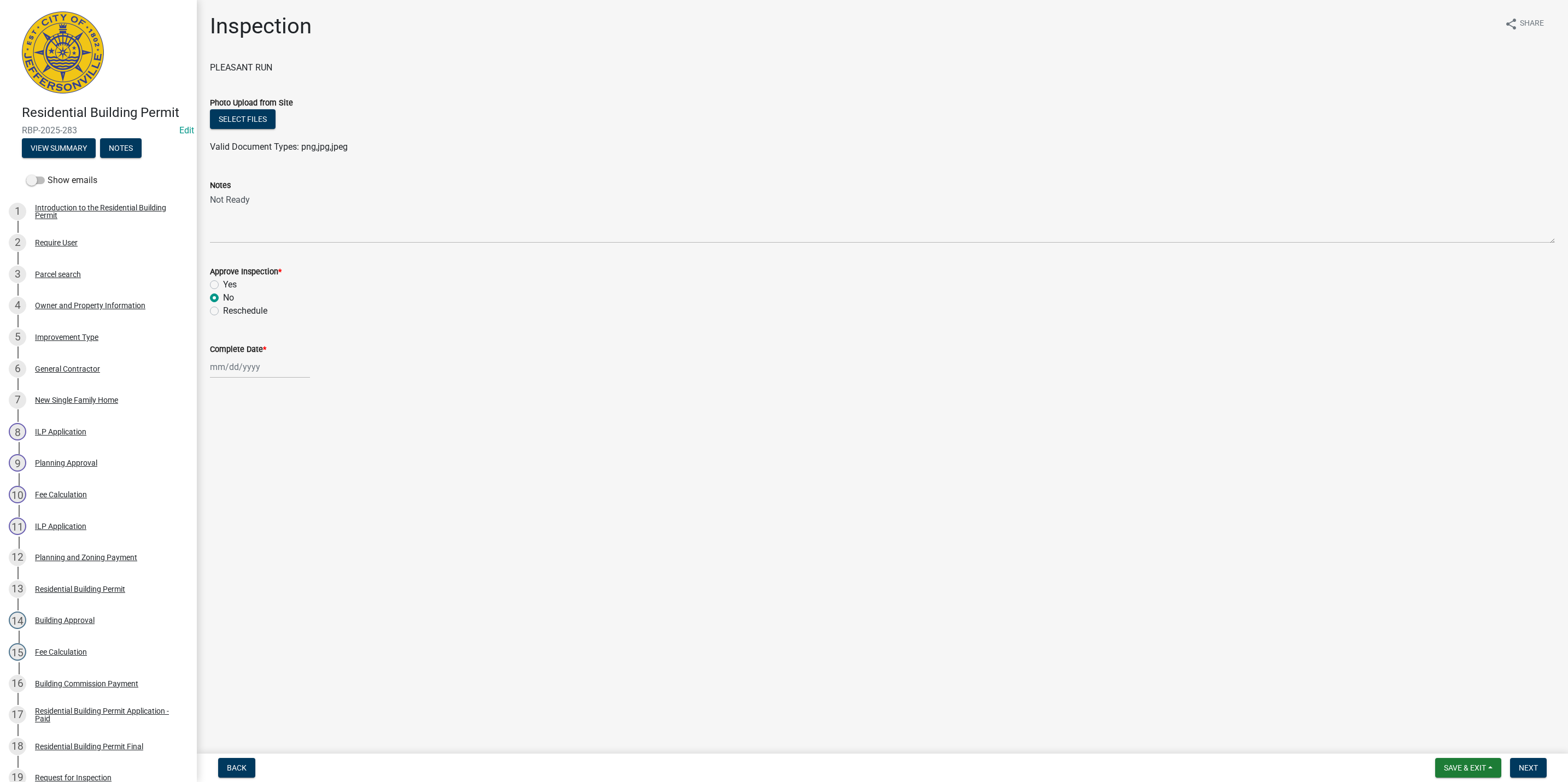
click at [231, 371] on div at bounding box center [260, 367] width 100 height 23
select select "8"
select select "2025"
click at [236, 476] on div "19" at bounding box center [238, 478] width 18 height 18
type input "[DATE]"
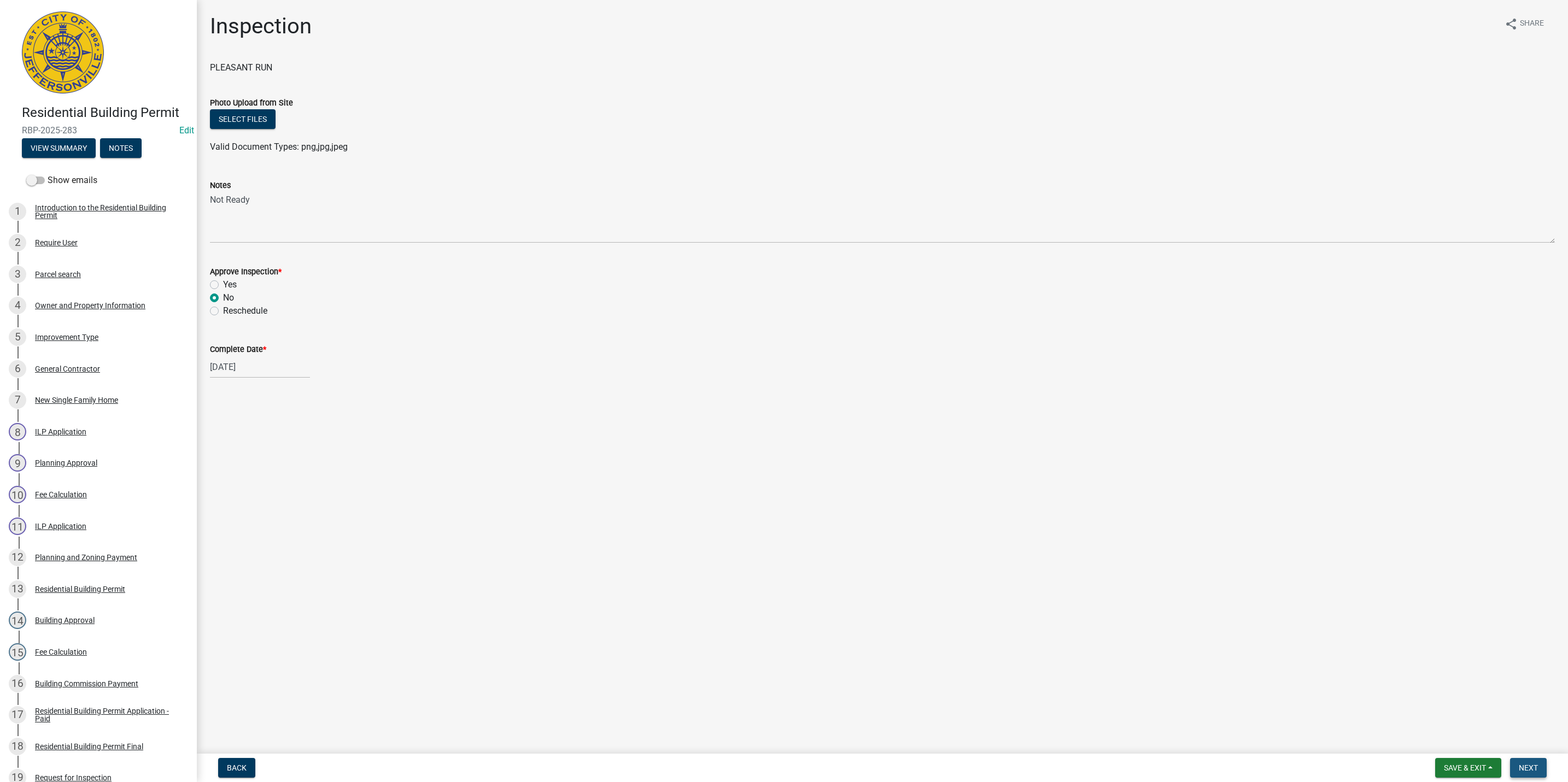
click at [1528, 767] on span "Next" at bounding box center [1528, 768] width 19 height 9
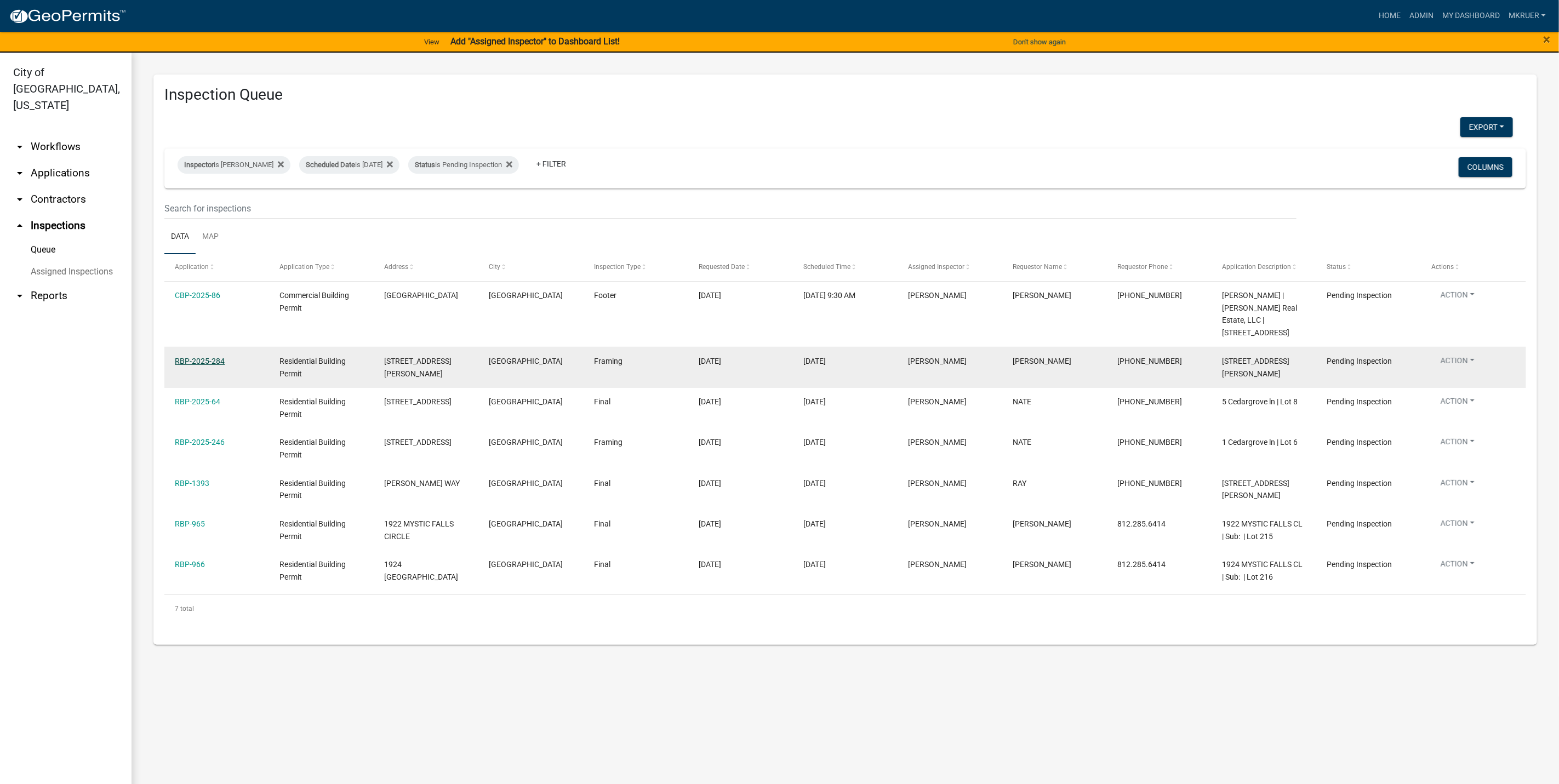
click at [203, 357] on link "RBP-2025-284" at bounding box center [200, 361] width 50 height 9
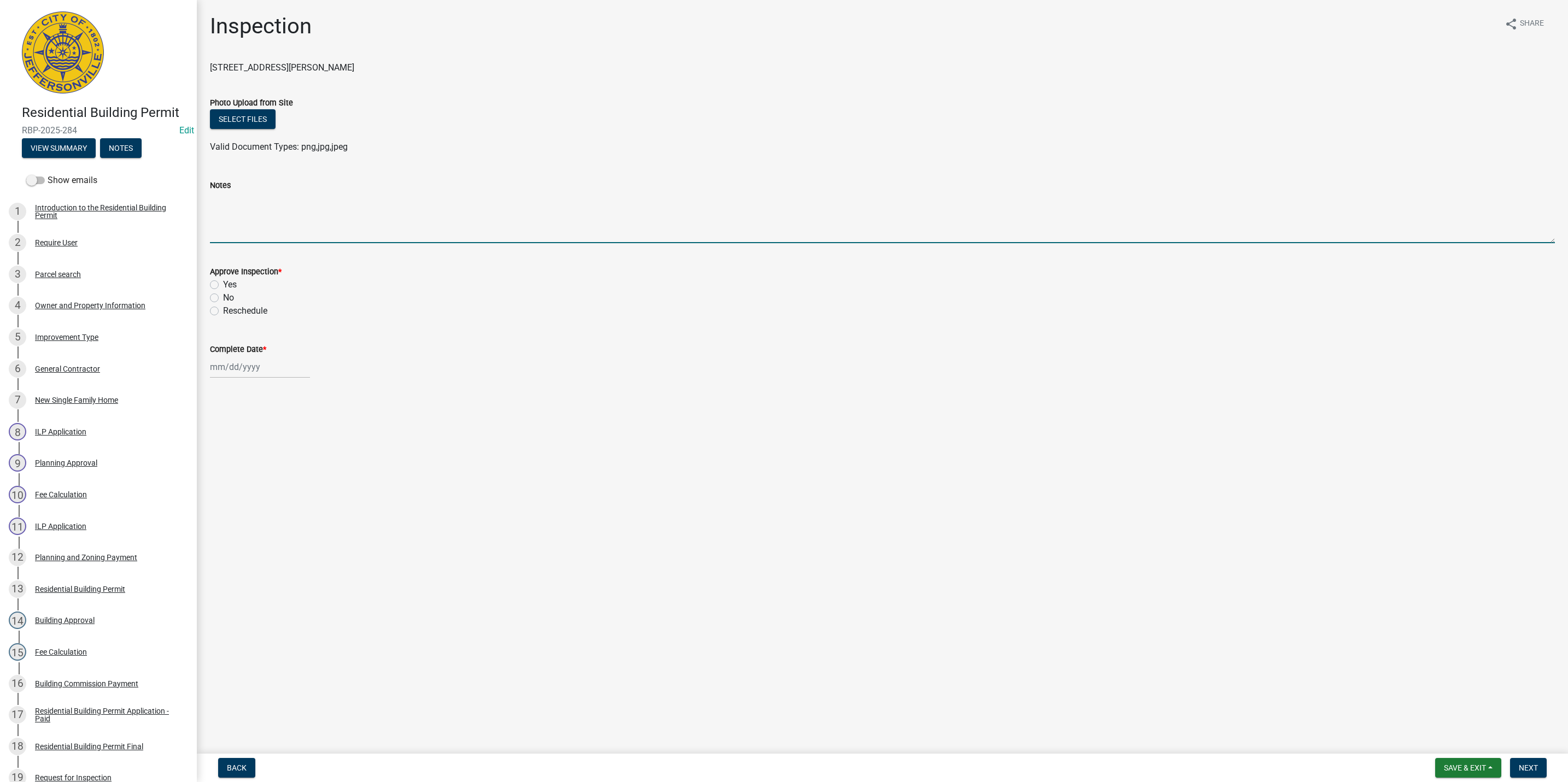
click at [237, 195] on textarea "Notes" at bounding box center [883, 217] width 1345 height 51
type textarea "Not Ready"
click at [209, 298] on div "Approve Inspection * Yes No Reschedule" at bounding box center [882, 285] width 1361 height 66
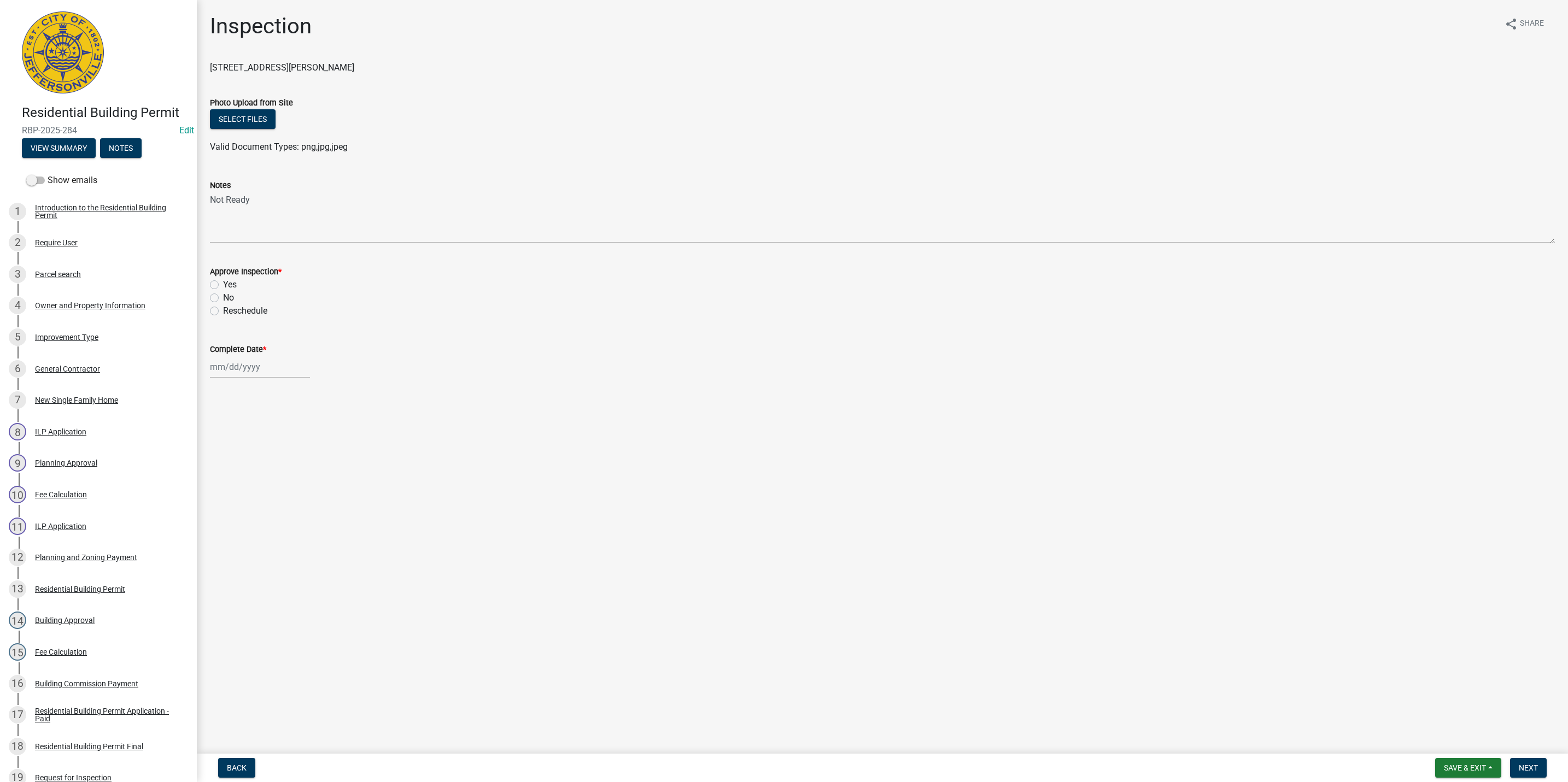
click at [223, 298] on label "No" at bounding box center [228, 298] width 11 height 13
click at [223, 298] on input "No" at bounding box center [226, 295] width 7 height 7
radio input "true"
select select "8"
select select "2025"
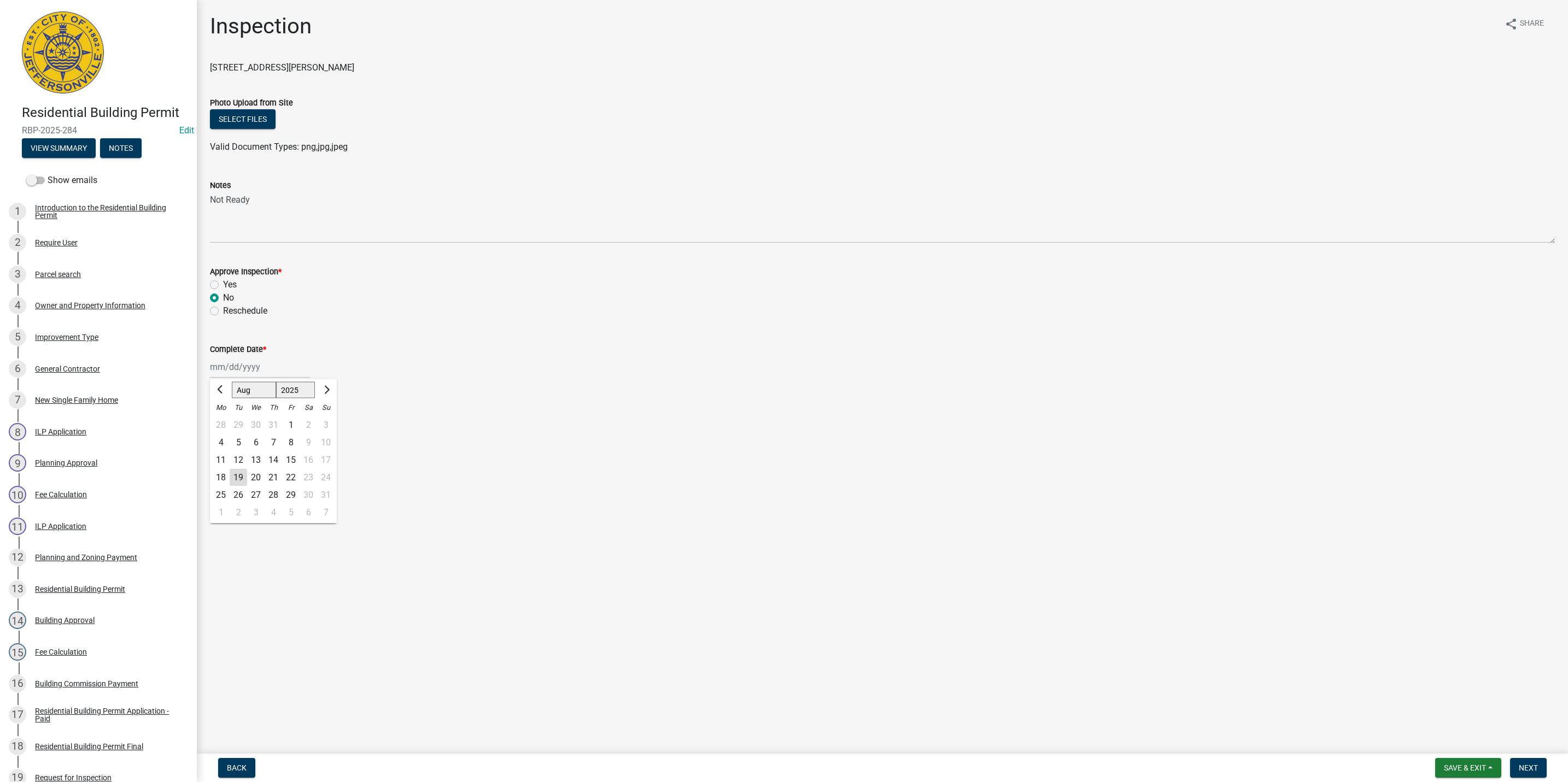
click at [228, 365] on div "Jan Feb Mar Apr May Jun Jul Aug Sep Oct Nov Dec 1525 1526 1527 1528 1529 1530 1…" at bounding box center [260, 367] width 100 height 23
click at [239, 473] on div "19" at bounding box center [238, 478] width 18 height 18
type input "[DATE]"
click at [1530, 765] on span "Next" at bounding box center [1528, 768] width 19 height 9
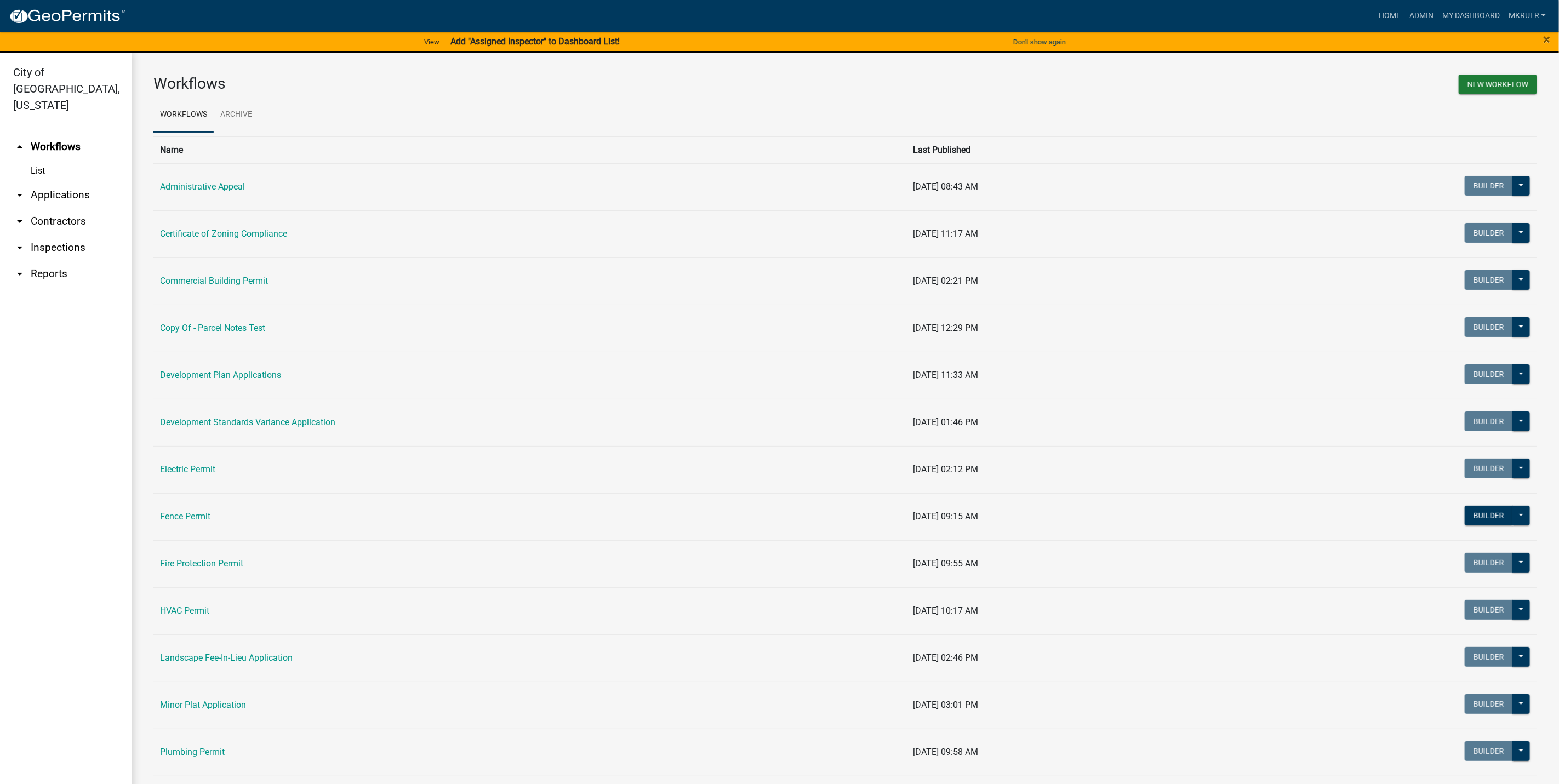
click at [55, 234] on link "arrow_drop_down Inspections" at bounding box center [66, 247] width 132 height 26
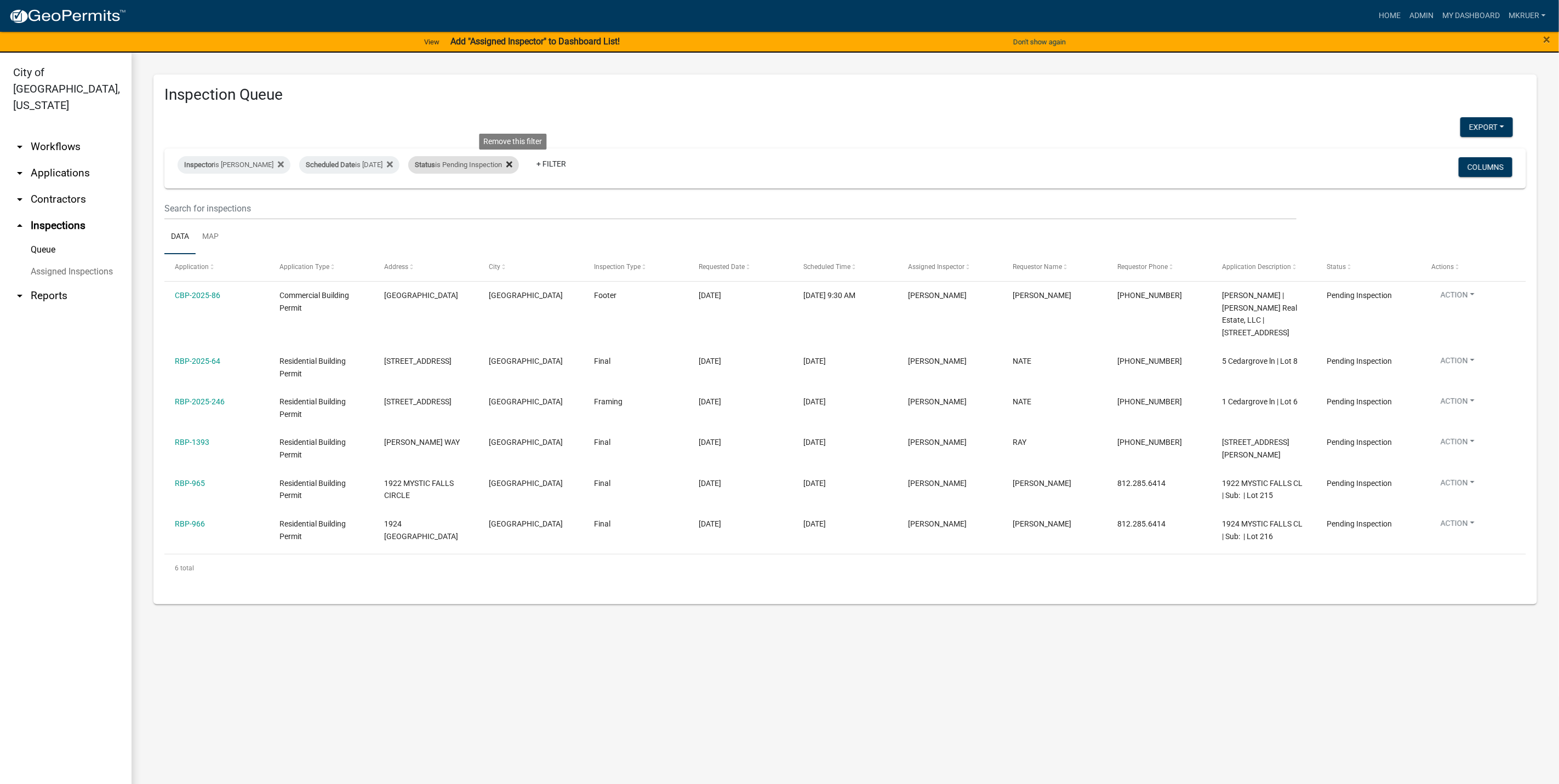
click at [513, 164] on icon at bounding box center [509, 164] width 6 height 9
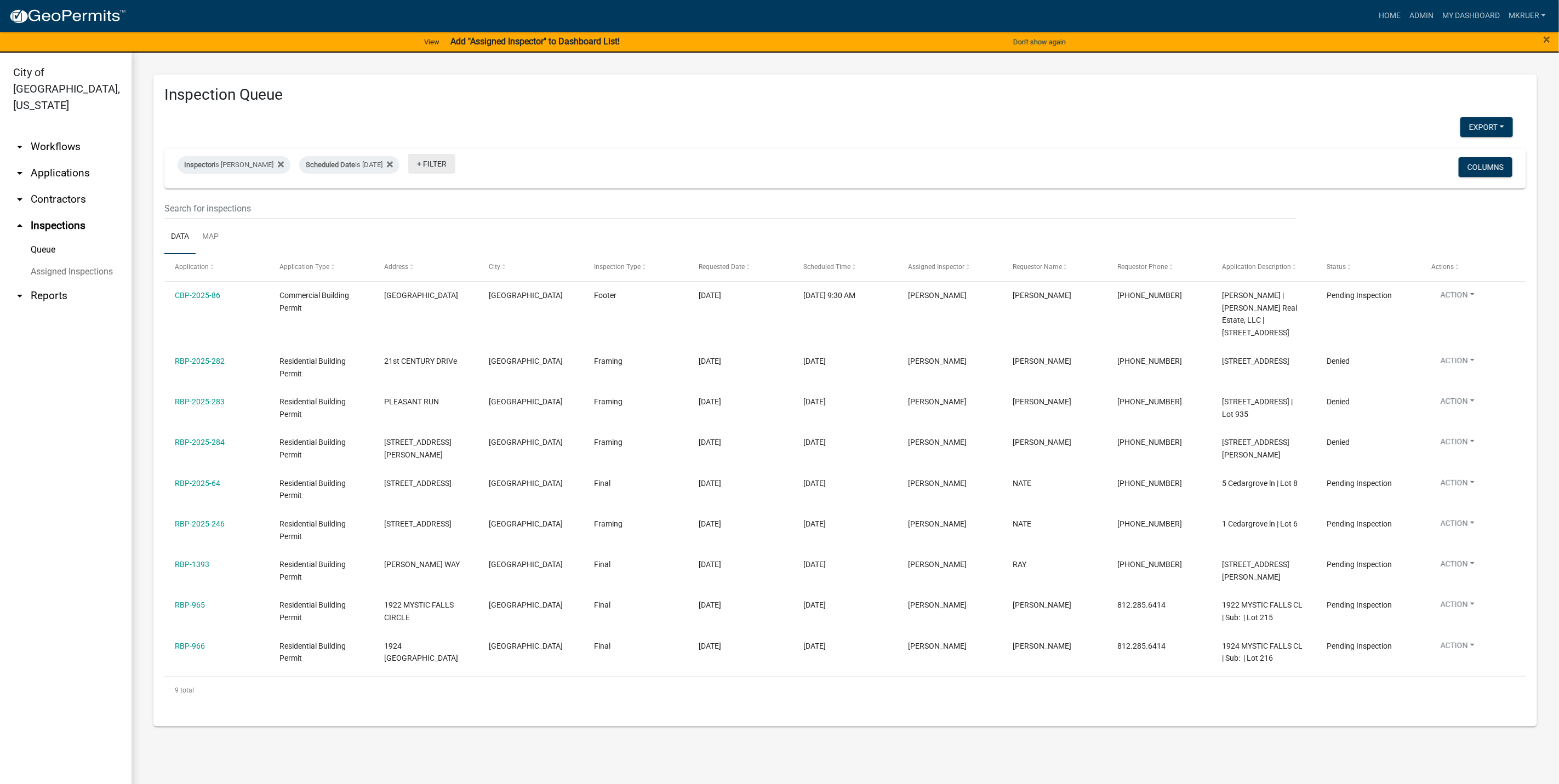
click at [433, 166] on link "+ Filter" at bounding box center [431, 164] width 47 height 20
click at [408, 372] on li "Status" at bounding box center [437, 373] width 100 height 25
click at [439, 204] on select "Select an option Pending Schedule Pending Inspection Approved Denied Deleted Vo…" at bounding box center [433, 206] width 110 height 23
select select "1"
click at [413, 195] on select "Select an option Pending Schedule Pending Inspection Approved Denied Deleted Vo…" at bounding box center [433, 206] width 110 height 23
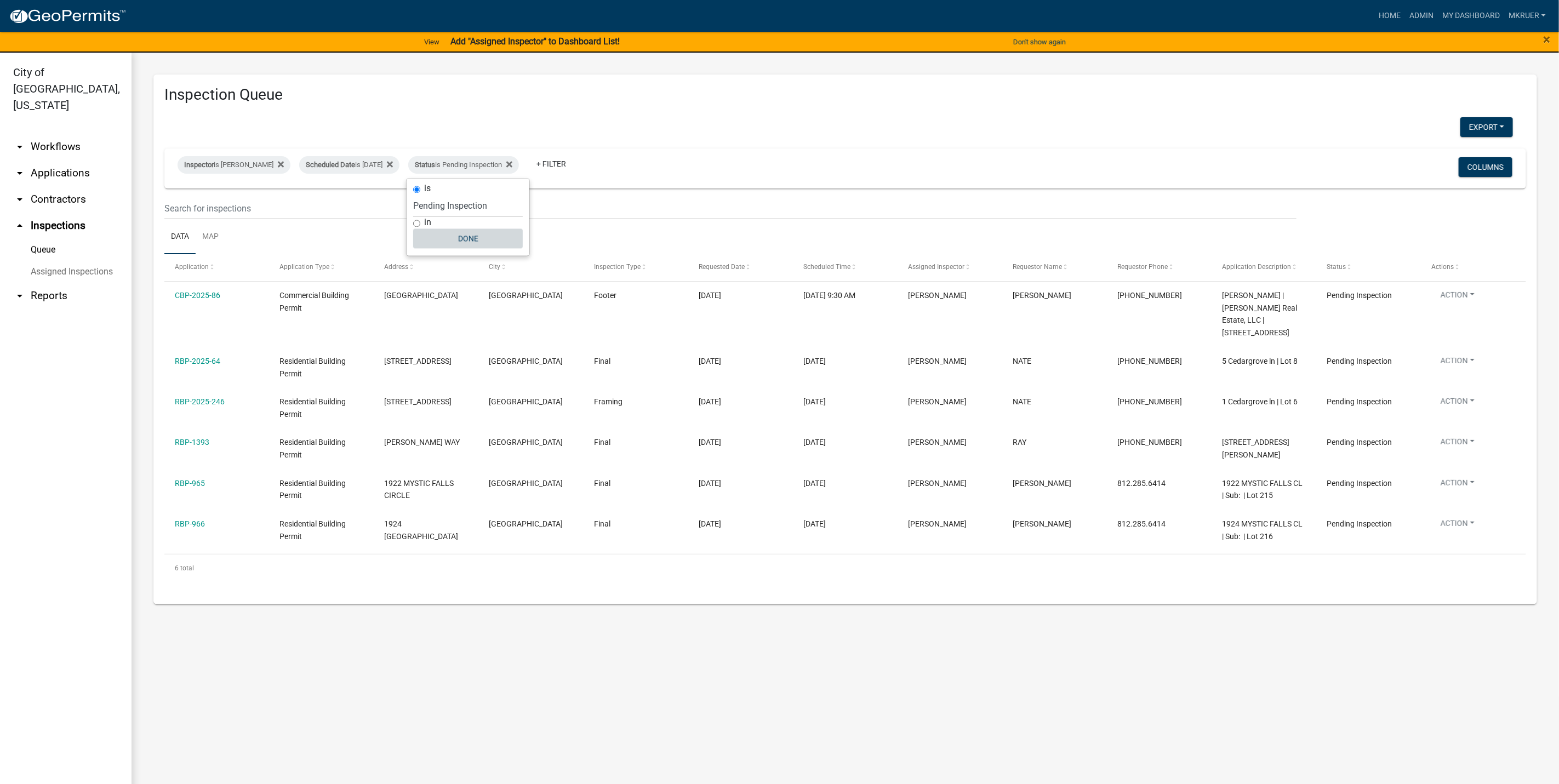
click at [467, 237] on button "Done" at bounding box center [468, 239] width 110 height 20
click at [52, 160] on link "arrow_drop_down Applications" at bounding box center [66, 173] width 132 height 26
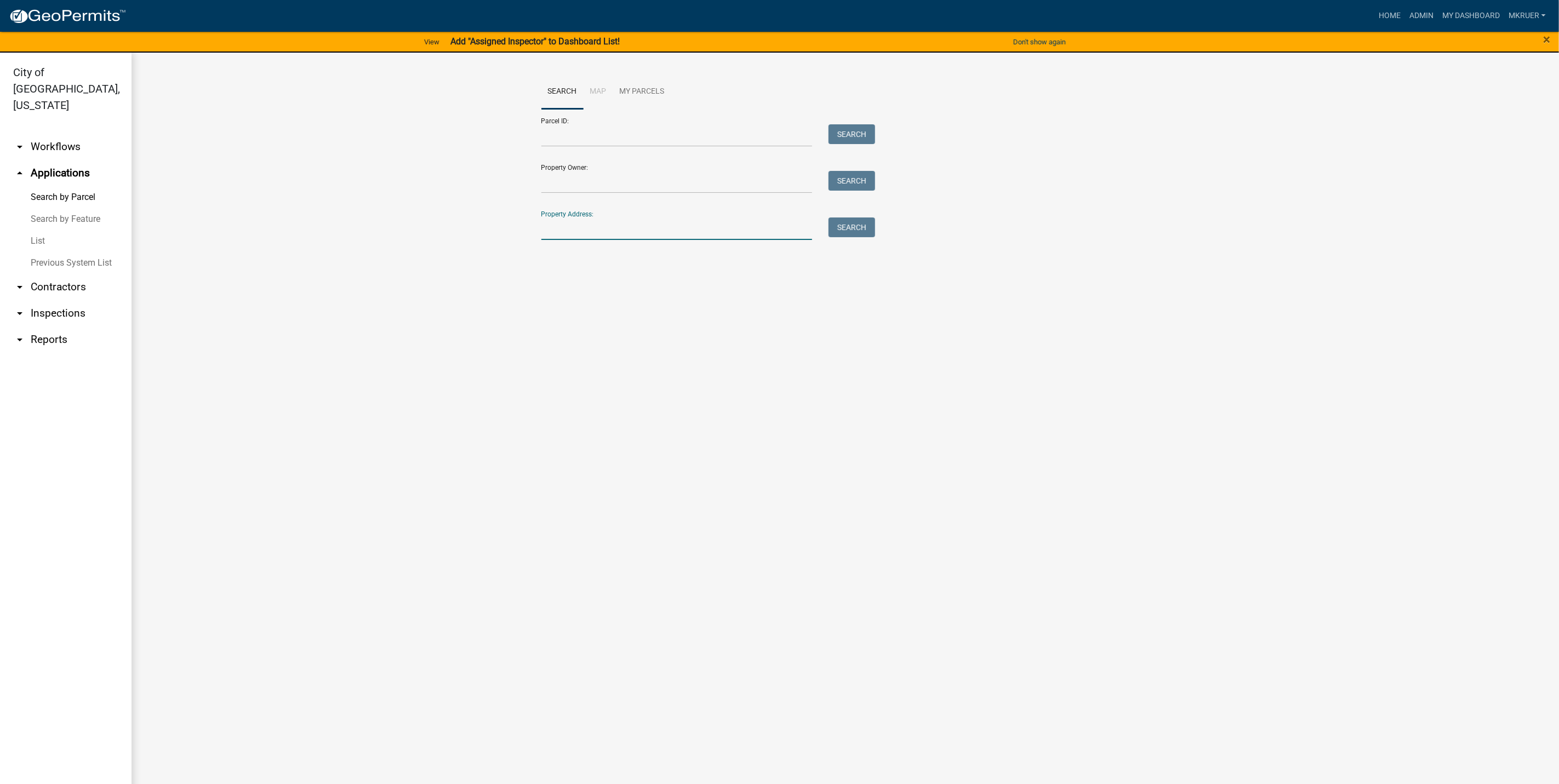
click at [586, 230] on input "Property Address:" at bounding box center [677, 229] width 272 height 23
type input "2"
click at [859, 229] on button "Search" at bounding box center [852, 228] width 46 height 20
click at [597, 226] on input "6504 21st" at bounding box center [677, 229] width 272 height 23
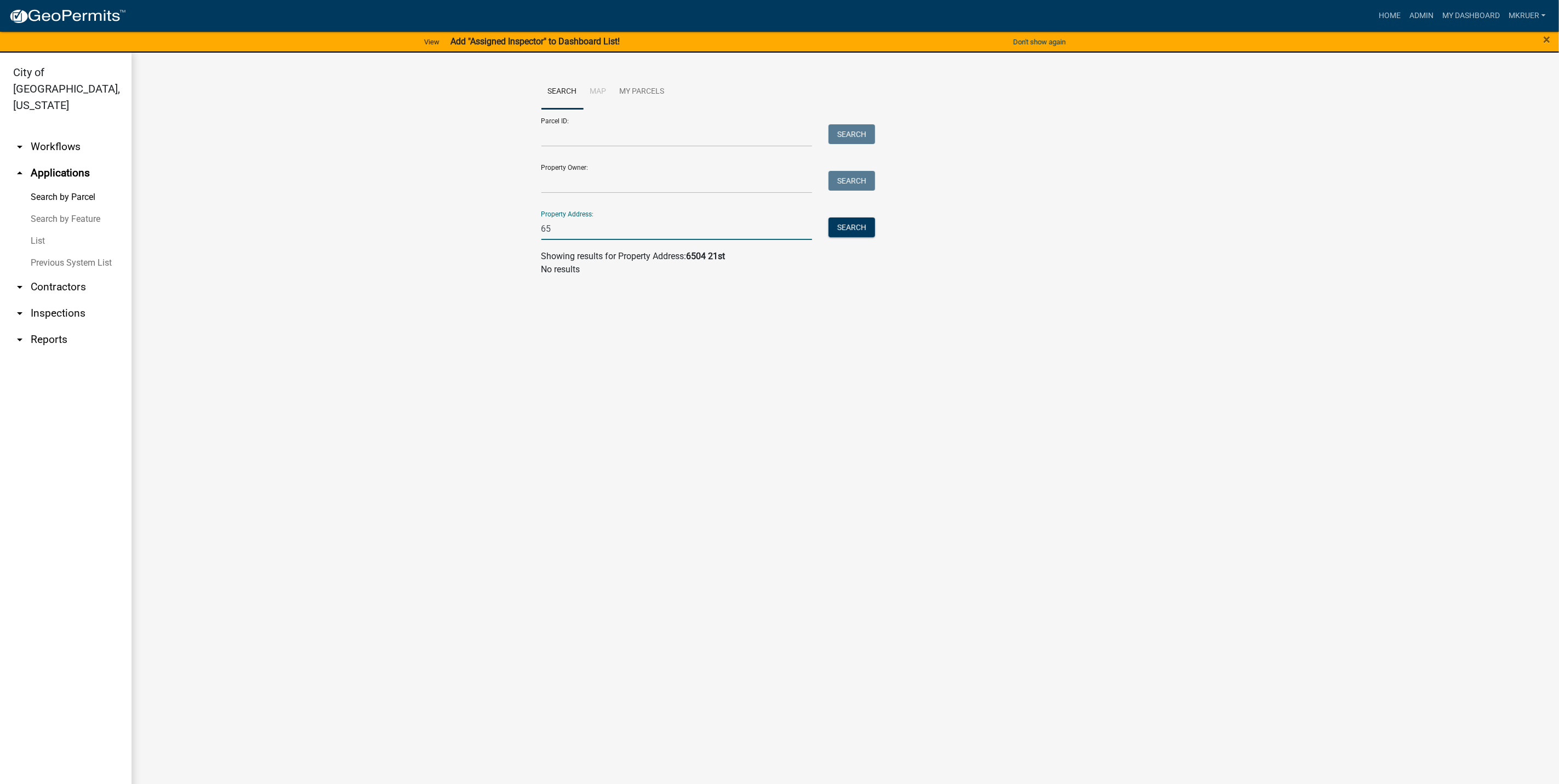
type input "6"
click at [852, 224] on button "Search" at bounding box center [852, 228] width 46 height 20
click at [592, 234] on input "6216 pleas" at bounding box center [677, 229] width 272 height 23
type input "6"
type input "6318 [PERSON_NAME]"
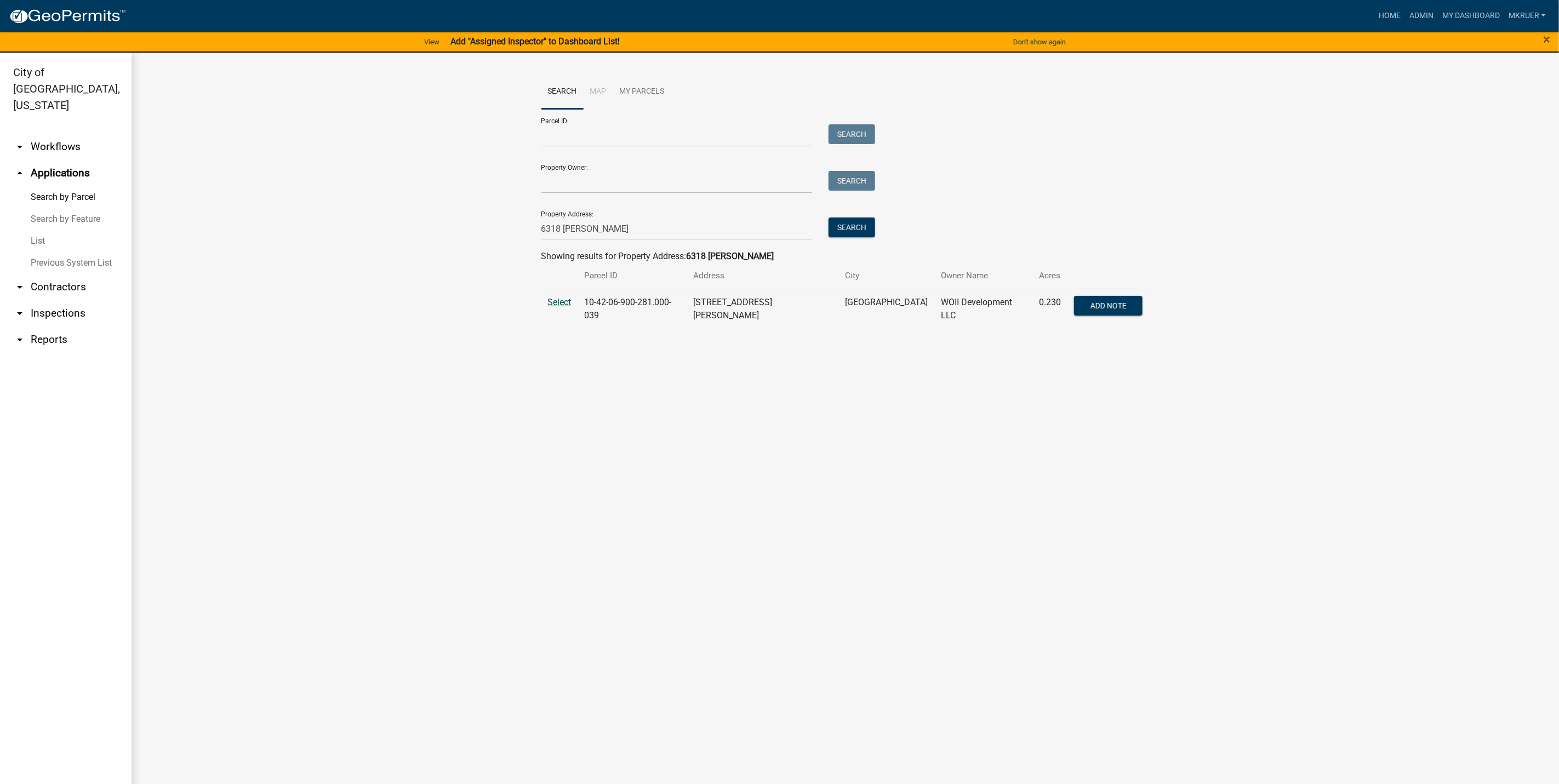
click at [563, 304] on span "Select" at bounding box center [560, 302] width 24 height 10
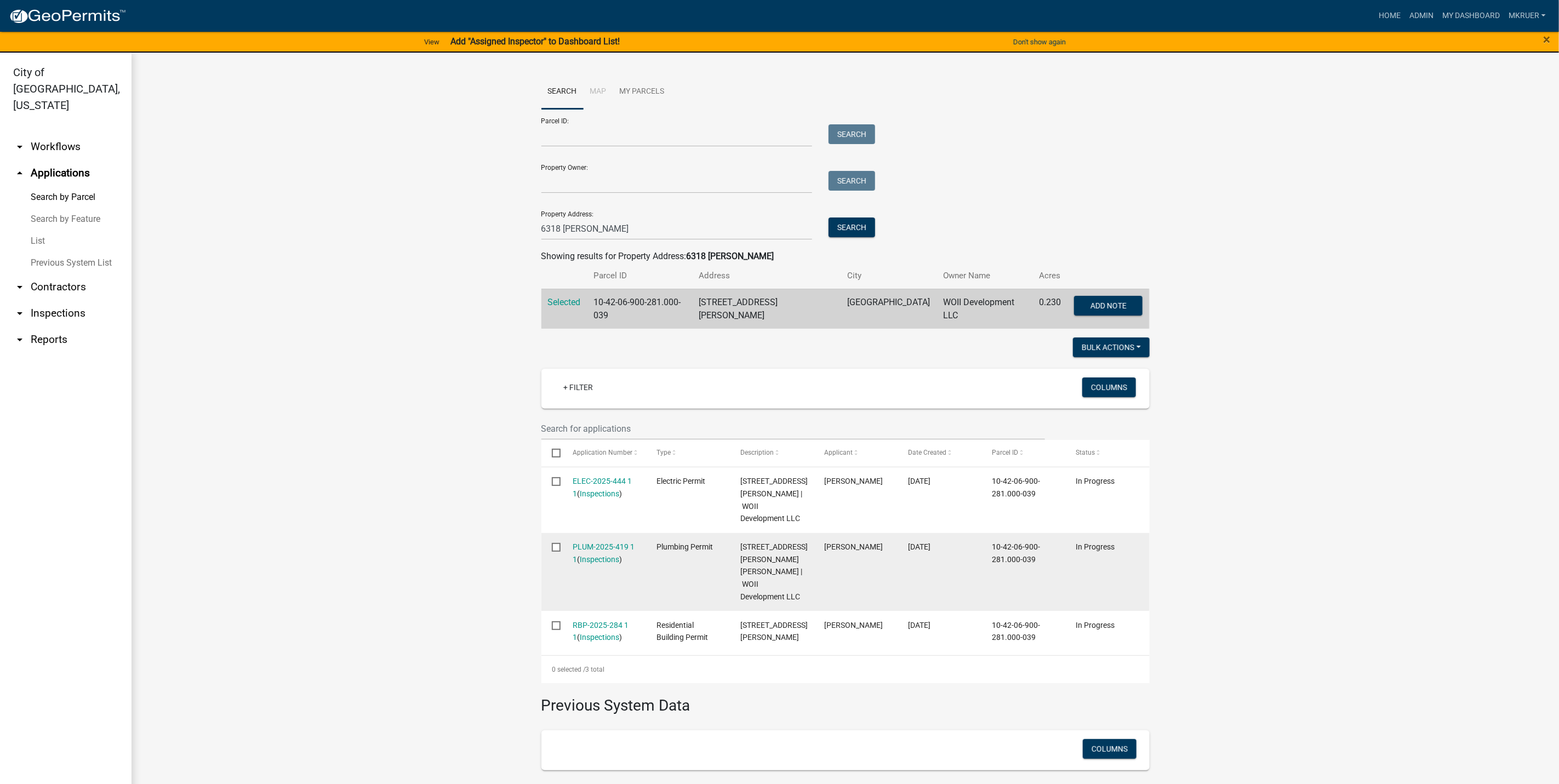
scroll to position [82, 0]
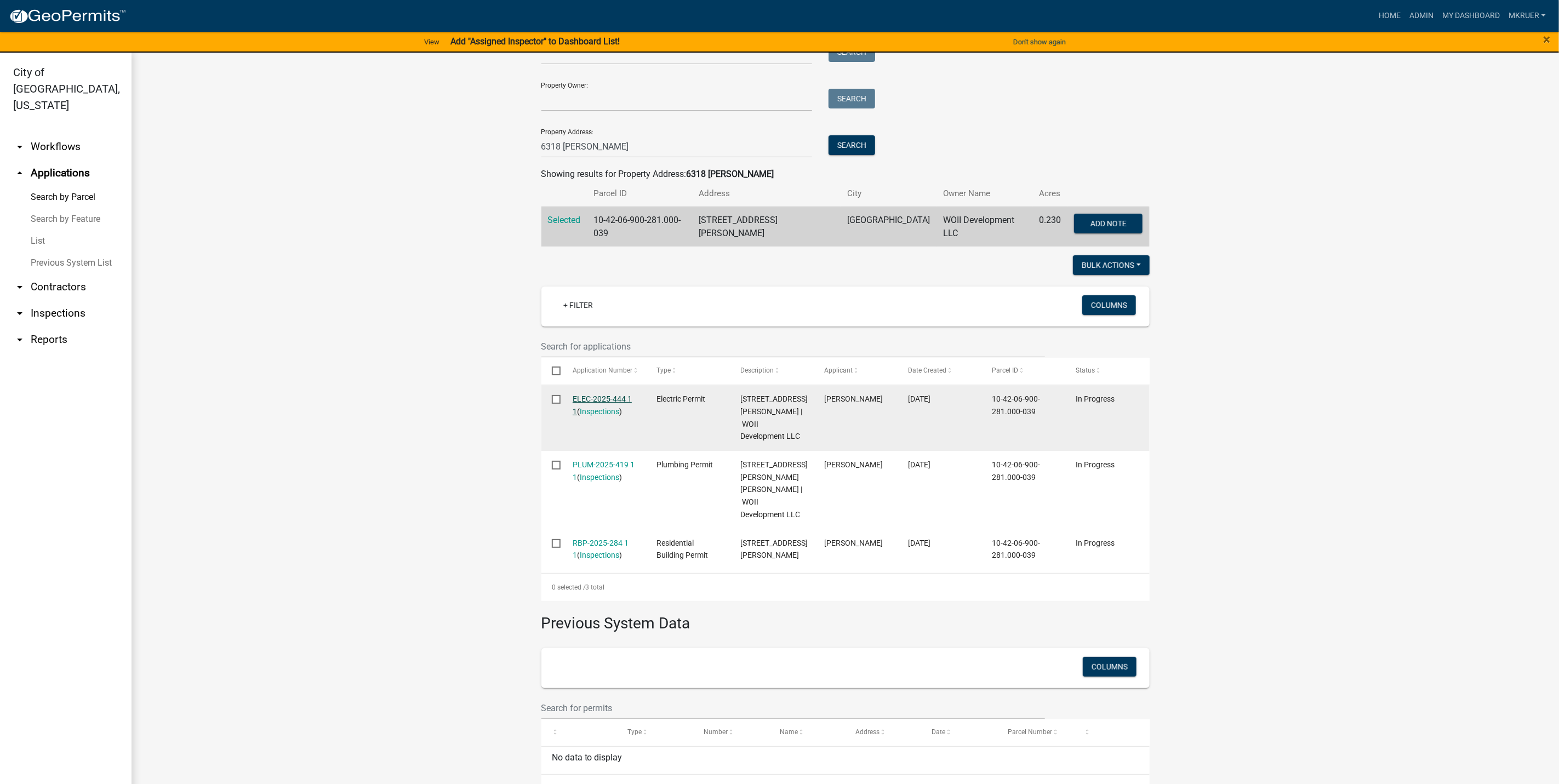
click at [589, 395] on link "ELEC-2025-444 1 1" at bounding box center [602, 405] width 59 height 21
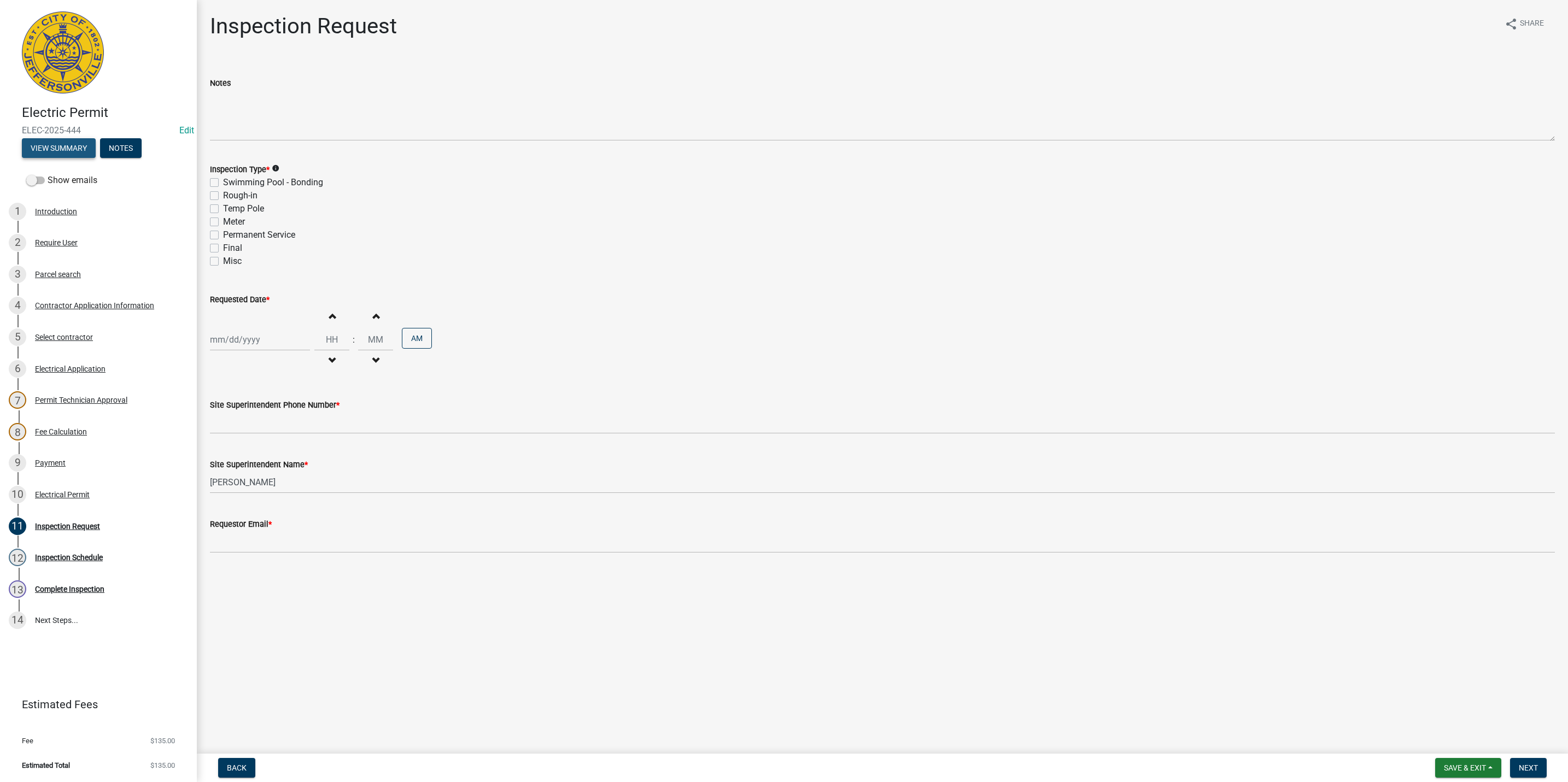
click at [51, 146] on button "View Summary" at bounding box center [58, 148] width 74 height 19
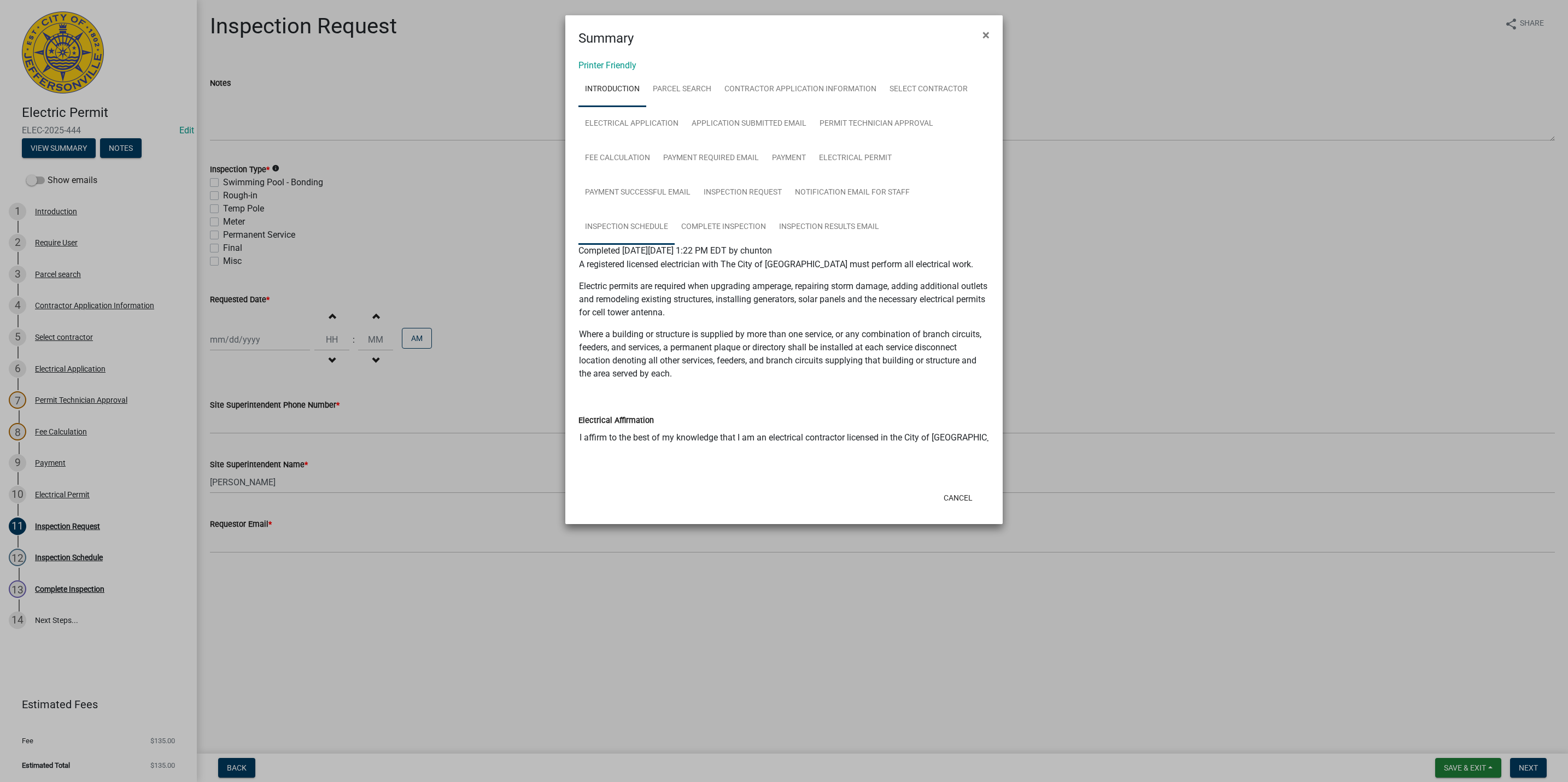
click at [620, 223] on link "Inspection Schedule" at bounding box center [626, 227] width 96 height 35
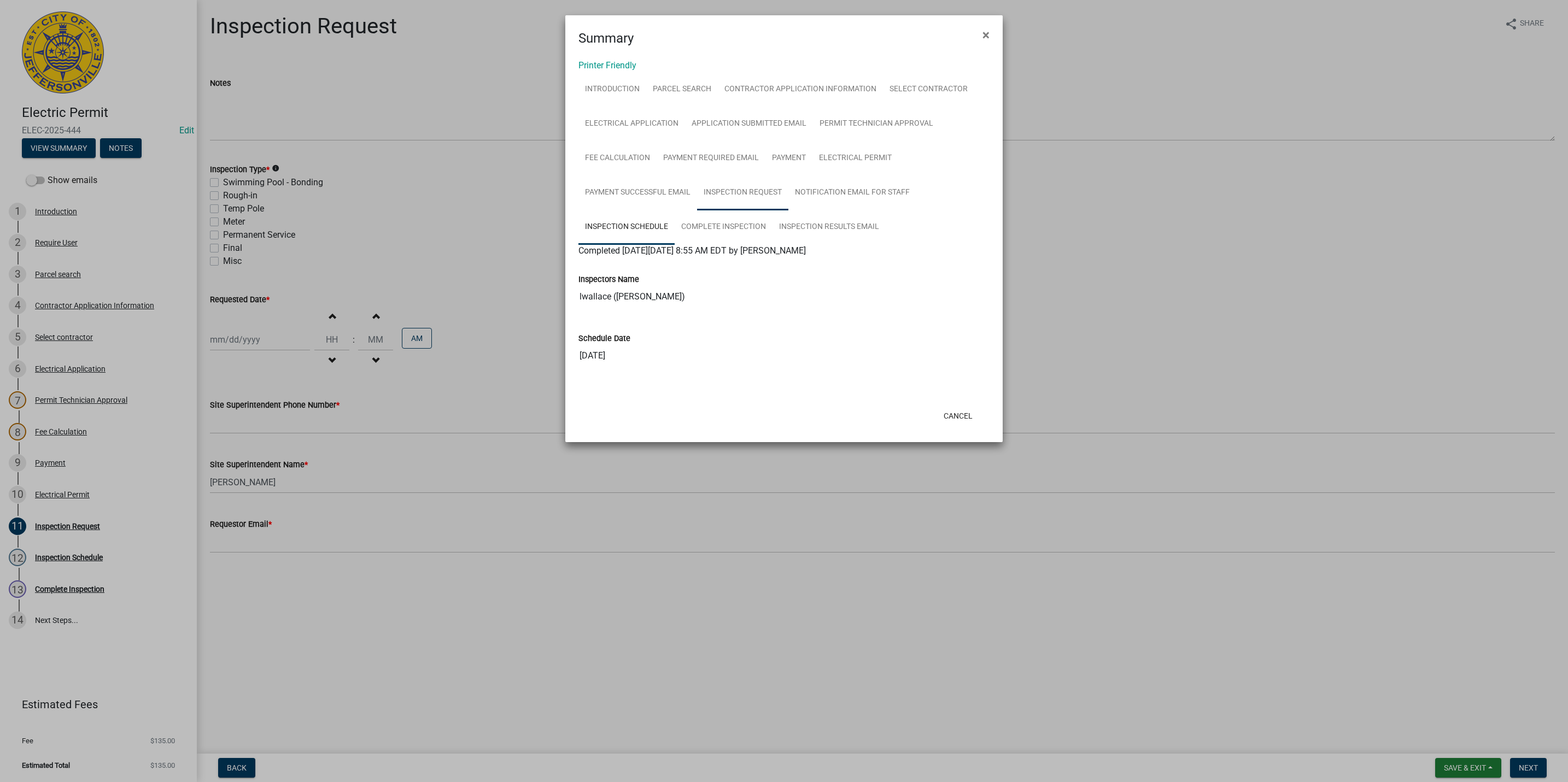
click at [738, 192] on link "Inspection Request" at bounding box center [743, 192] width 91 height 35
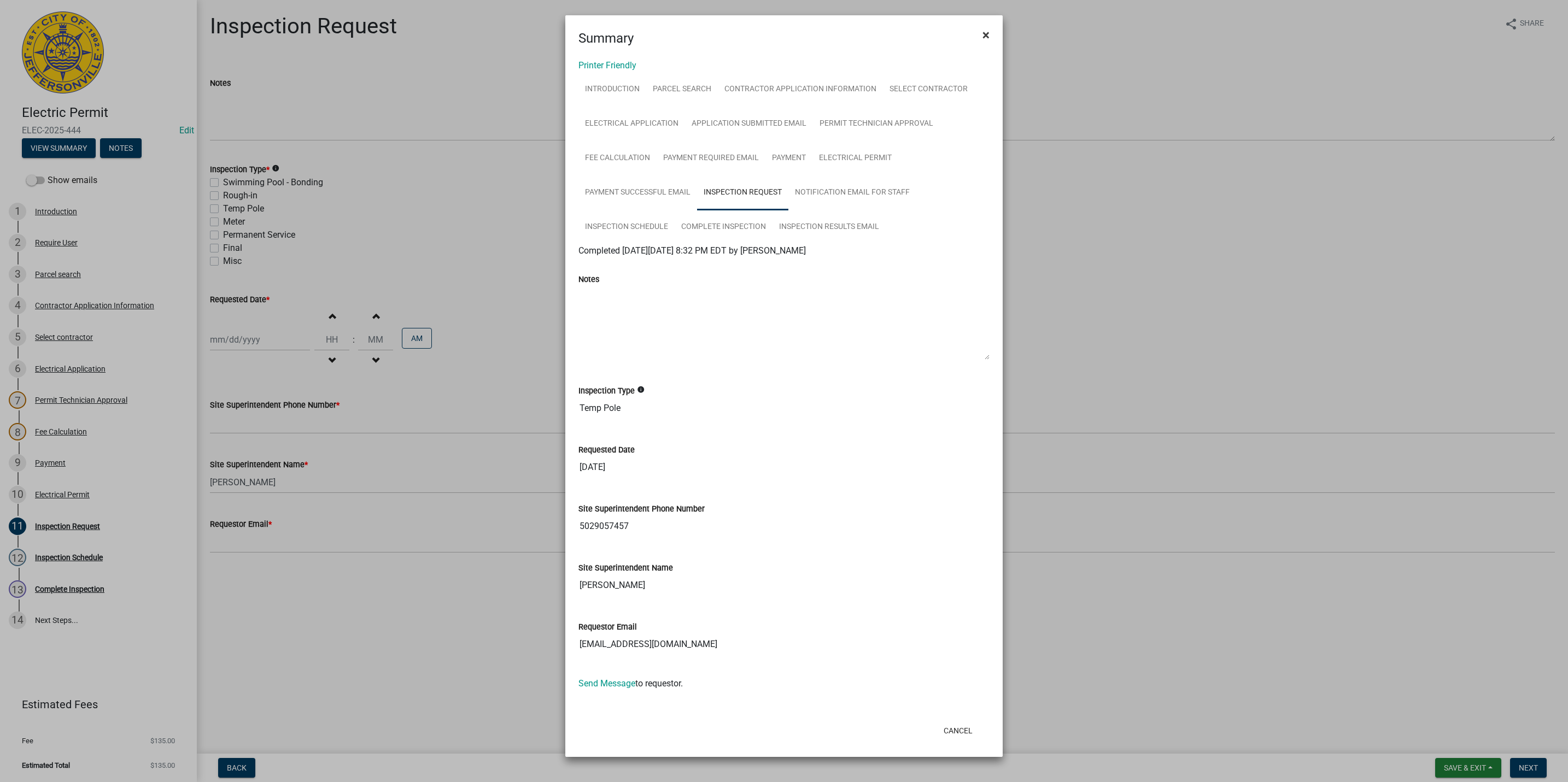
click at [985, 33] on span "×" at bounding box center [986, 35] width 7 height 15
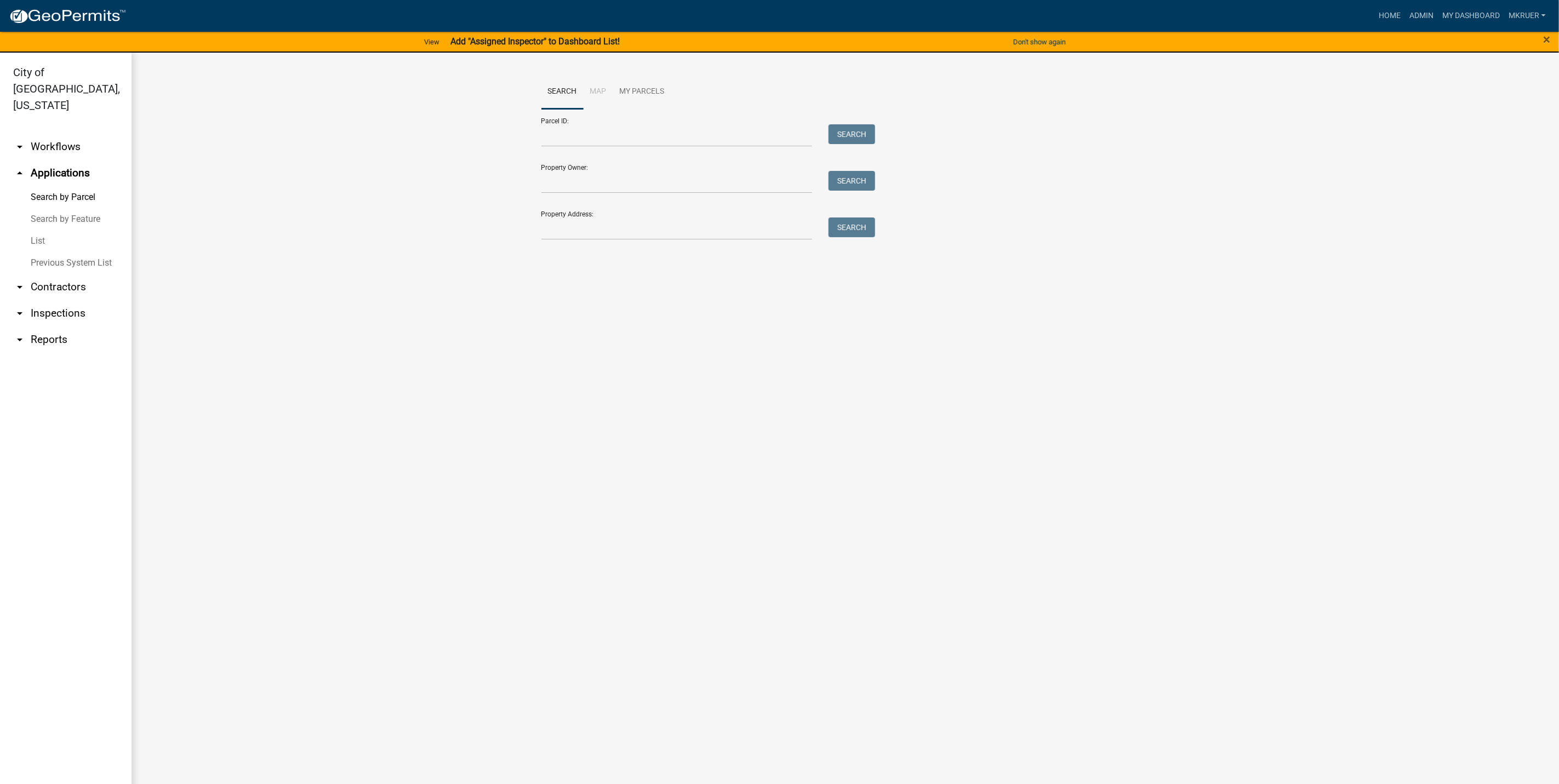
click at [62, 300] on link "arrow_drop_down Inspections" at bounding box center [66, 313] width 132 height 26
